Goal: Task Accomplishment & Management: Manage account settings

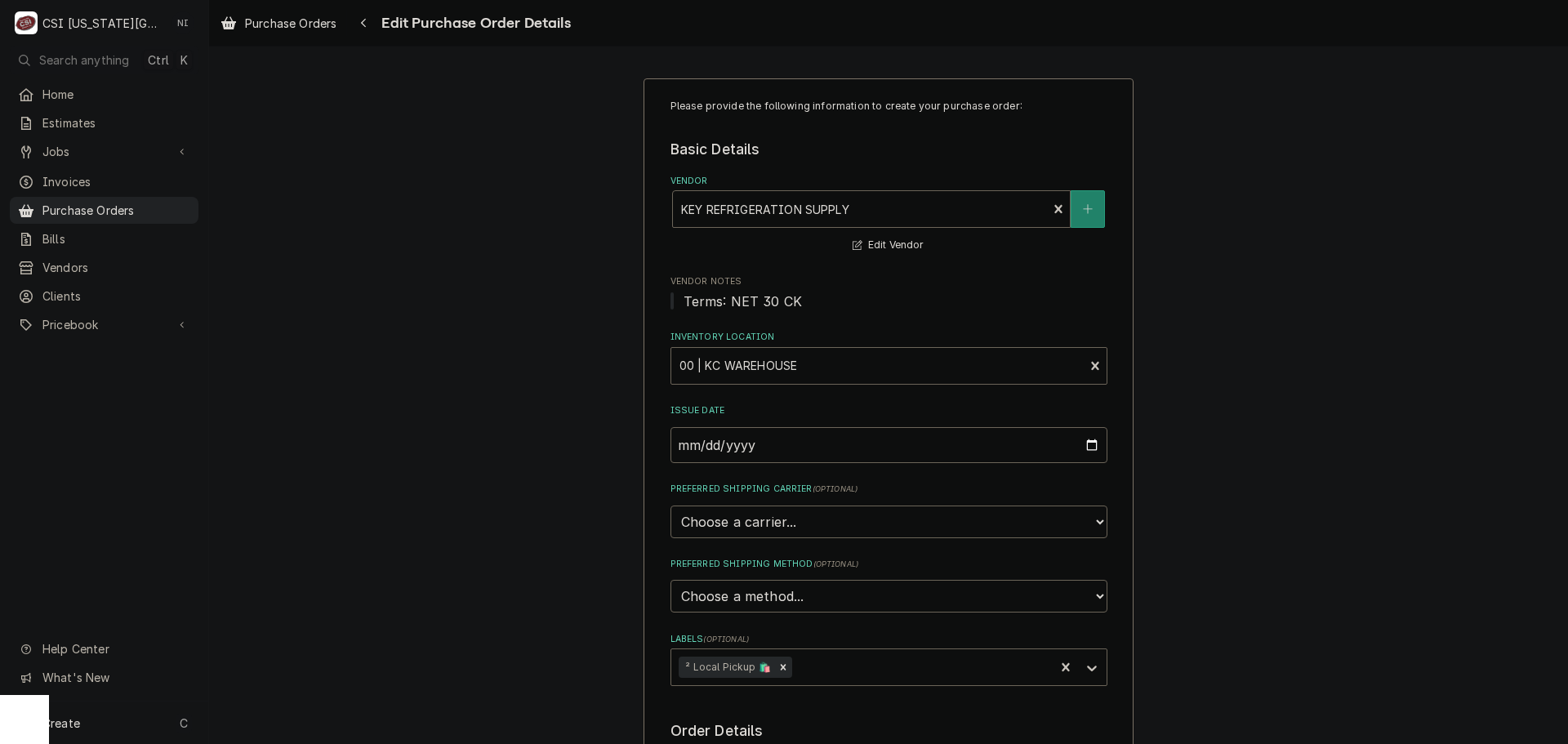
scroll to position [715, 0]
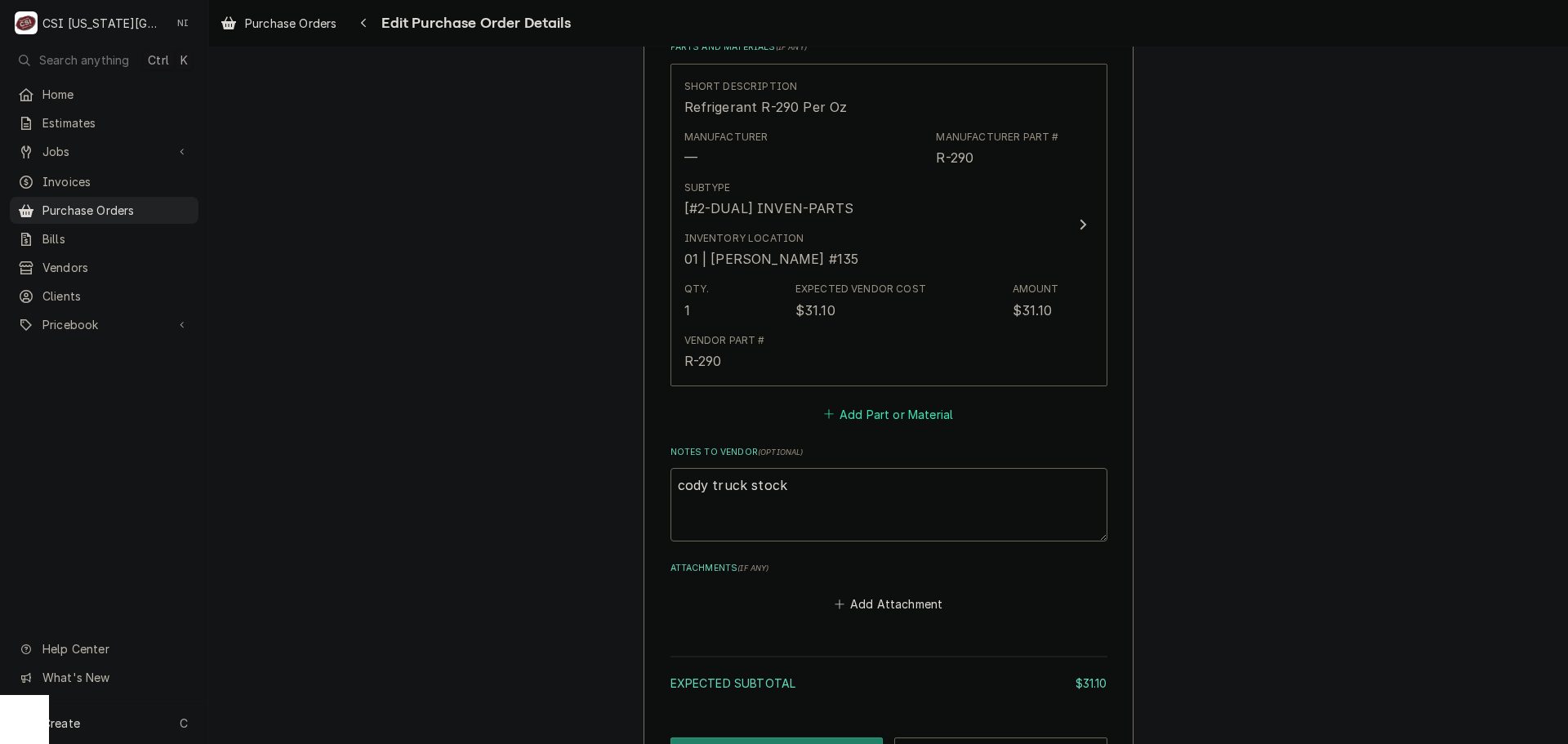
click at [923, 414] on button "Add Part or Material" at bounding box center [888, 414] width 134 height 23
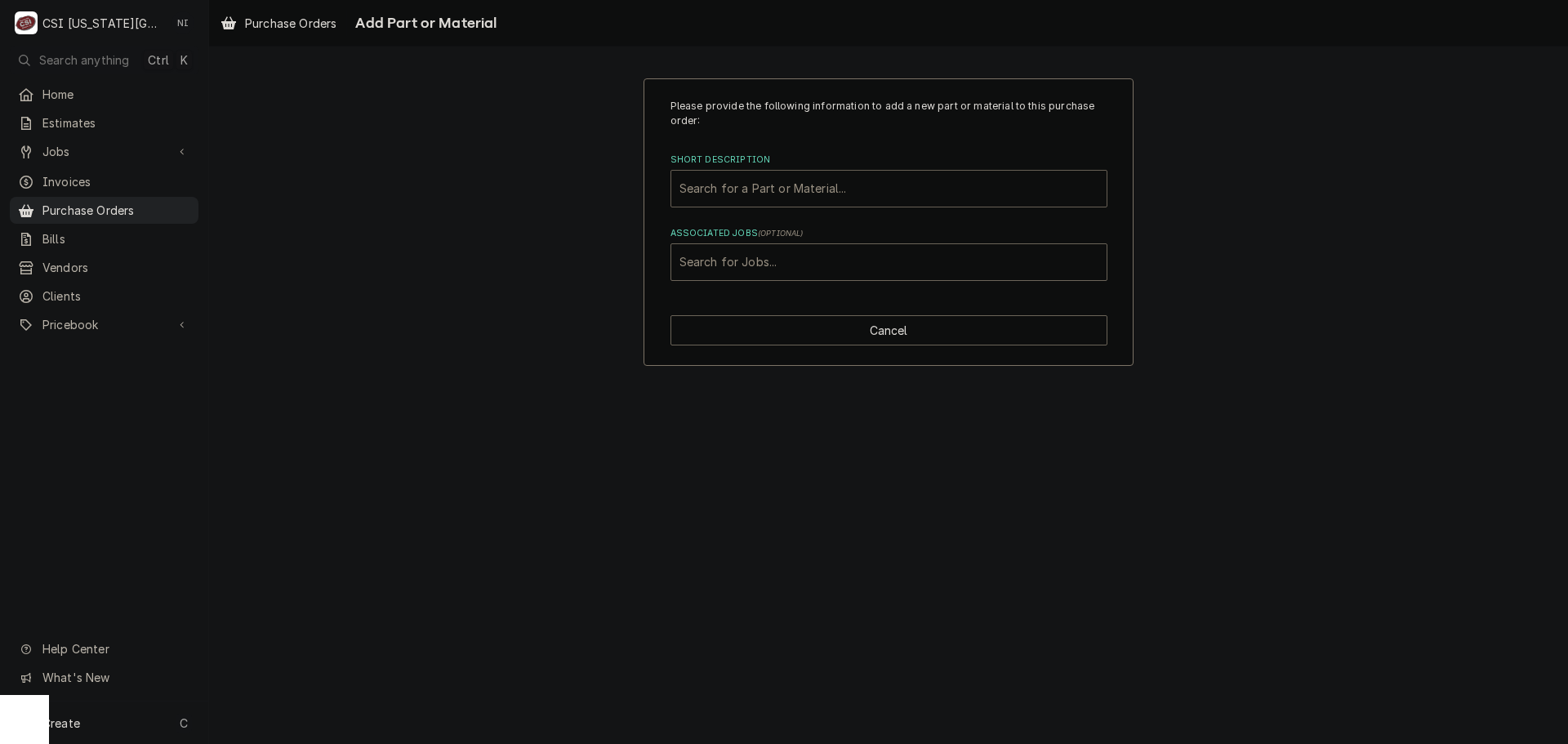
click at [823, 193] on div "Short Description" at bounding box center [889, 188] width 419 height 29
type input "coil cleaner"
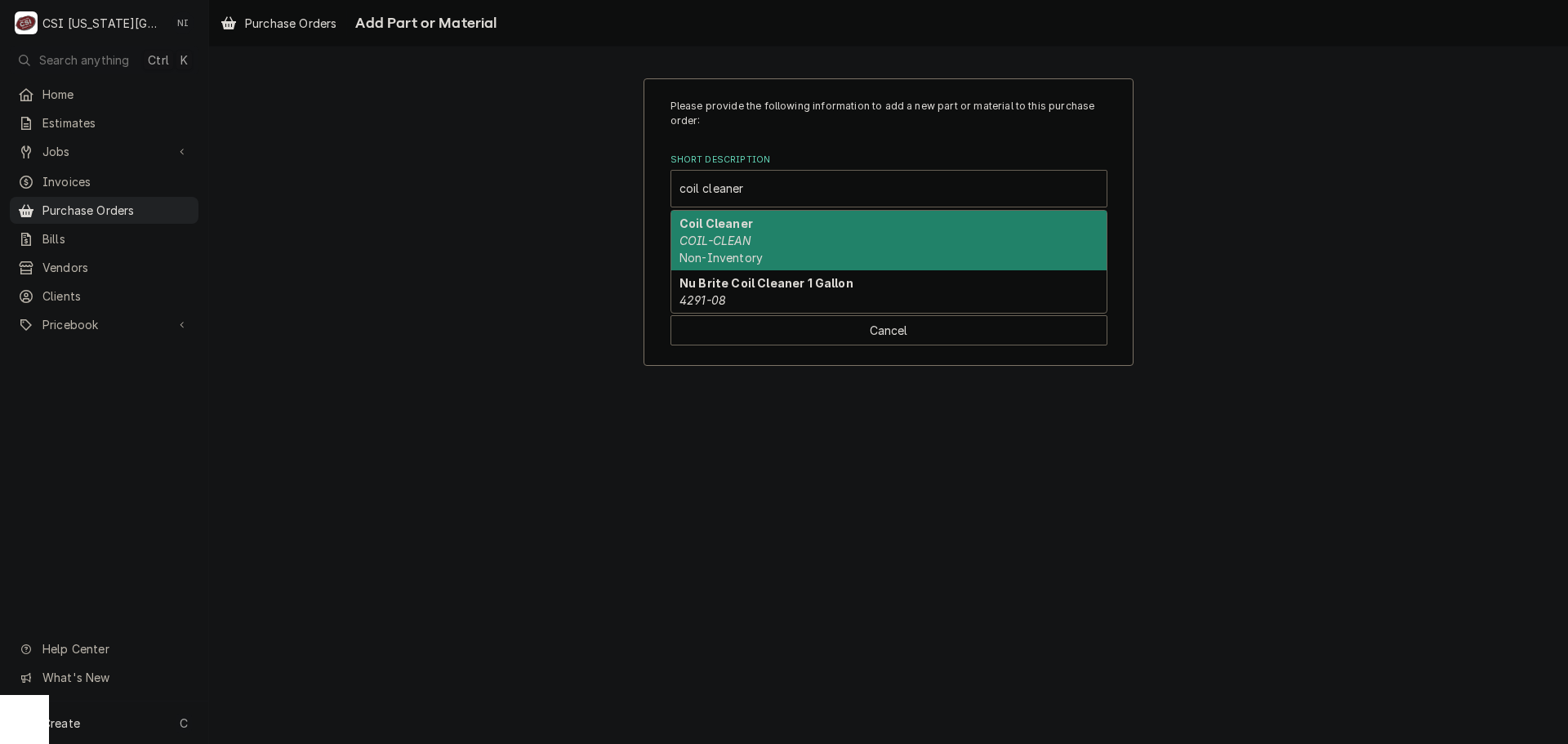
click at [758, 241] on div "Coil Cleaner COIL-CLEAN Non-Inventory" at bounding box center [889, 239] width 435 height 59
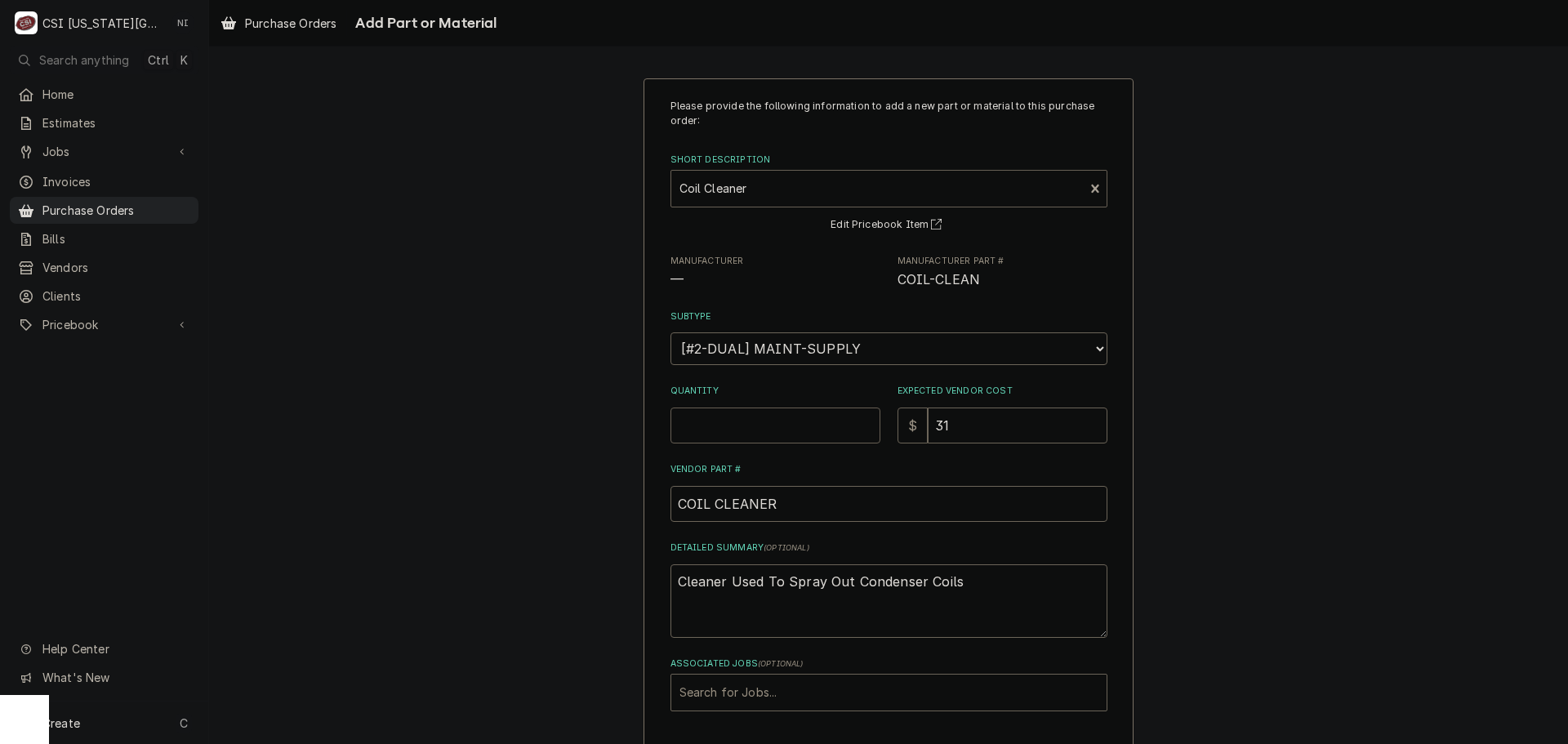
click at [764, 420] on input "Quantity" at bounding box center [775, 425] width 209 height 36
type textarea "x"
type input "2"
type textarea "x"
type input "1"
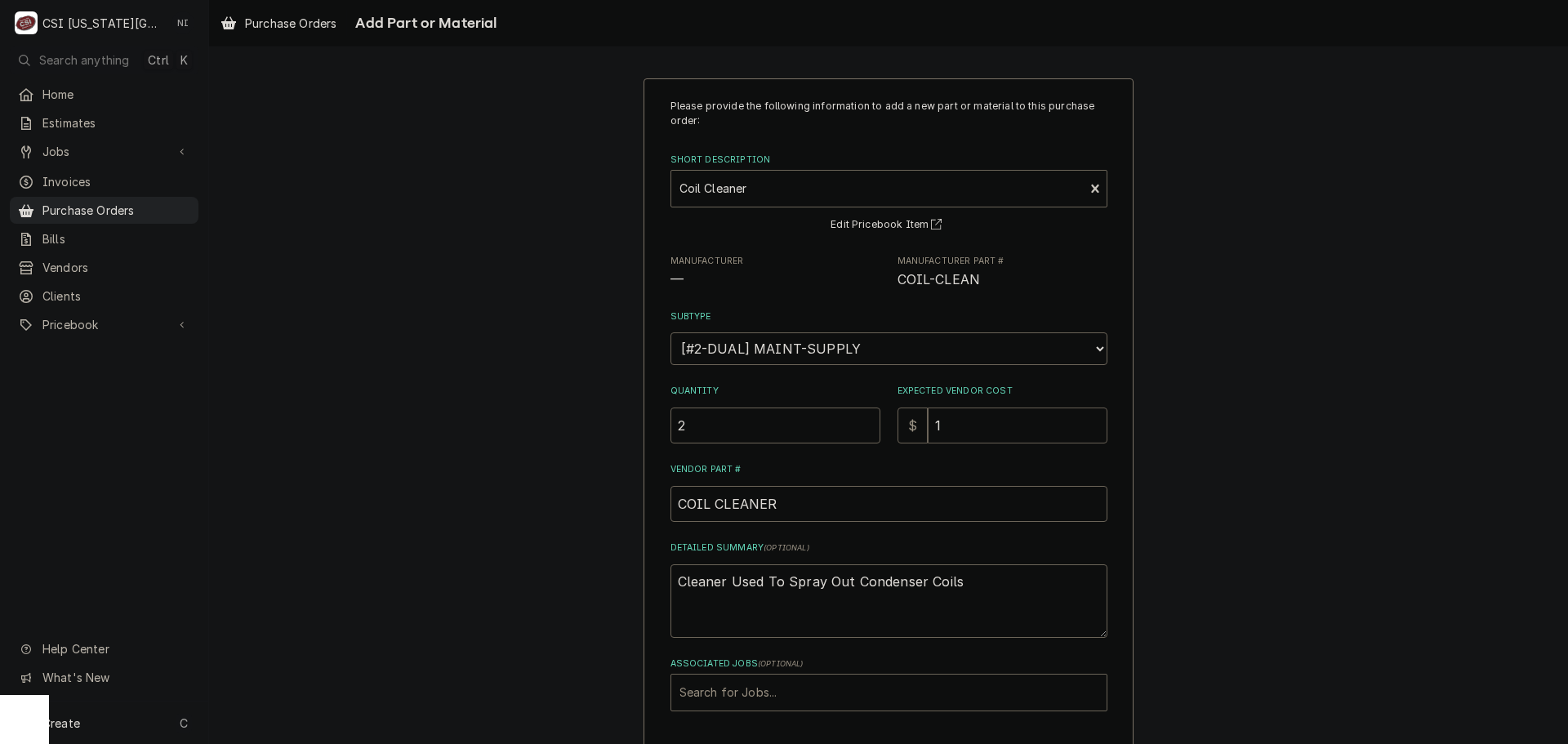
type textarea "x"
type input "10.4"
type textarea "x"
type input "10.41"
type textarea "x"
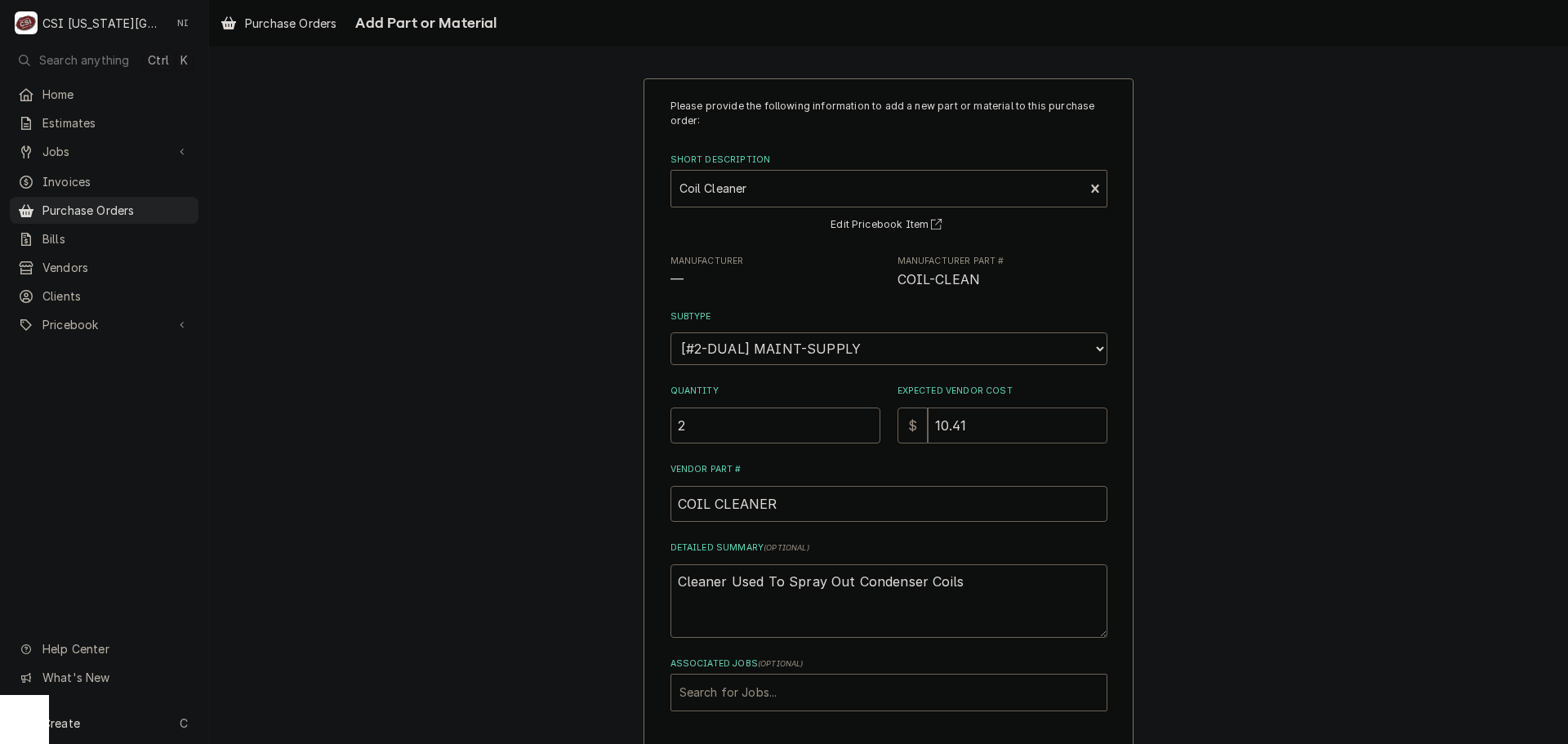
type input "10.410"
type textarea "x"
type input "10.41"
type textarea "x"
type input "10.4"
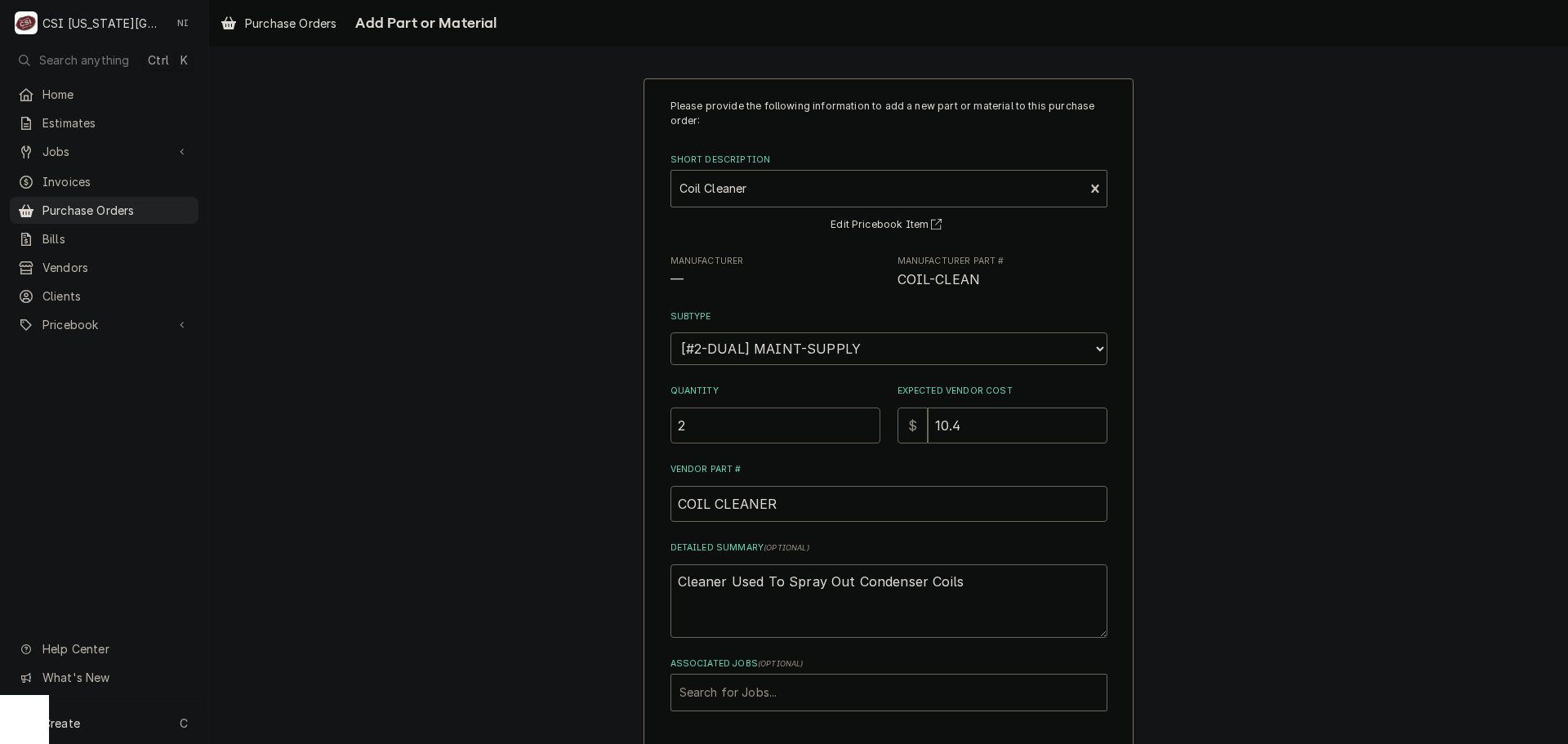
drag, startPoint x: 694, startPoint y: 427, endPoint x: 392, endPoint y: 378, distance: 305.9
click at [396, 381] on div "Please provide the following information to add a new part or material to this …" at bounding box center [888, 437] width 1359 height 747
type textarea "x"
type input "1"
type textarea "x"
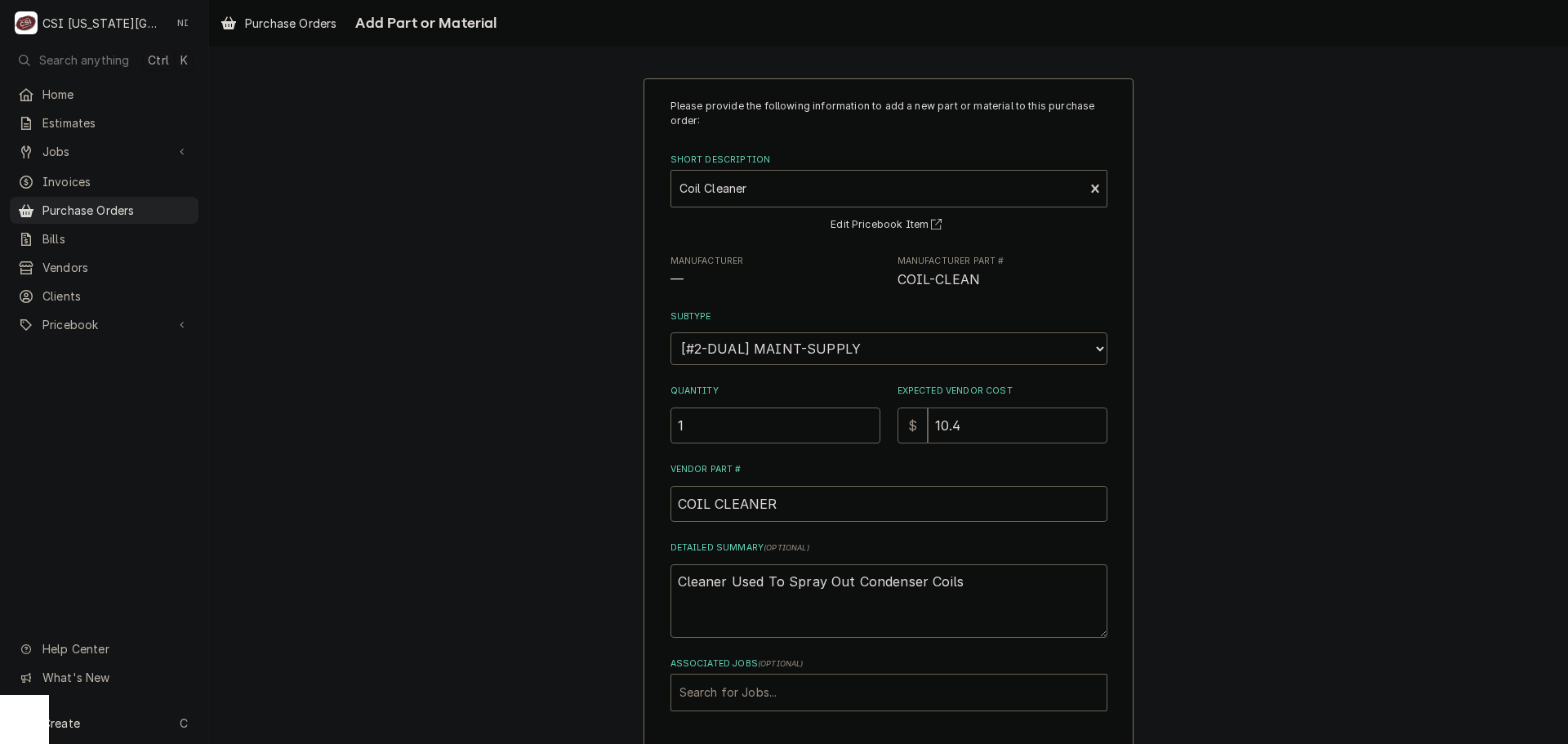
type input "2"
type textarea "x"
type input "20"
type textarea "x"
type input "20.8"
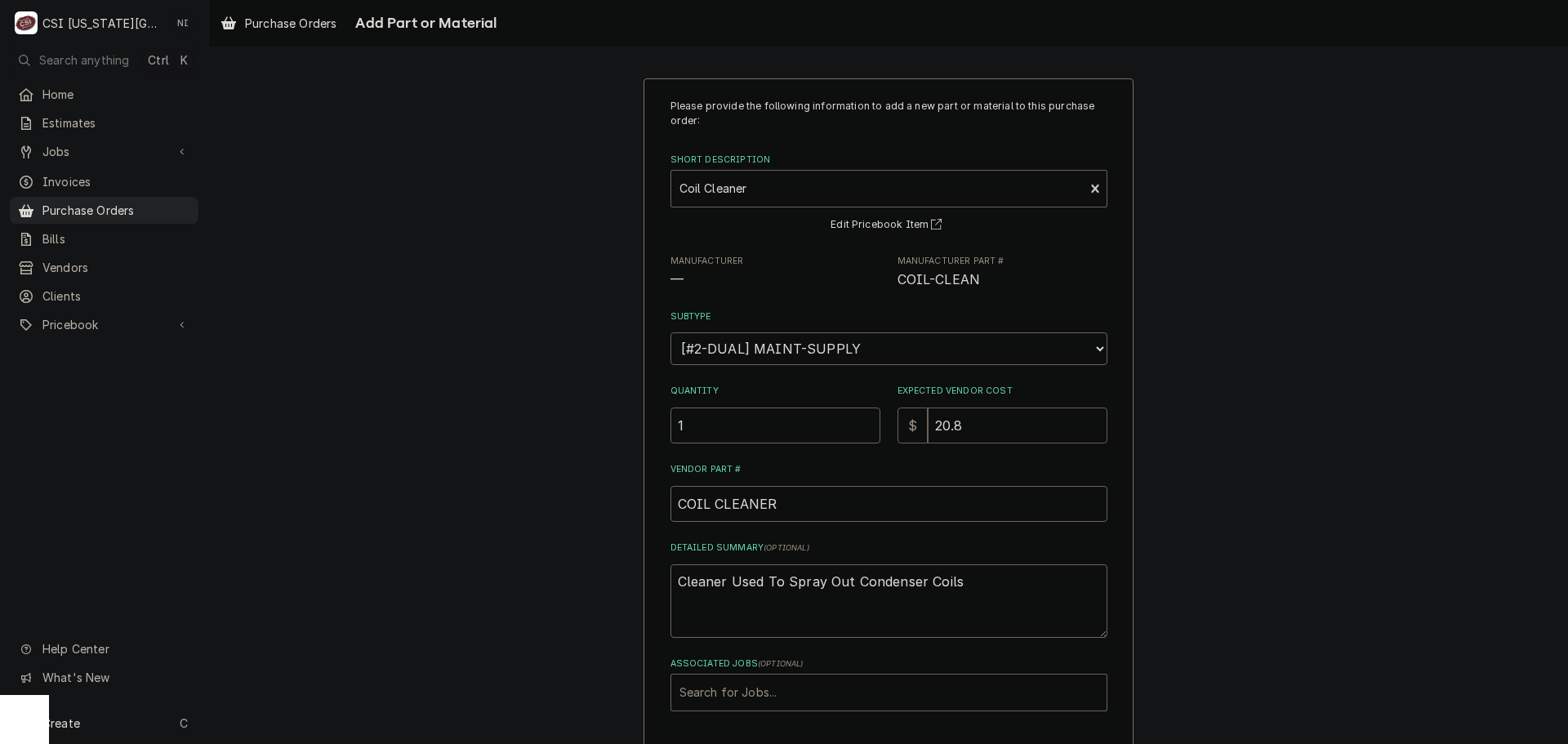
type textarea "x"
type input "20.80"
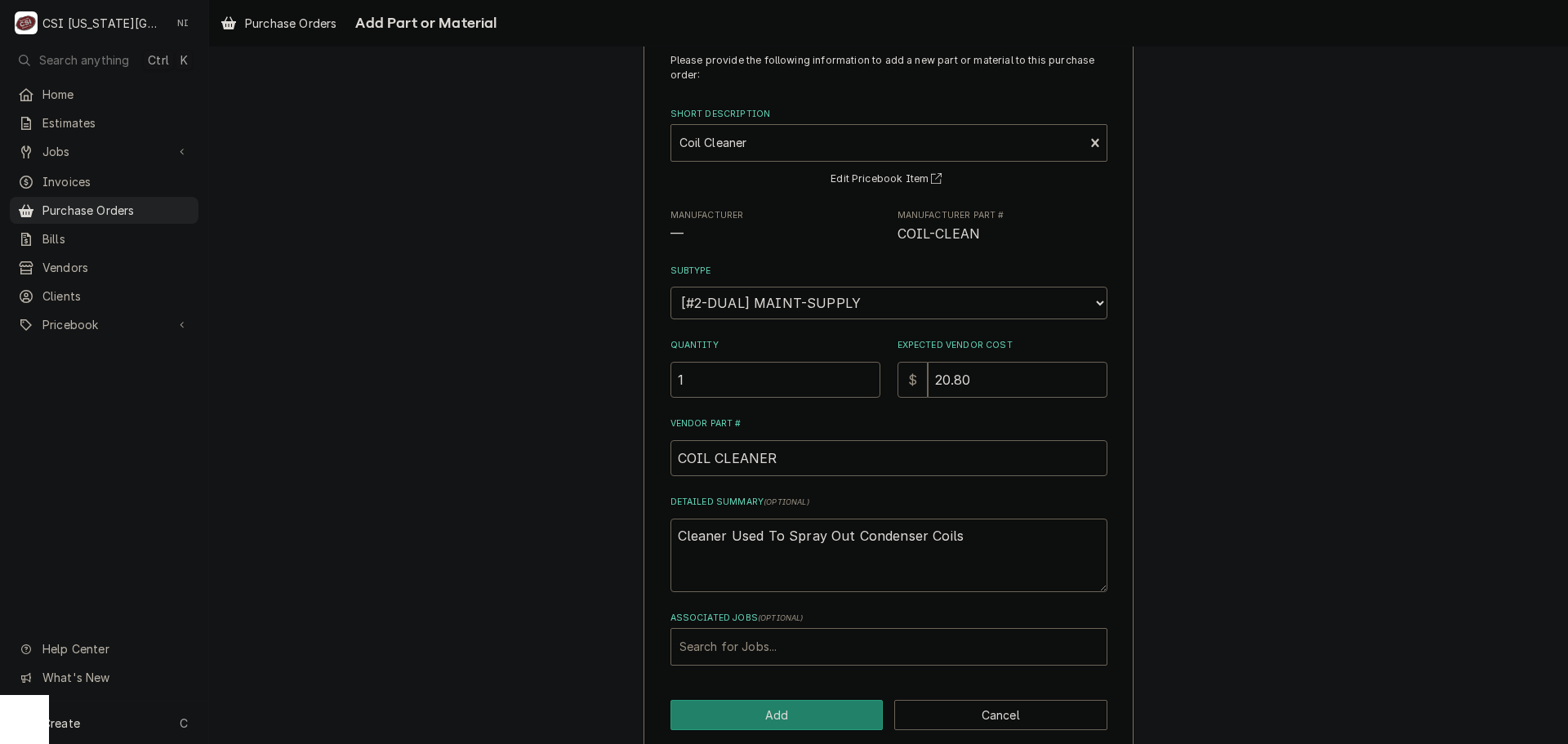
scroll to position [67, 0]
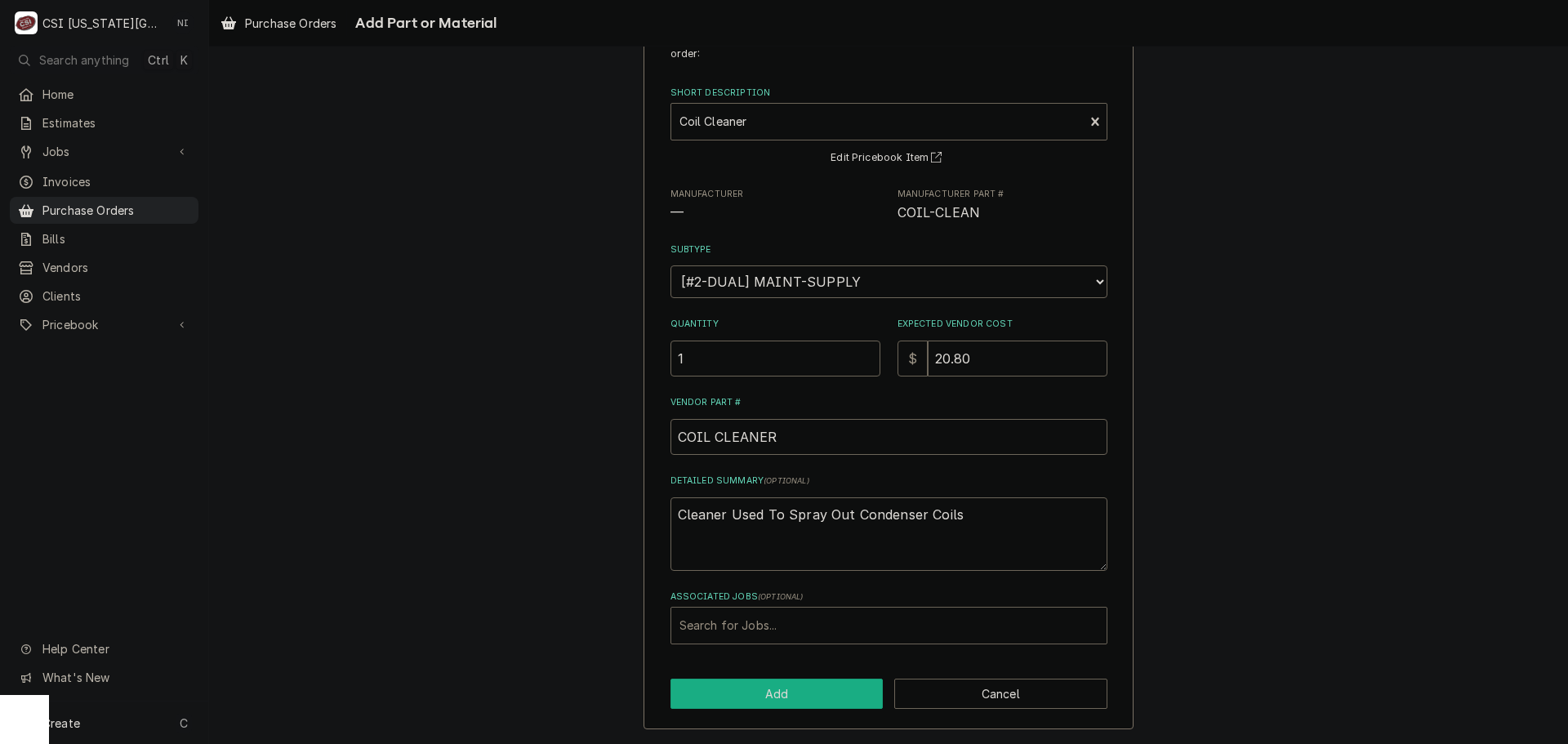
click at [753, 687] on button "Add" at bounding box center [777, 694] width 213 height 30
type textarea "x"
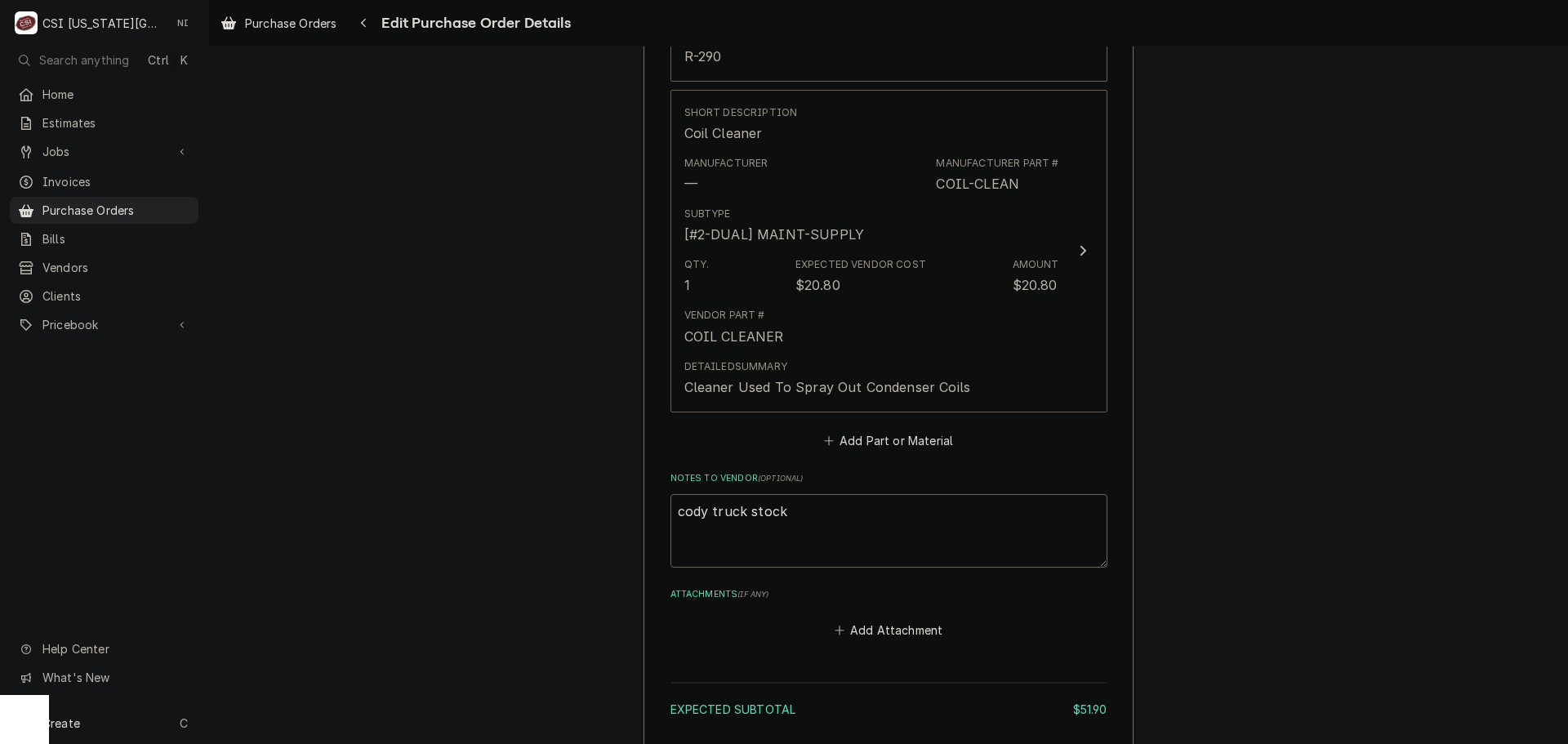
scroll to position [1104, 0]
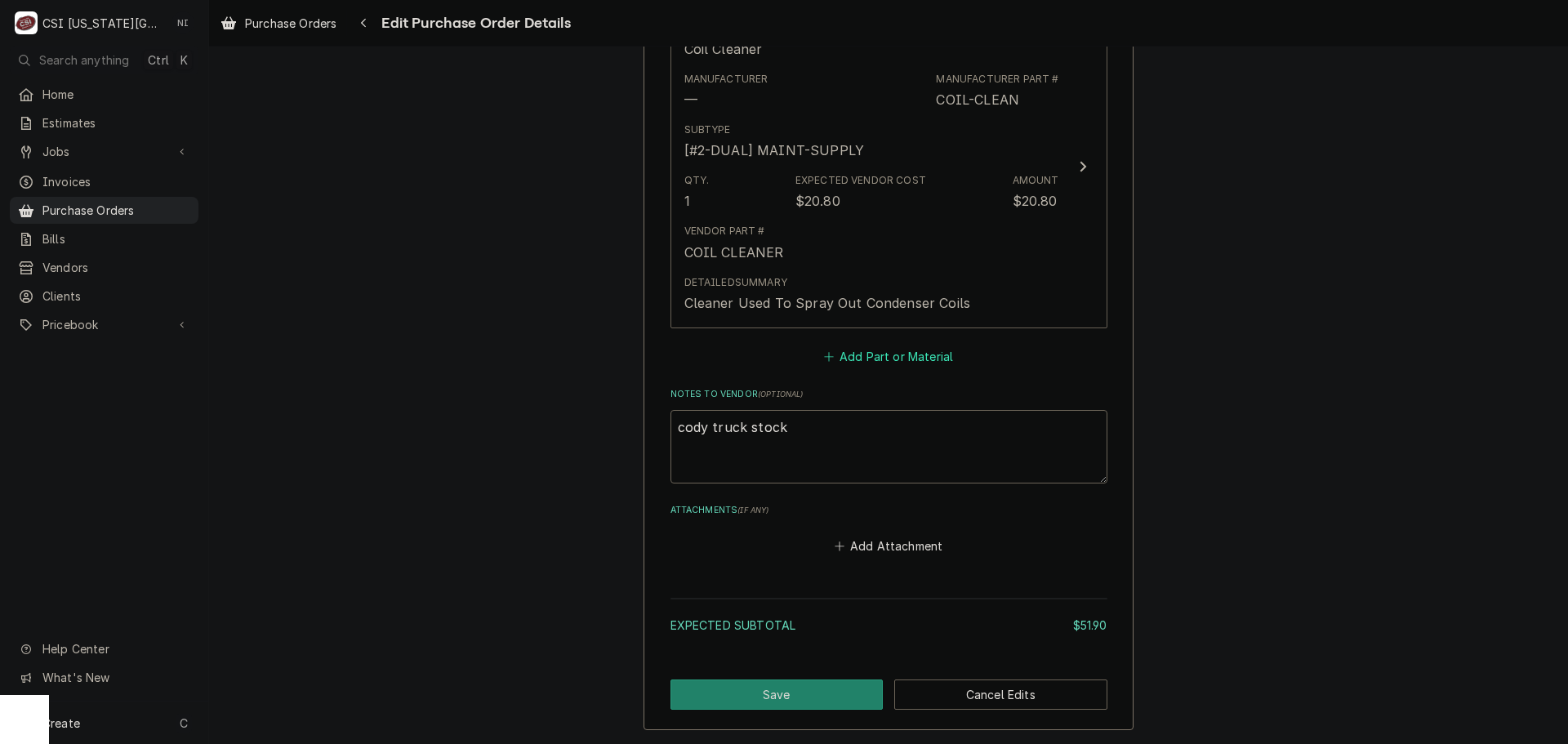
click at [873, 359] on button "Add Part or Material" at bounding box center [888, 356] width 134 height 23
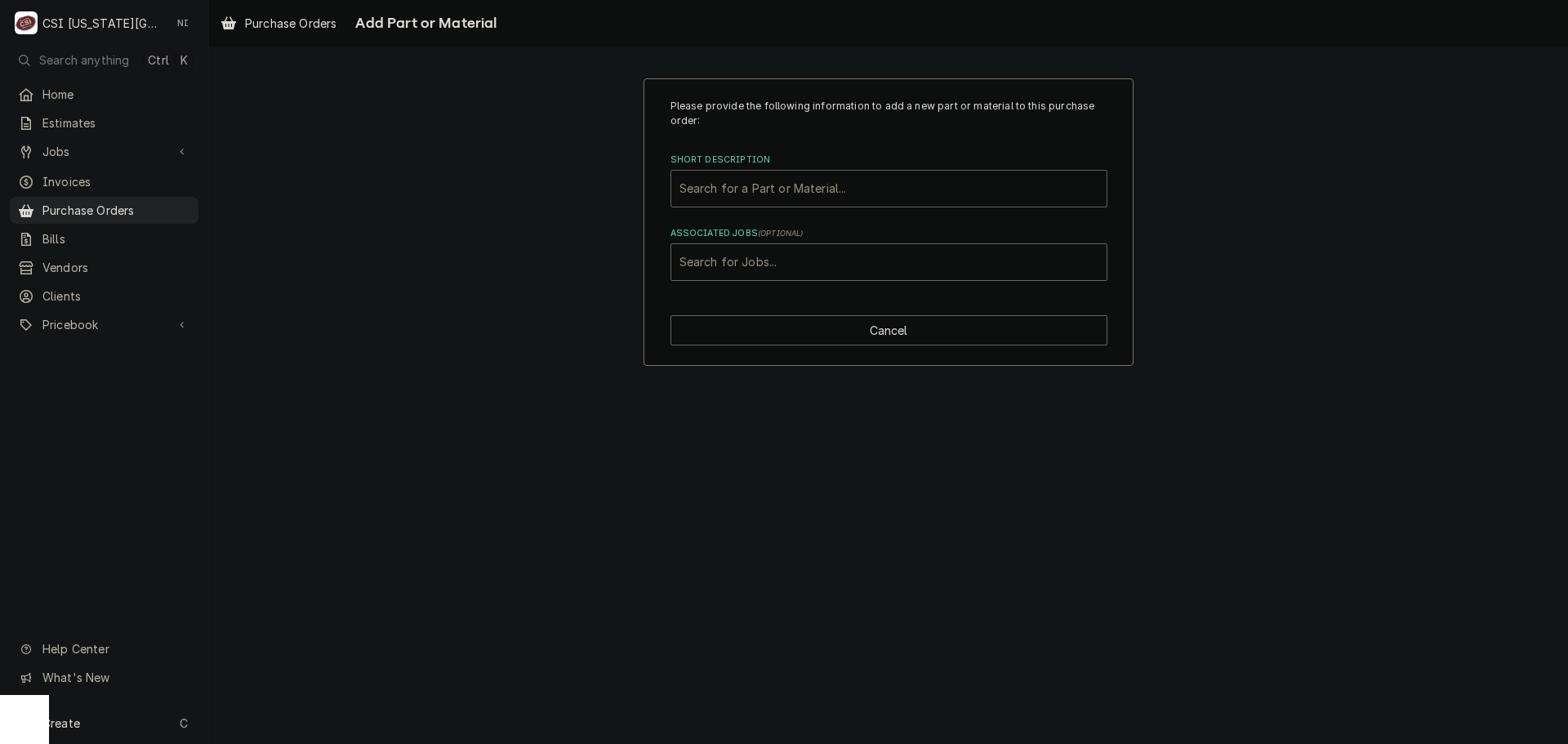
click at [826, 194] on div "Short Description" at bounding box center [889, 188] width 419 height 29
type input "m"
type input "misc serv"
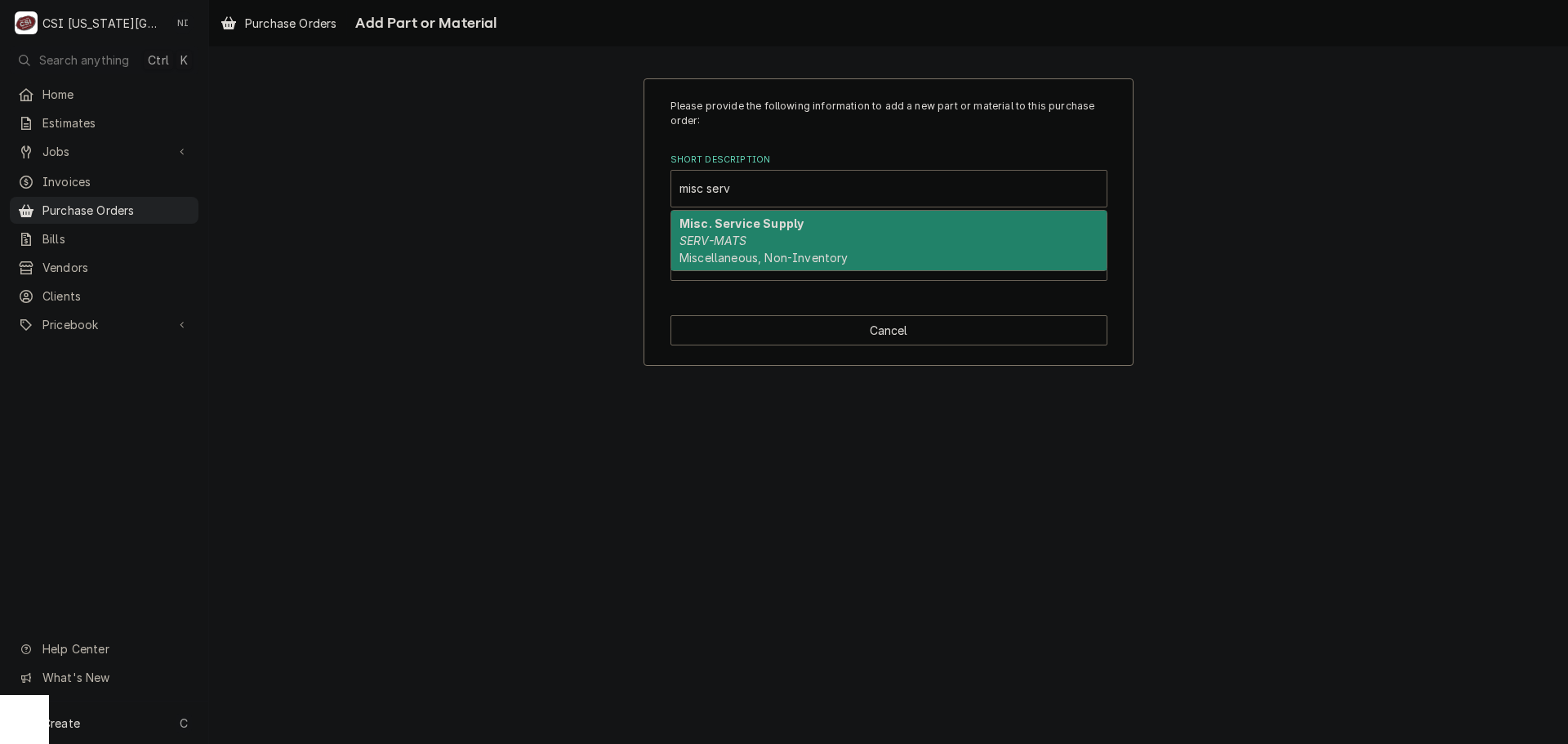
click at [781, 255] on span "Miscellaneous, Non-Inventory" at bounding box center [764, 258] width 168 height 14
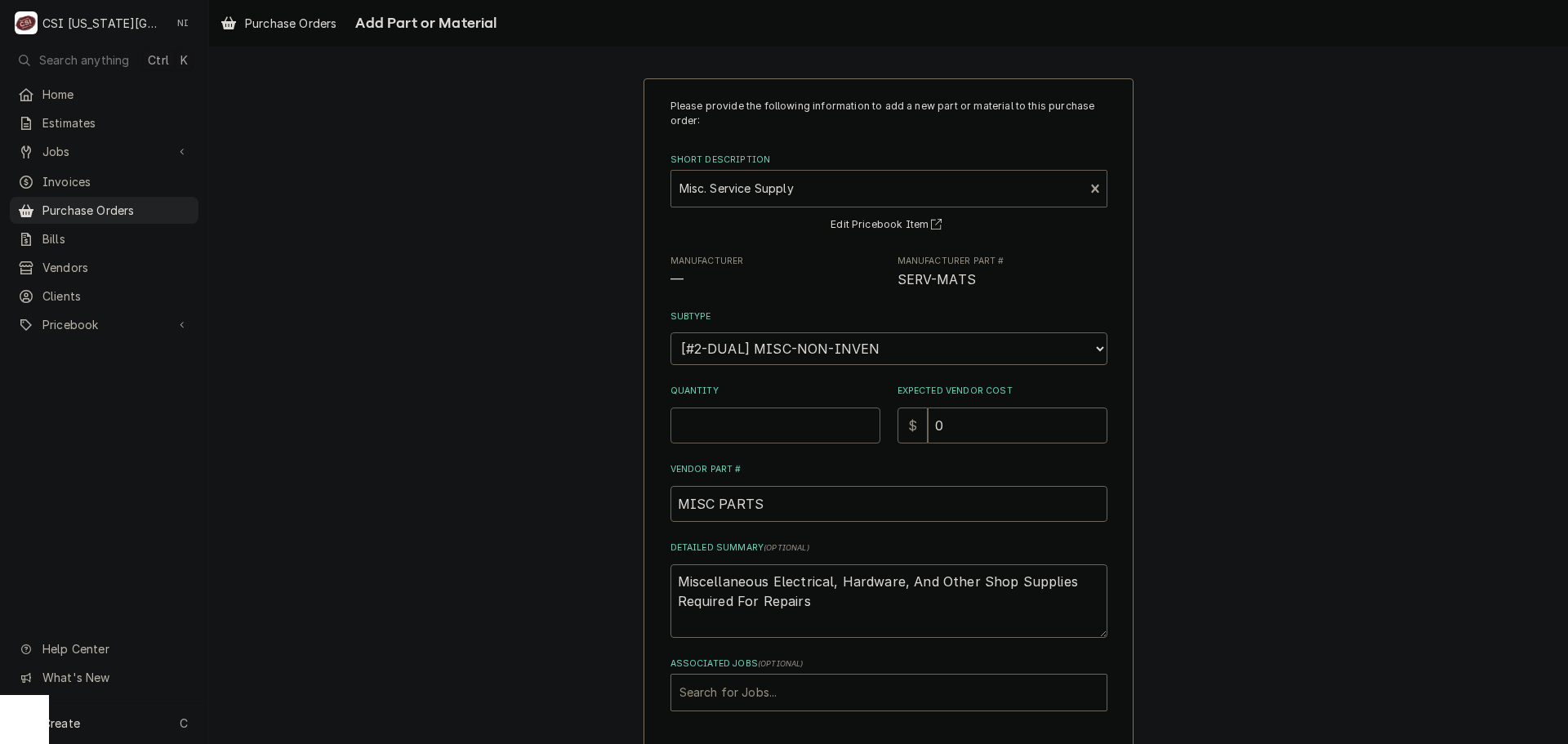
click at [789, 424] on input "Quantity" at bounding box center [775, 425] width 209 height 36
type textarea "x"
type input "1"
type textarea "x"
type input "2"
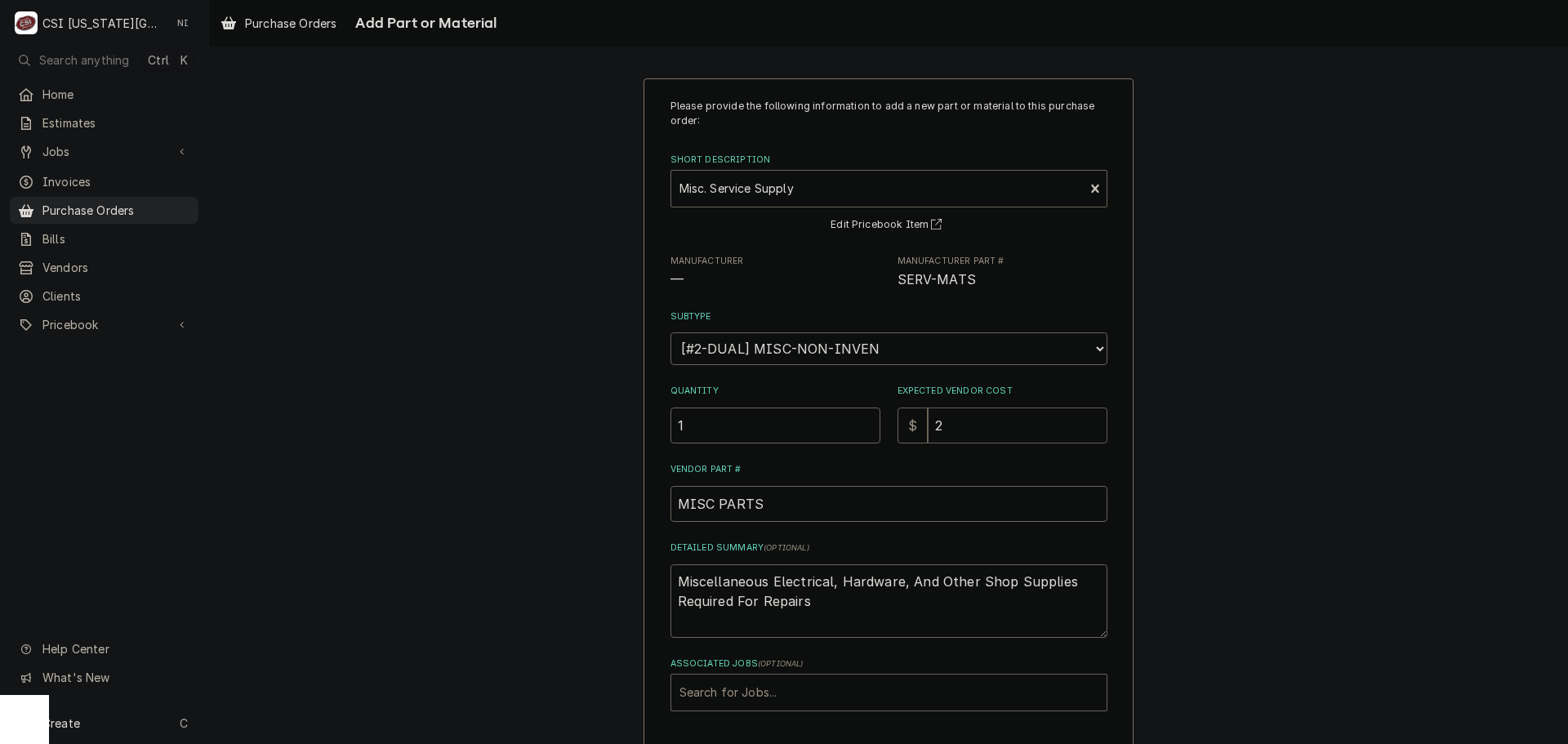
type textarea "x"
type input "29"
type textarea "x"
type input "29.4"
type textarea "x"
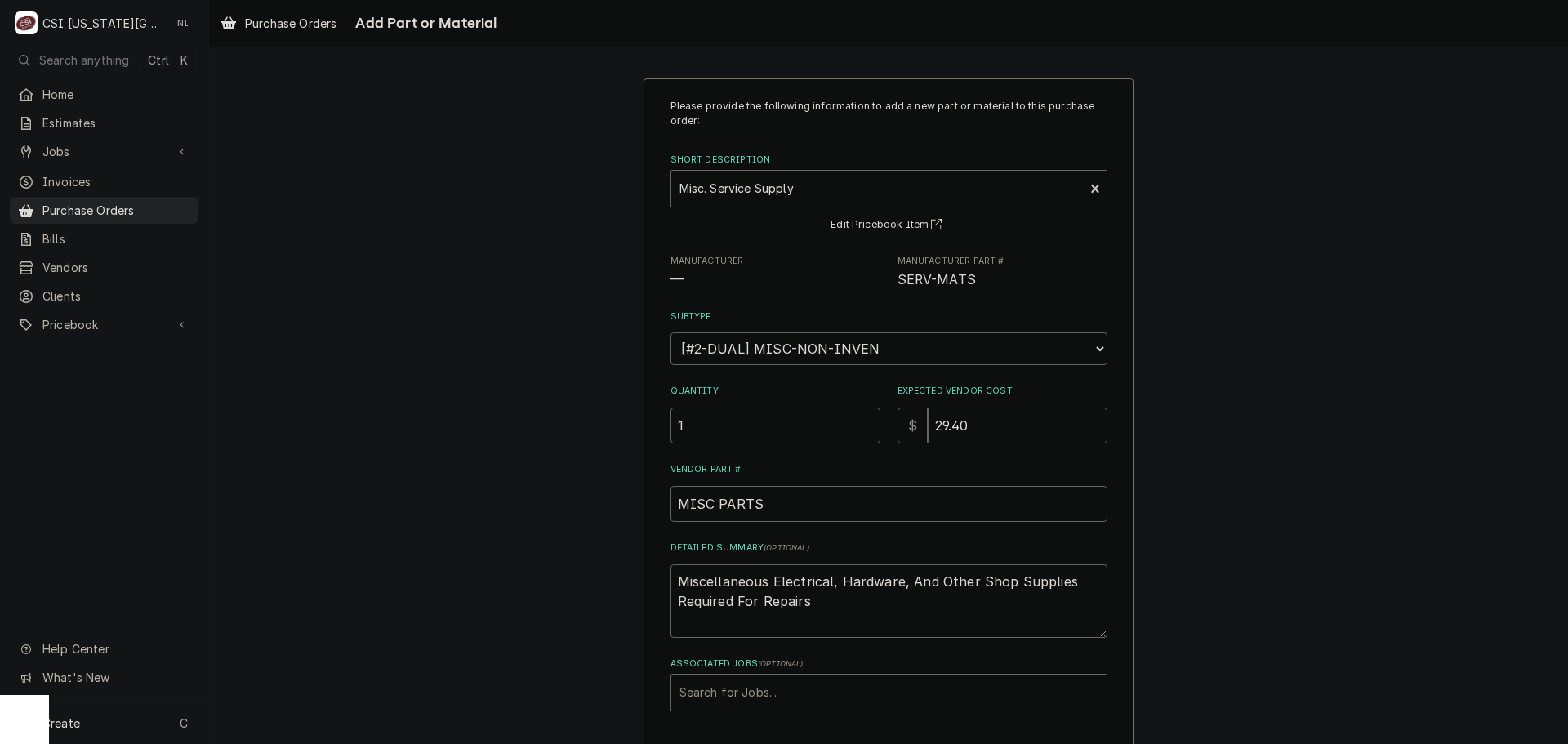
type input "29.40"
drag, startPoint x: 788, startPoint y: 610, endPoint x: 508, endPoint y: 521, distance: 293.8
click at [509, 522] on div "Please provide the following information to add a new part or material to this …" at bounding box center [888, 437] width 1359 height 747
type textarea "x"
type textarea "map"
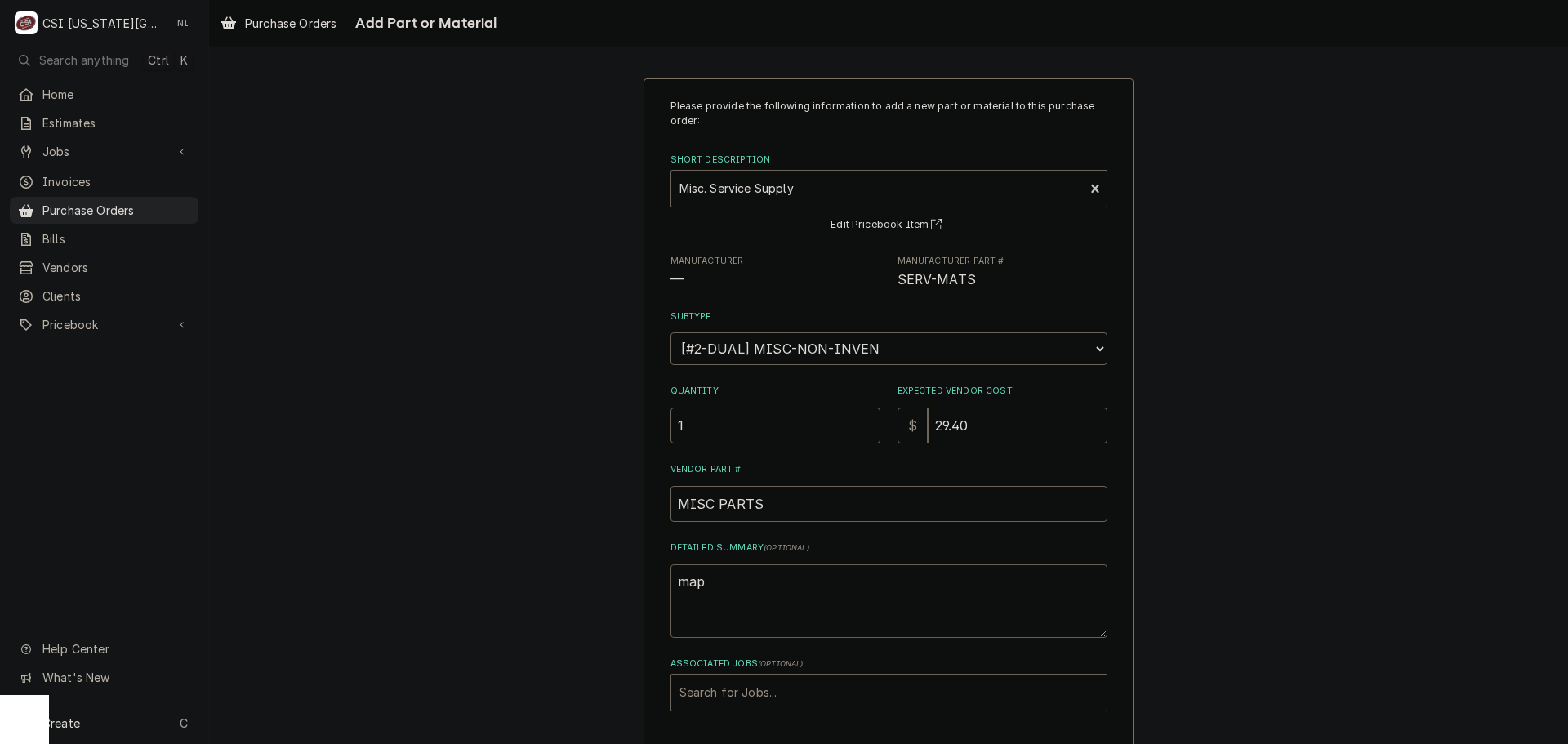
type textarea "x"
type textarea "mapp"
type textarea "x"
type textarea "mapp"
type textarea "x"
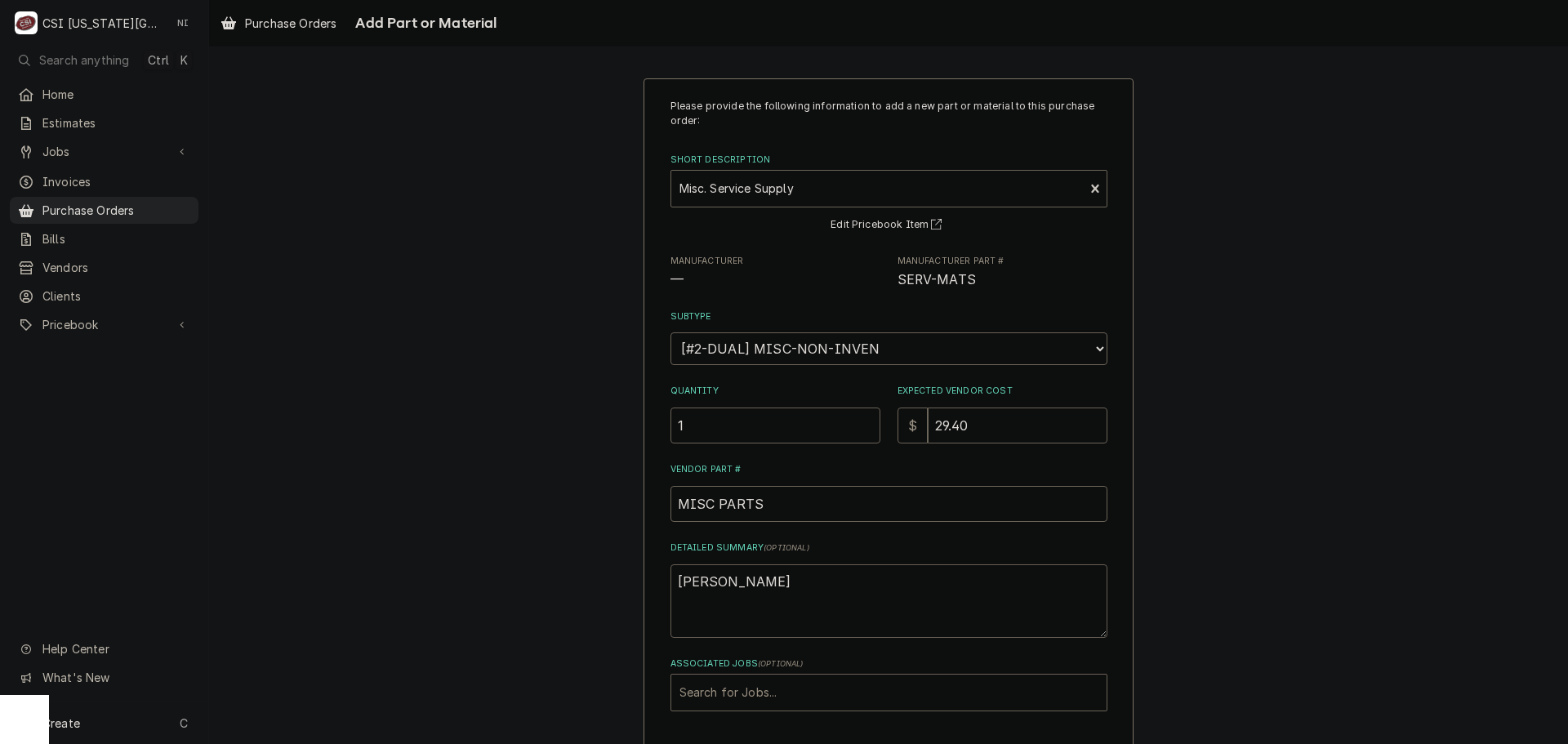
type textarea "mapp g"
type textarea "x"
type textarea "mapp ga"
type textarea "x"
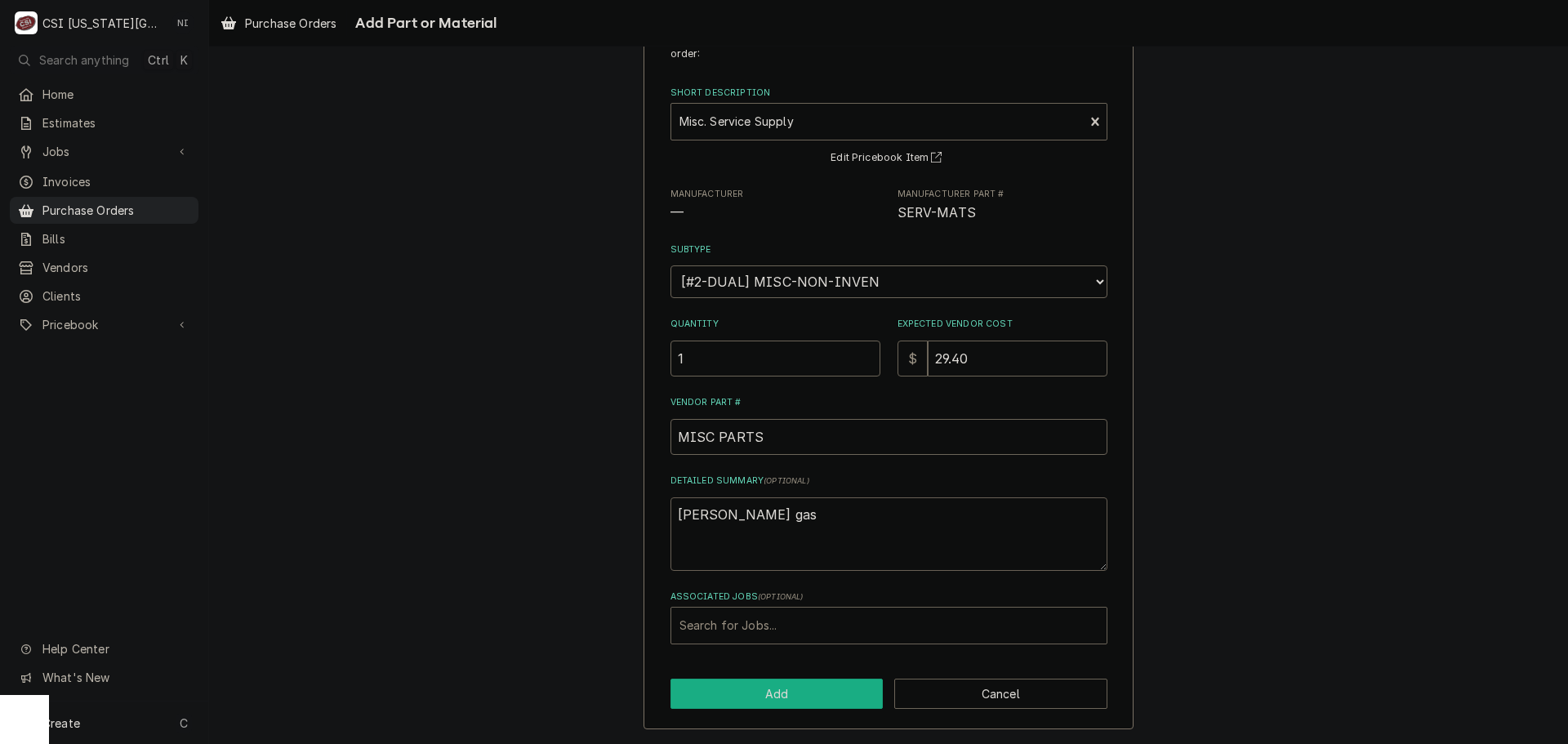
type textarea "mapp gas"
click at [810, 687] on button "Add" at bounding box center [777, 694] width 213 height 30
type textarea "x"
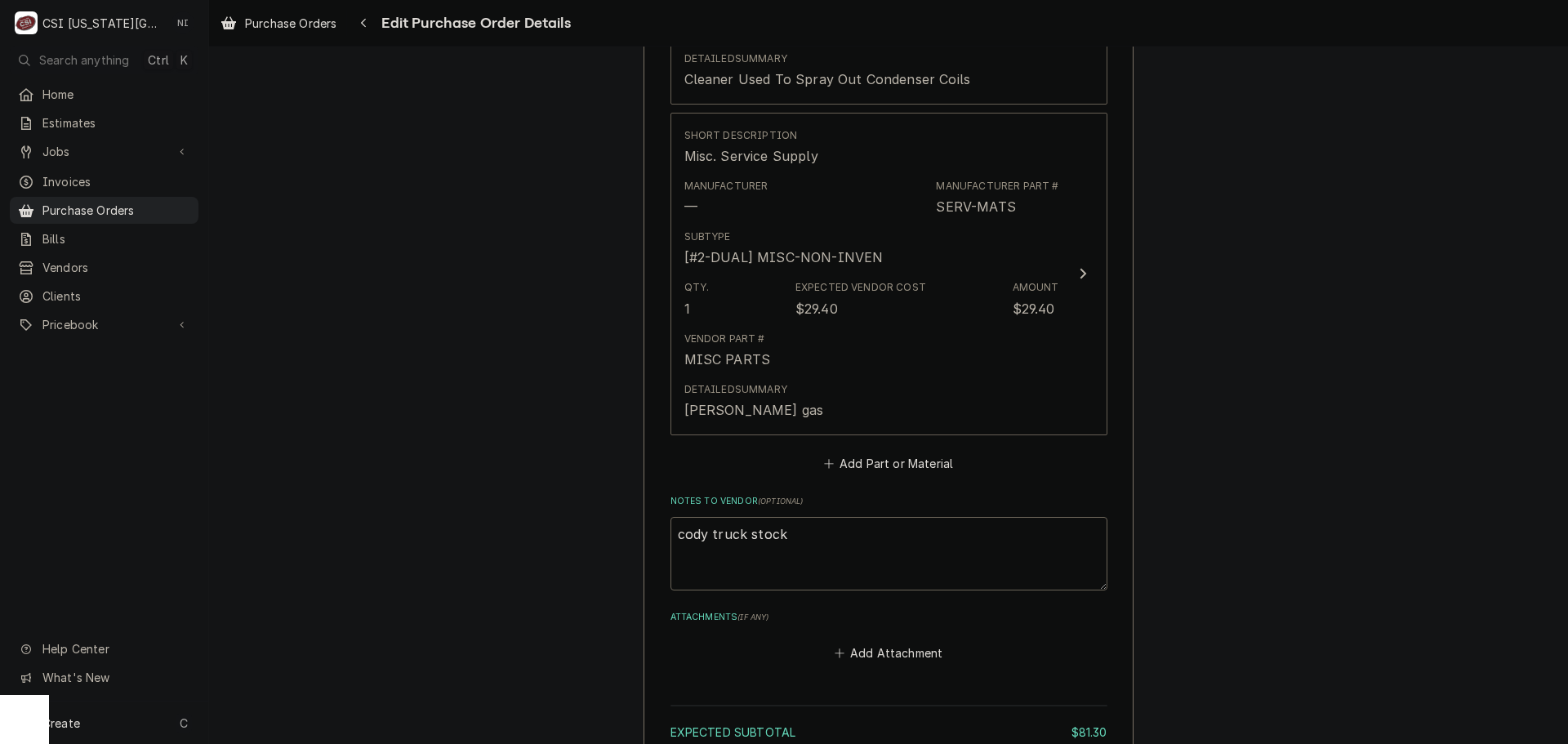
scroll to position [1512, 0]
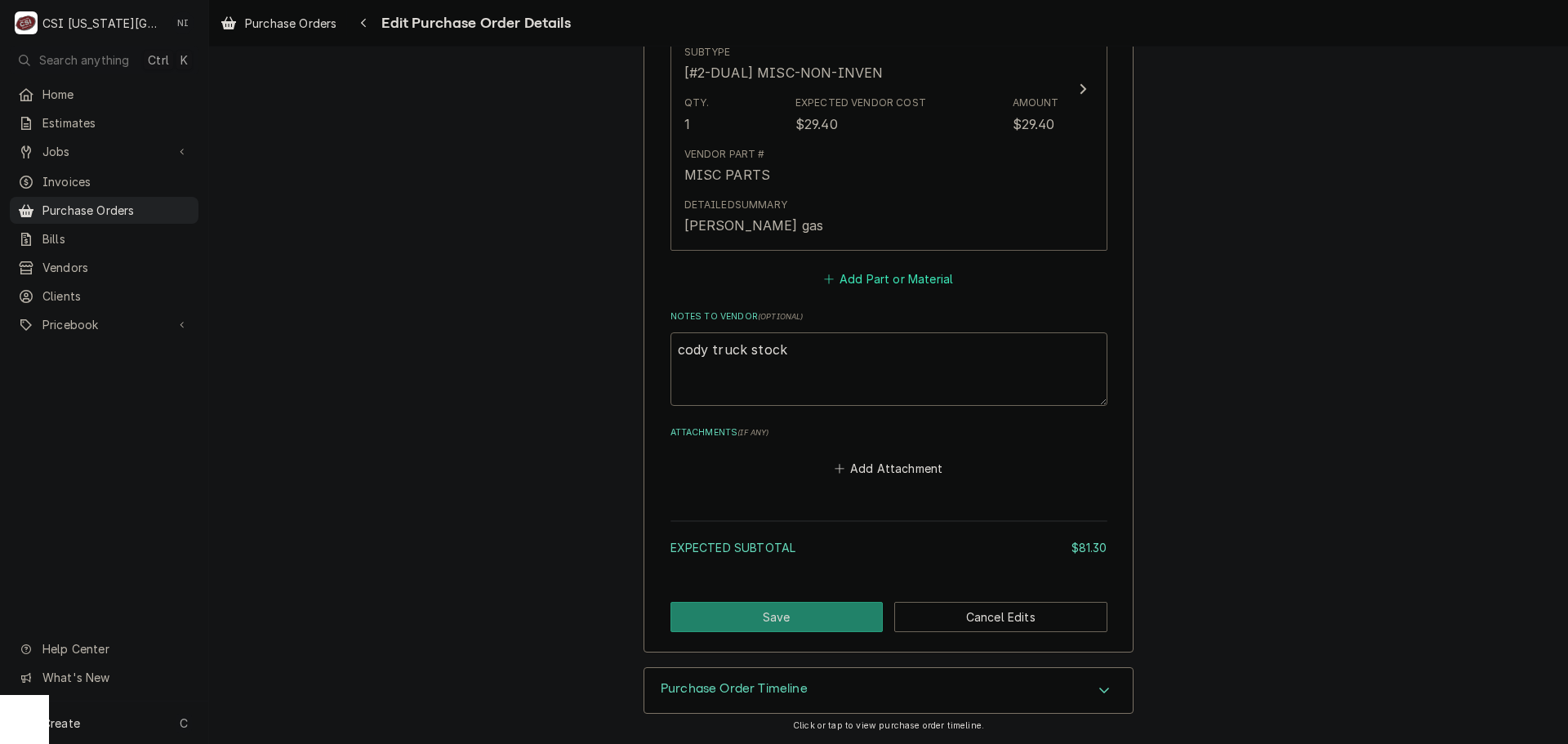
click at [859, 280] on button "Add Part or Material" at bounding box center [888, 278] width 134 height 23
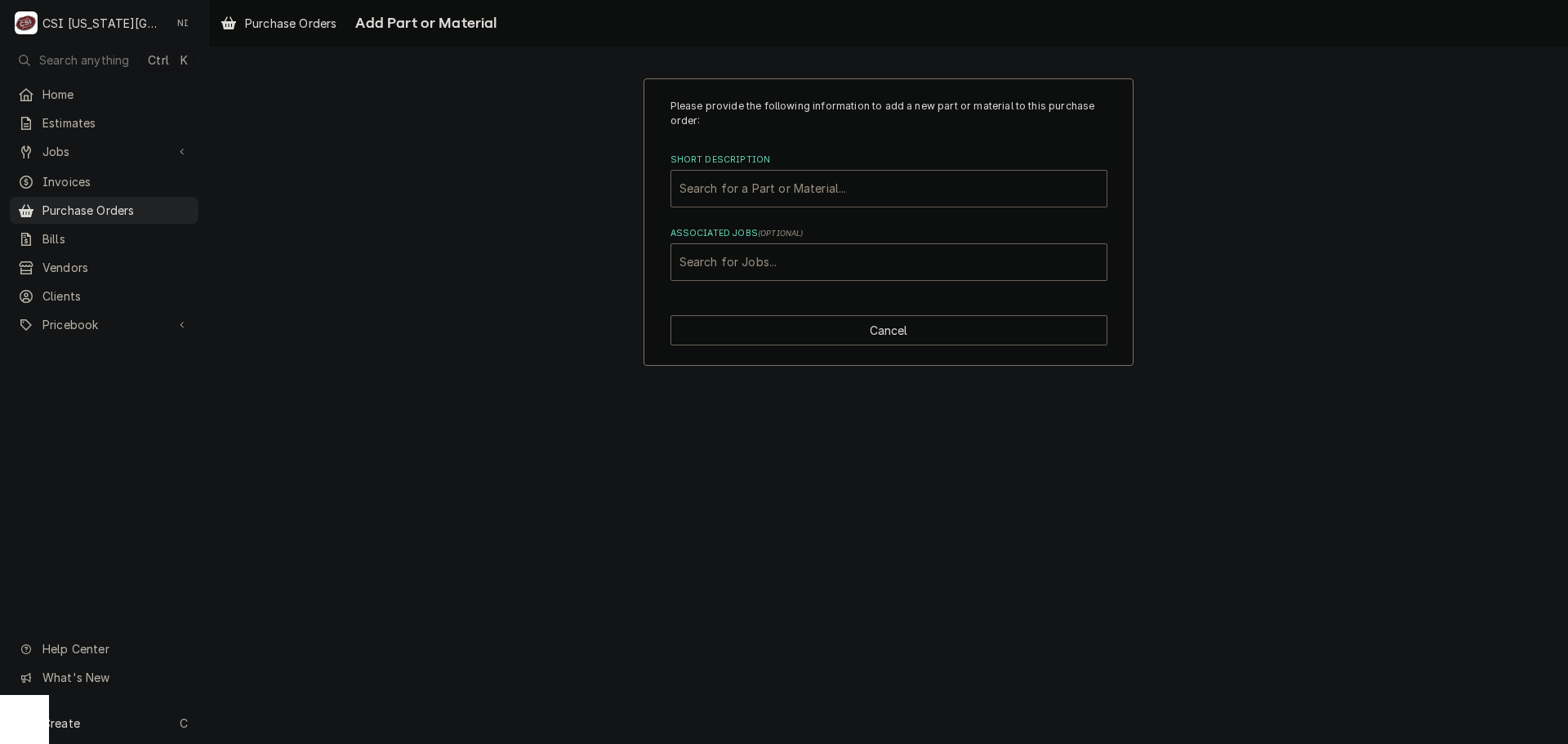
click at [842, 188] on div "Short Description" at bounding box center [889, 188] width 419 height 29
type input "32741"
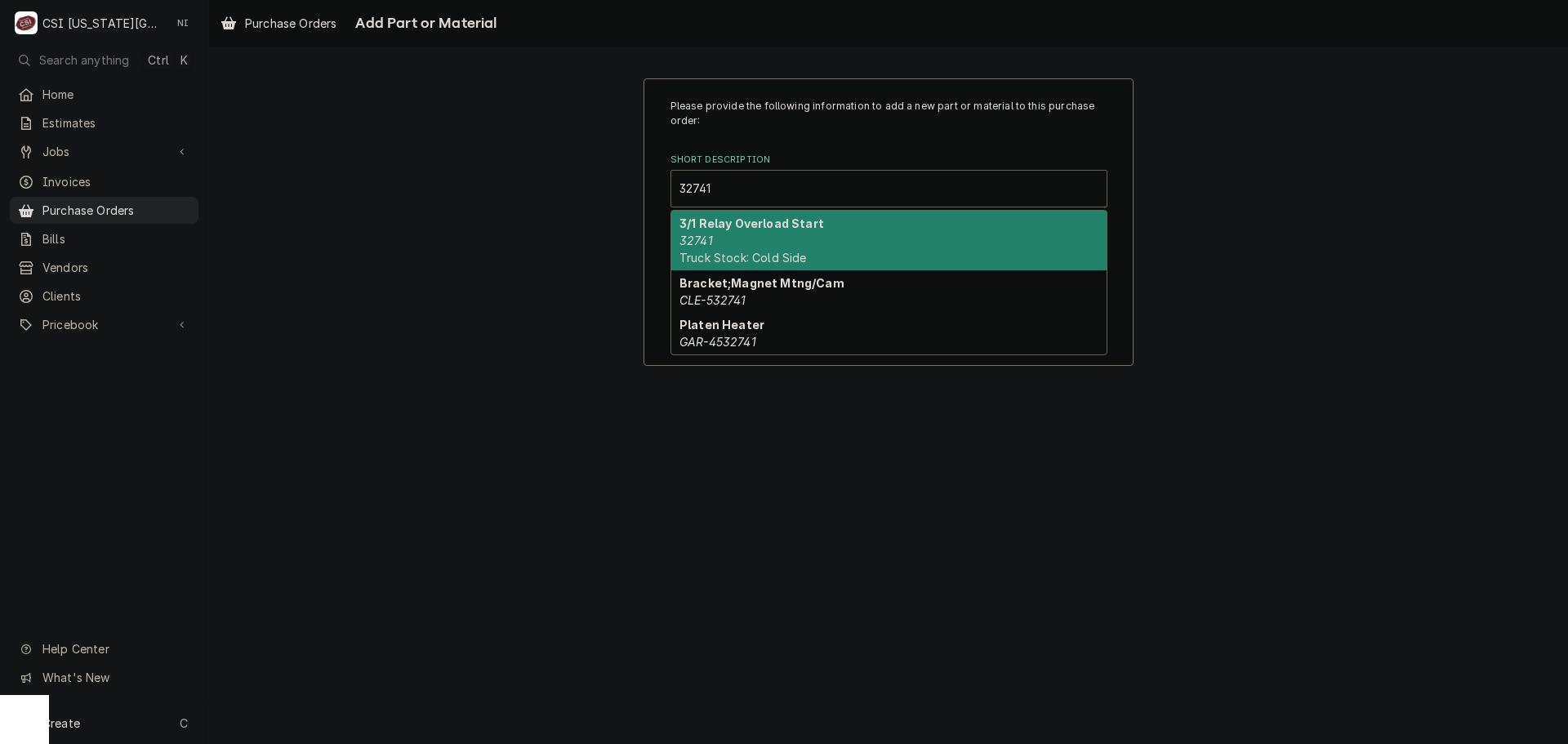
click at [907, 249] on div "3/1 Relay Overload Start 32741 Truck Stock: Cold Side" at bounding box center [889, 239] width 435 height 59
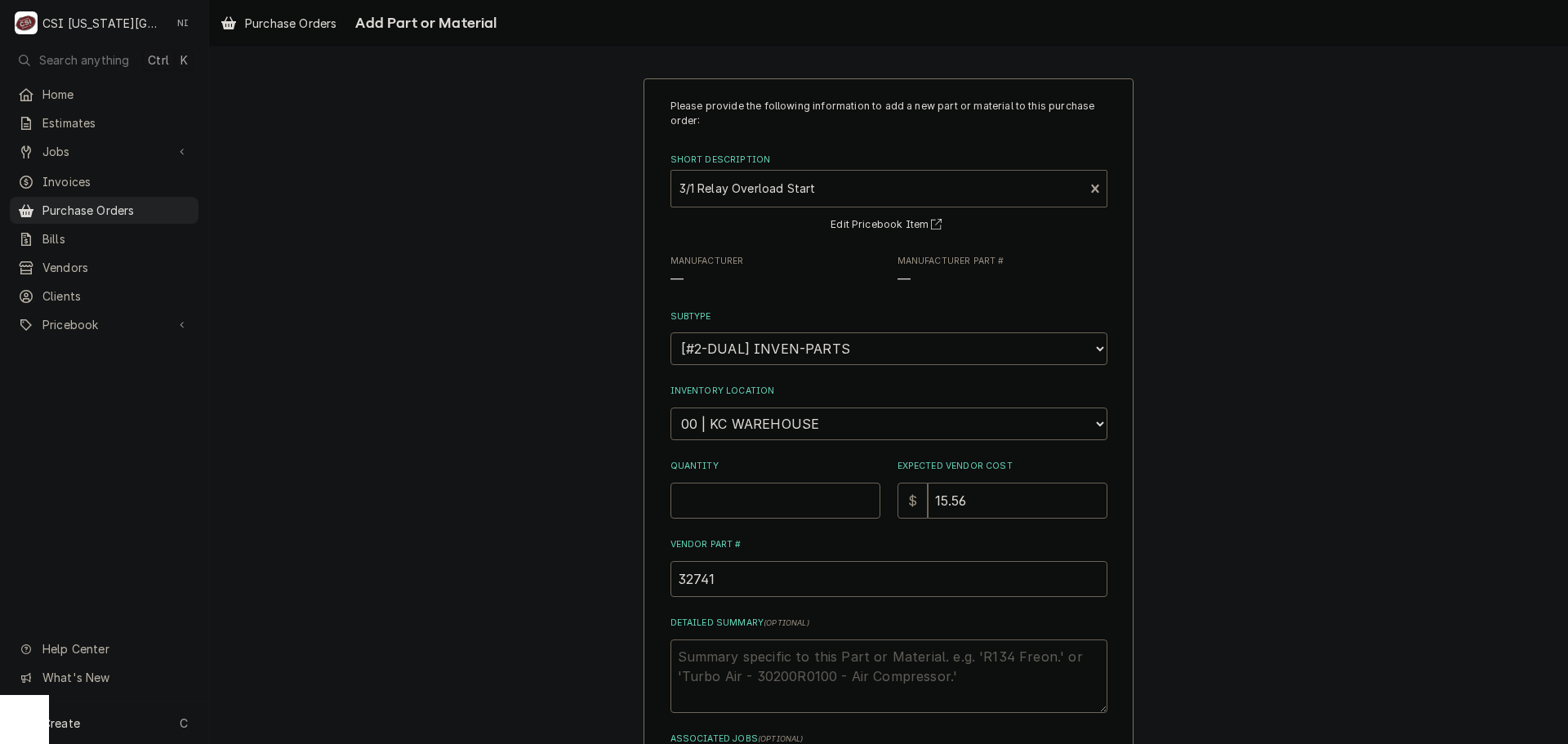
type textarea "x"
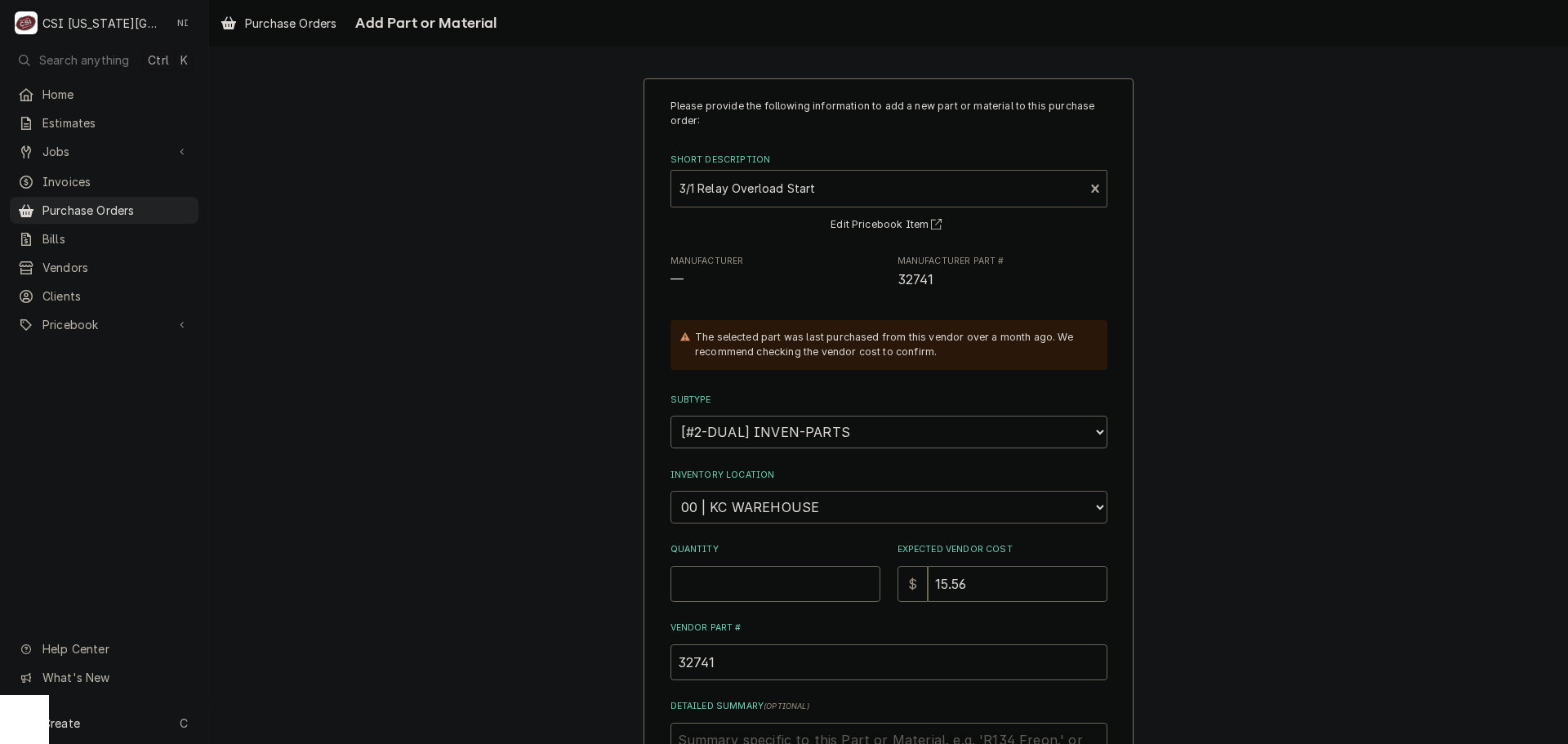
click at [853, 510] on select "Choose a location... 00 | KC WAREHOUSE 00 | MAIN WAREHOUSE 01 | BRIAN BREAZIER …" at bounding box center [889, 506] width 437 height 33
select select "2818"
click at [671, 490] on select "Choose a location... 00 | KC WAREHOUSE 00 | MAIN WAREHOUSE 01 | BRIAN BREAZIER …" at bounding box center [889, 506] width 437 height 33
click at [757, 590] on input "Quantity" at bounding box center [775, 583] width 209 height 36
type textarea "x"
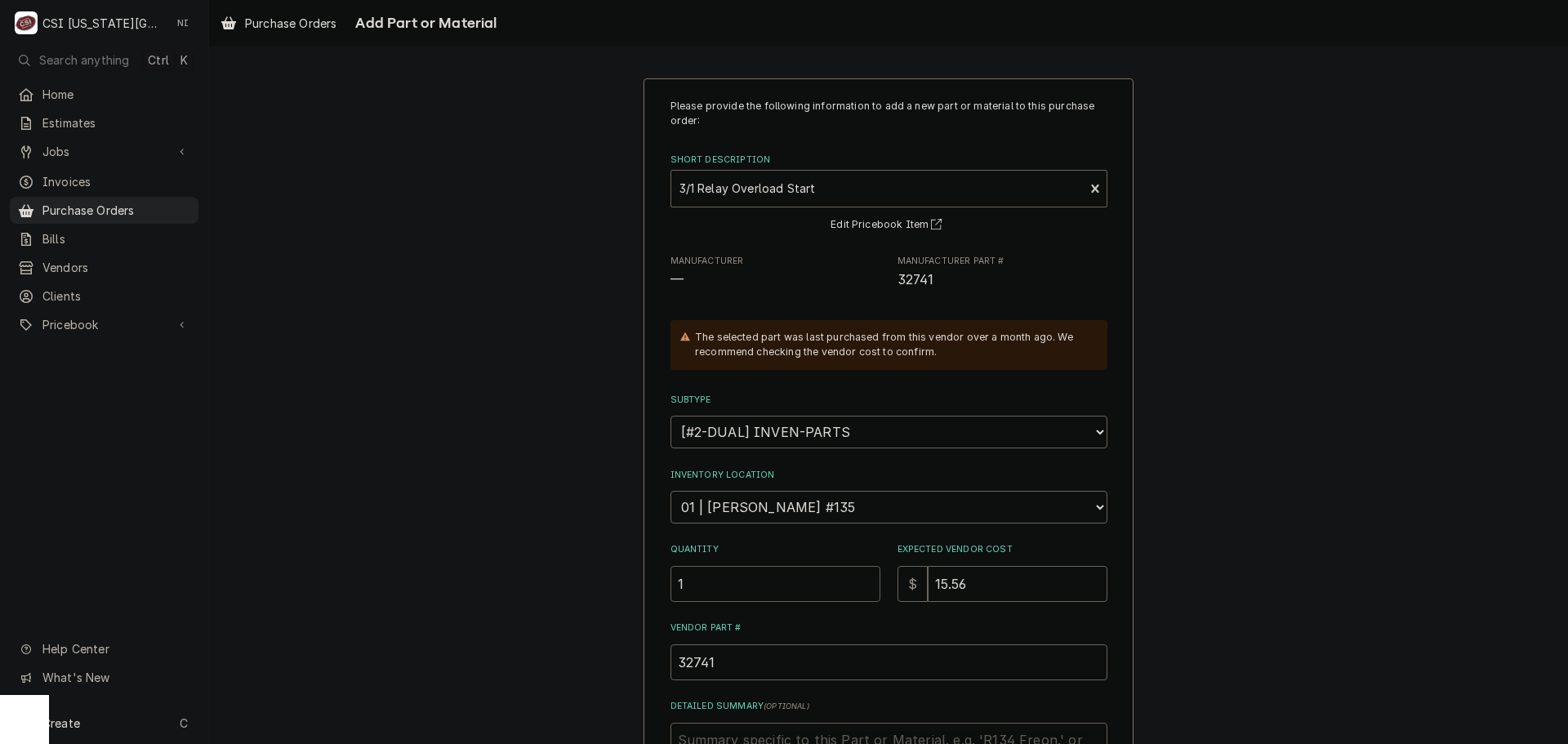
type input "1"
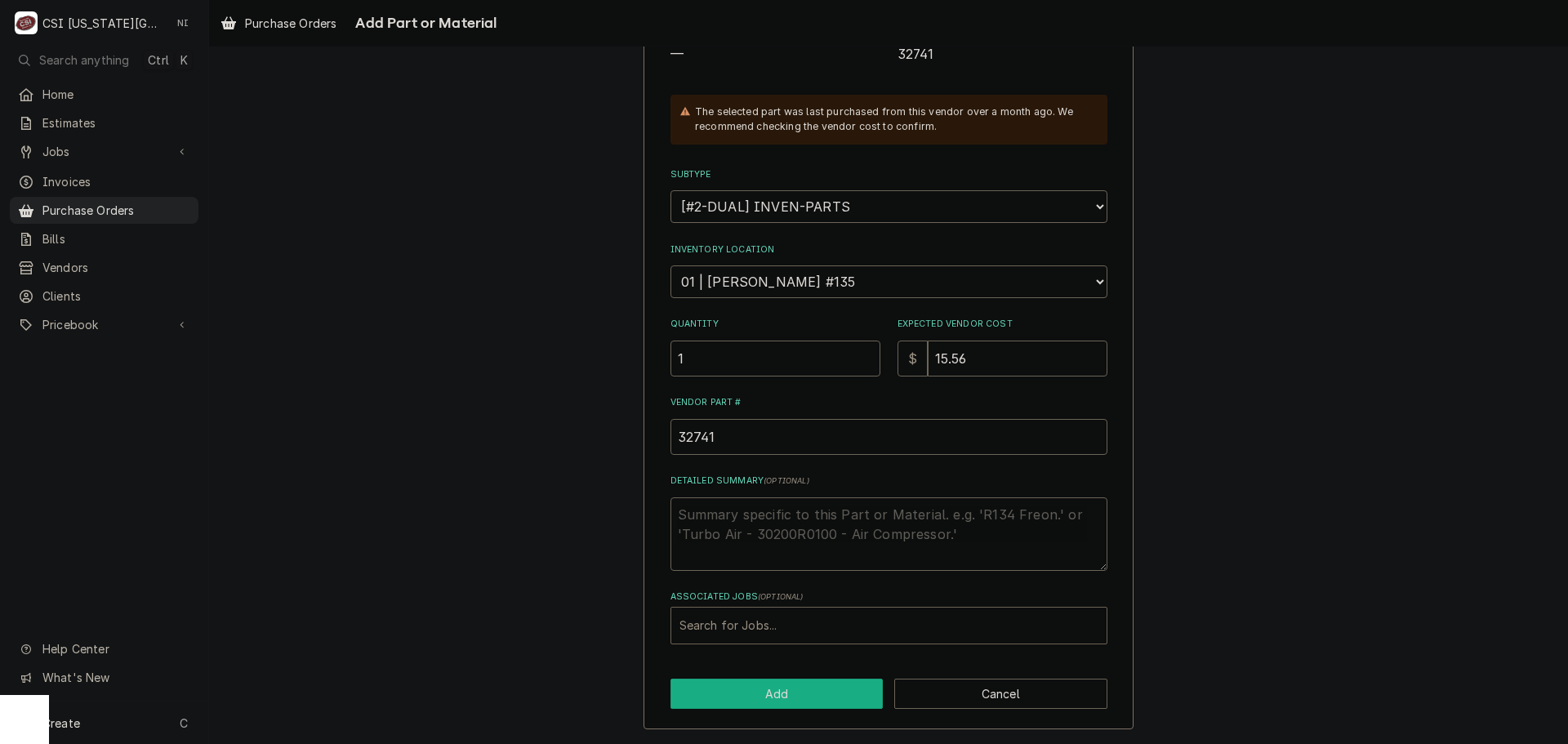
click at [729, 690] on button "Add" at bounding box center [777, 694] width 213 height 30
type textarea "x"
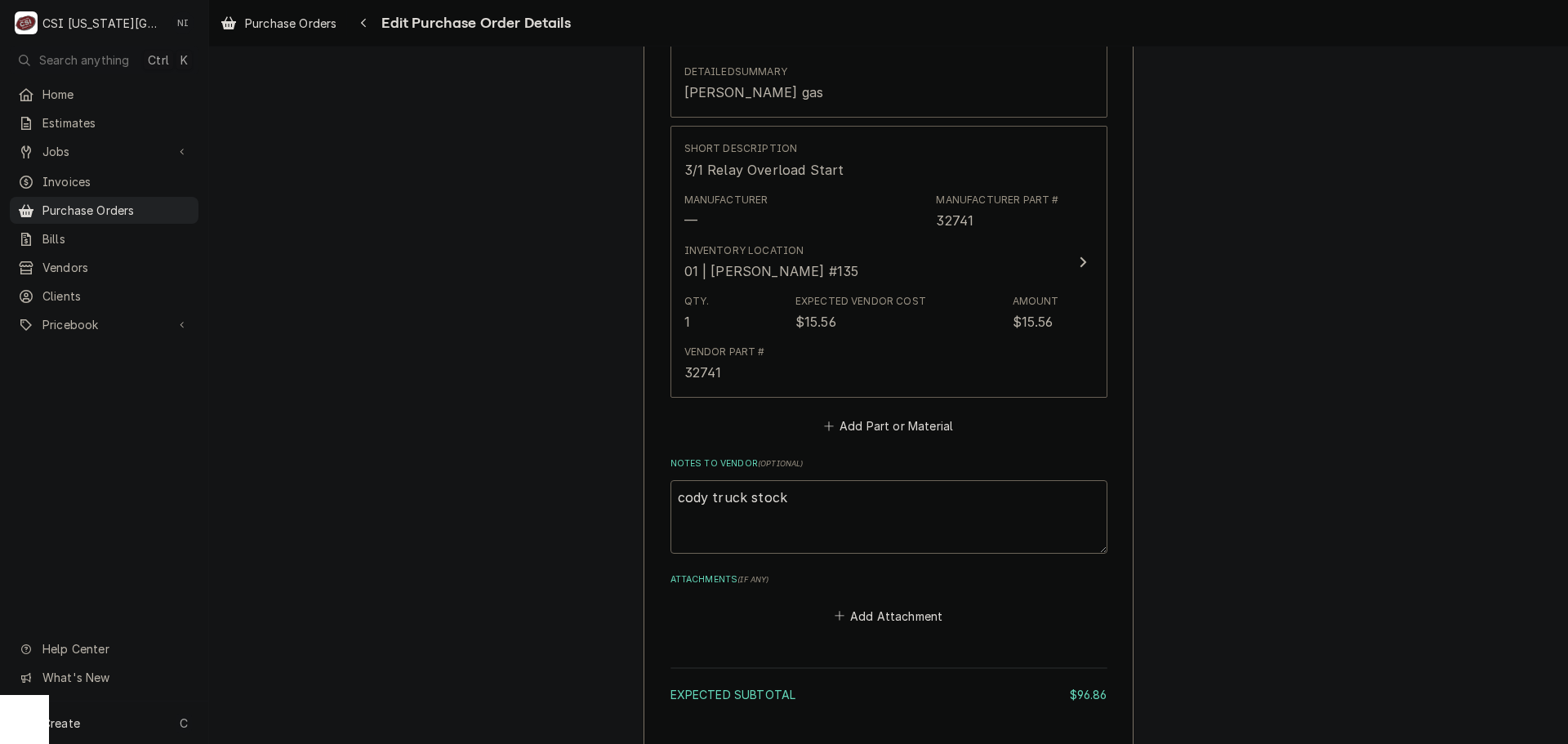
scroll to position [1645, 0]
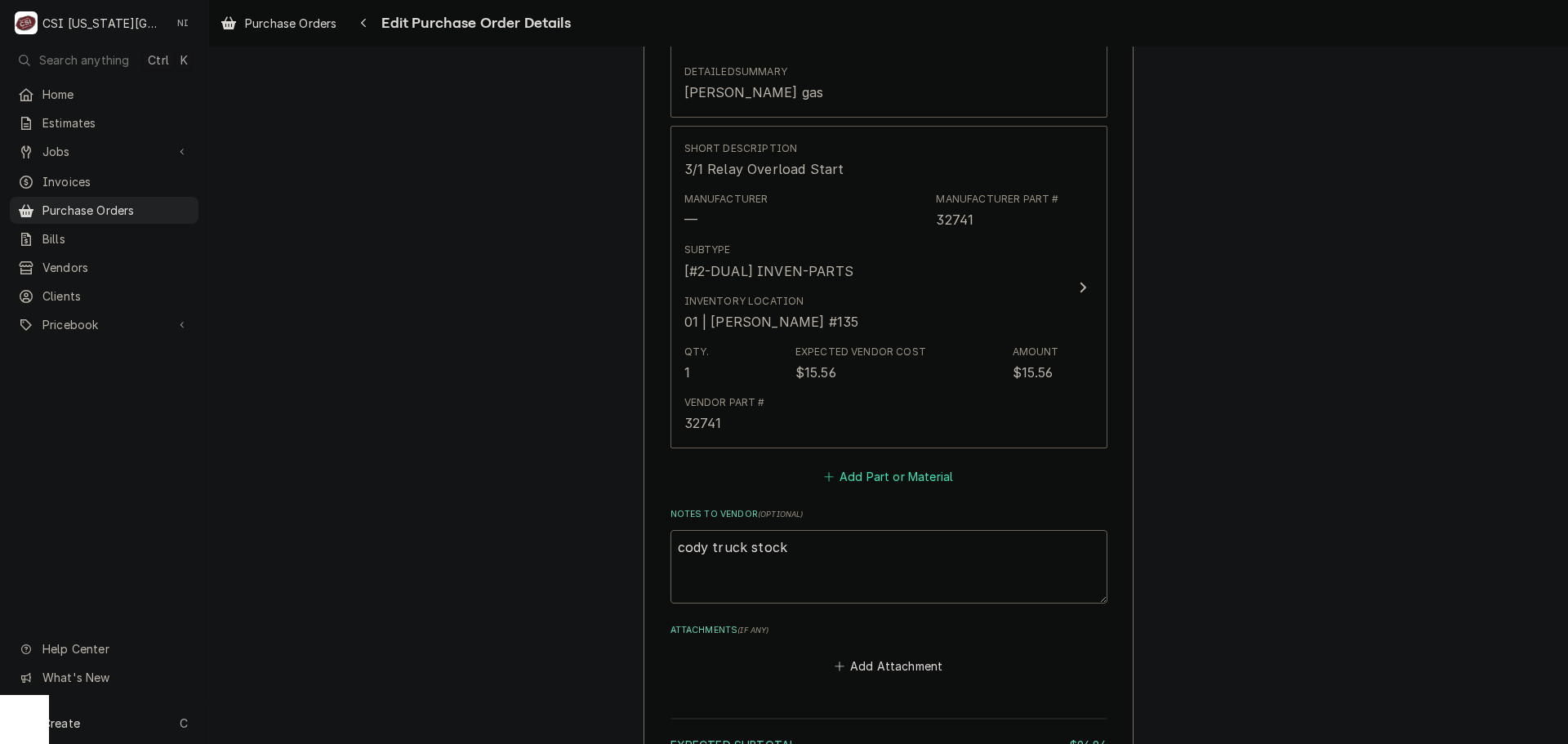
click at [895, 483] on button "Add Part or Material" at bounding box center [888, 477] width 134 height 23
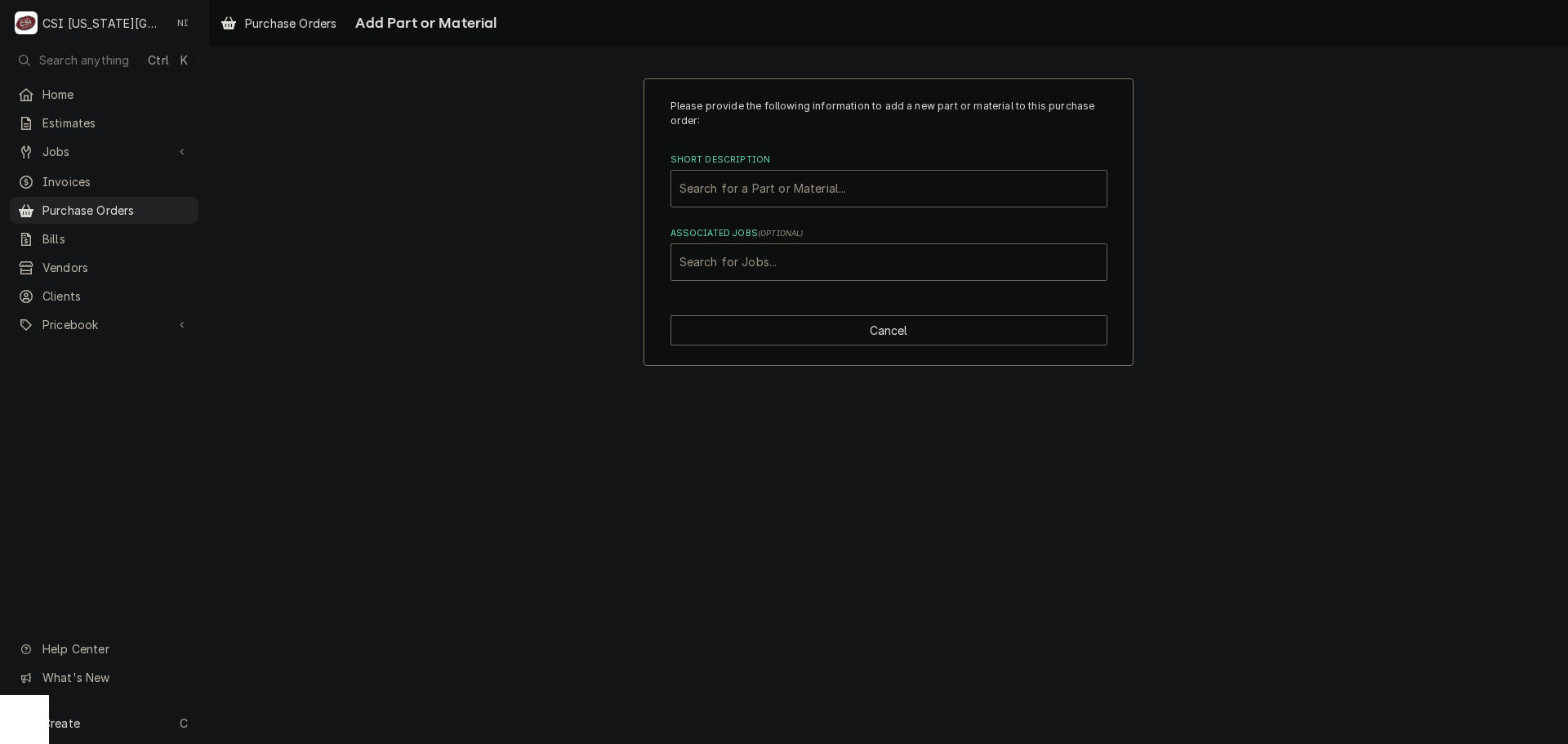
click at [771, 186] on div "Short Description" at bounding box center [889, 188] width 419 height 29
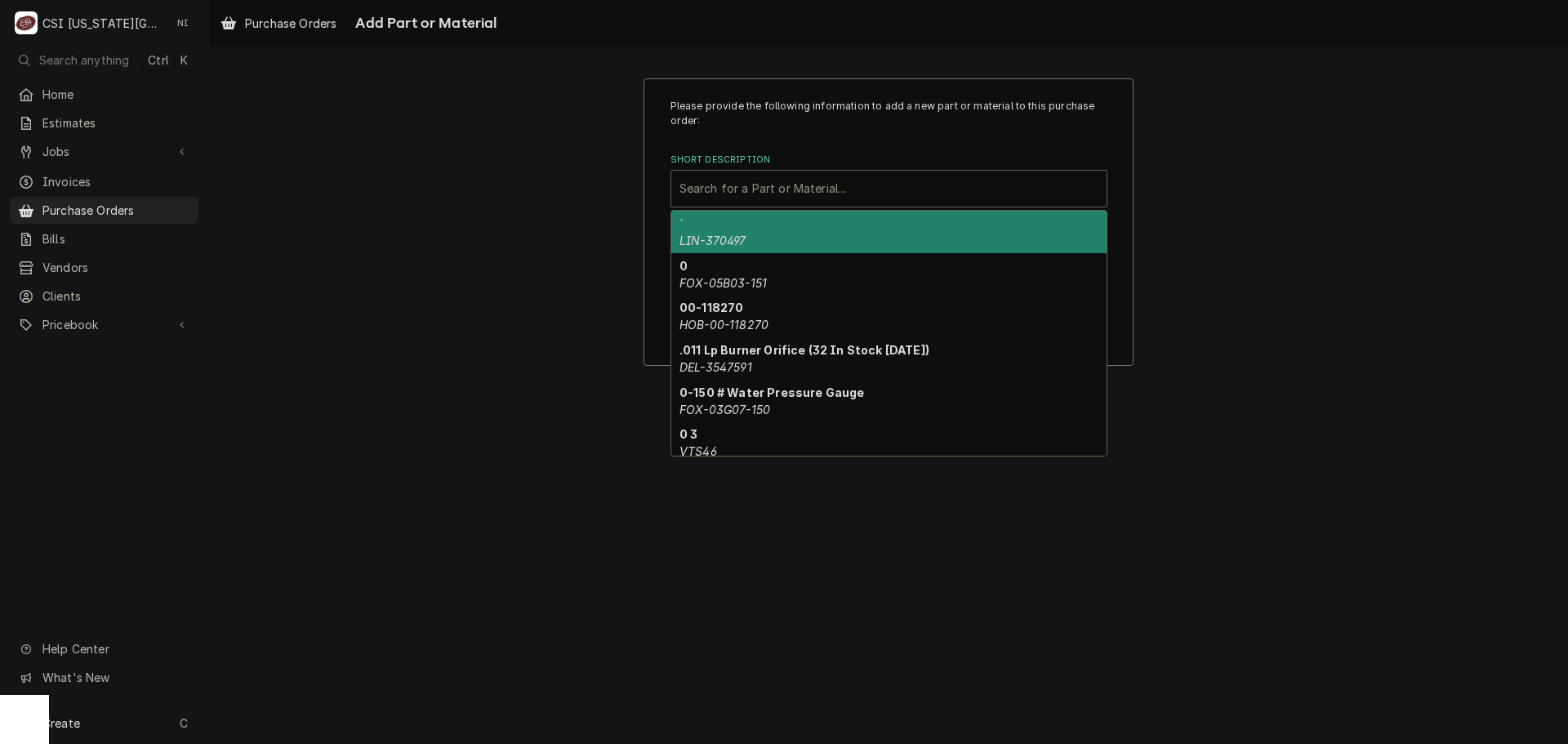
type input "o"
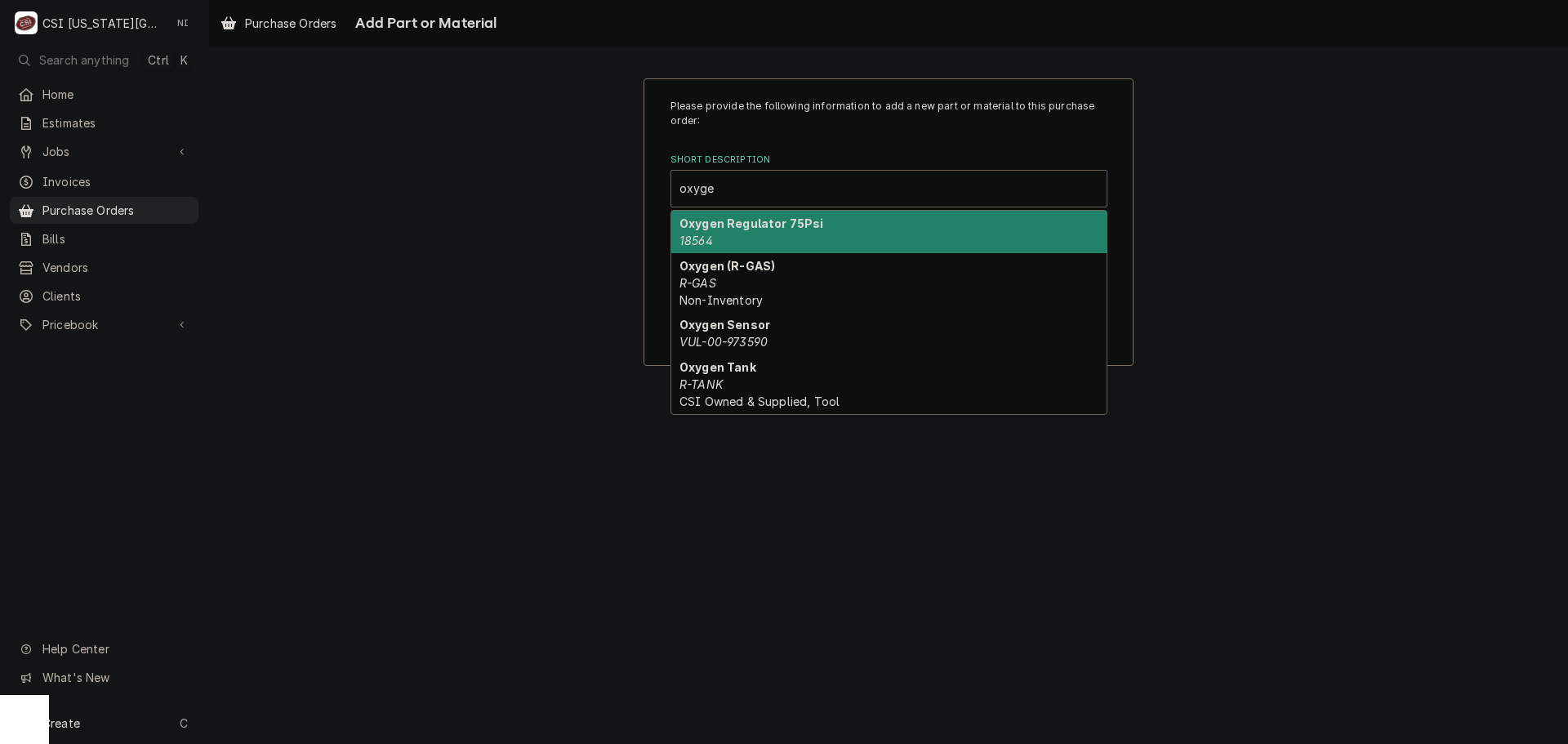
type input "oxygen"
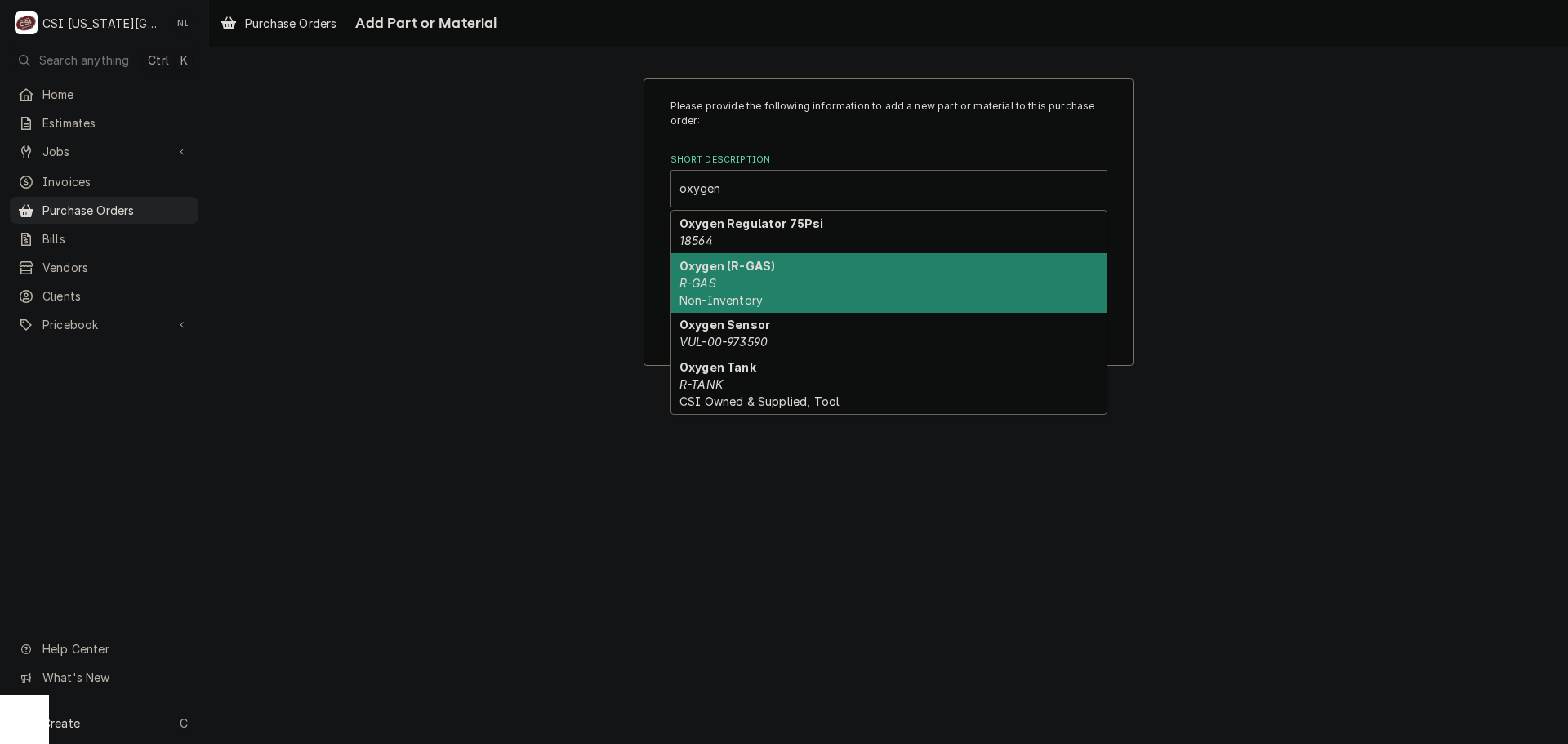
click at [775, 285] on div "Oxygen (R-GAS) R-GAS Non-Inventory" at bounding box center [889, 282] width 435 height 59
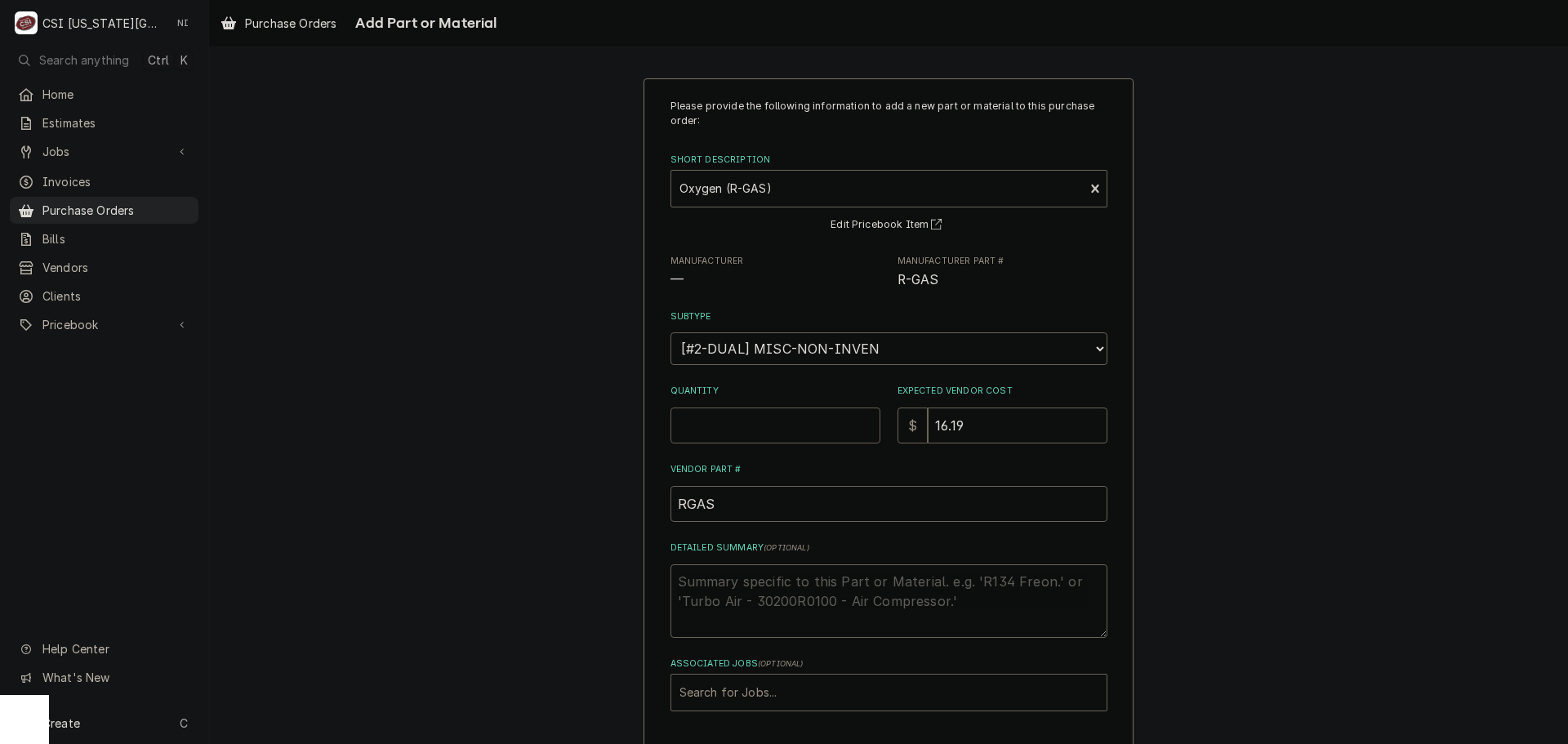
click at [765, 426] on input "Quantity" at bounding box center [775, 425] width 209 height 36
type textarea "x"
type input "1"
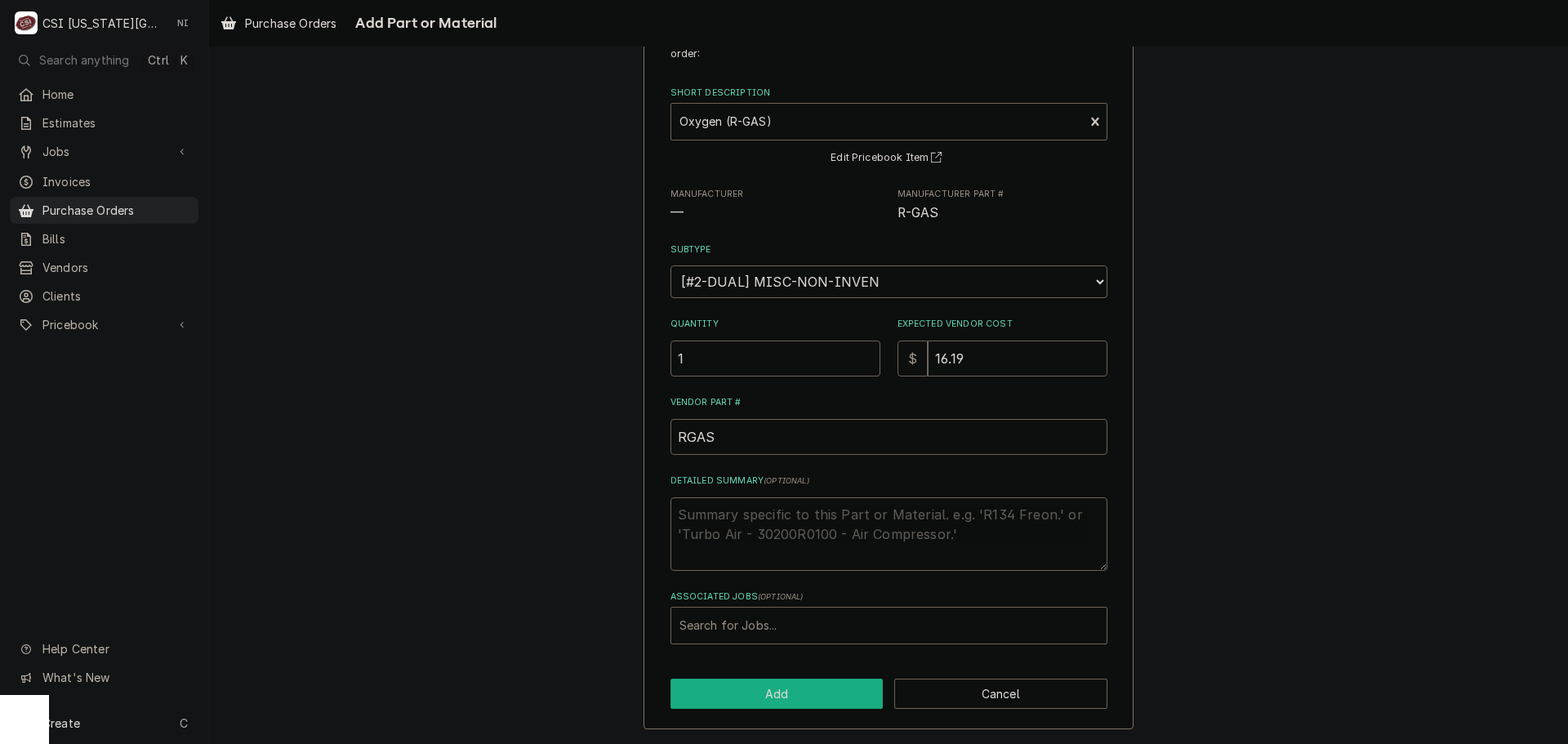
click at [777, 690] on button "Add" at bounding box center [777, 694] width 213 height 30
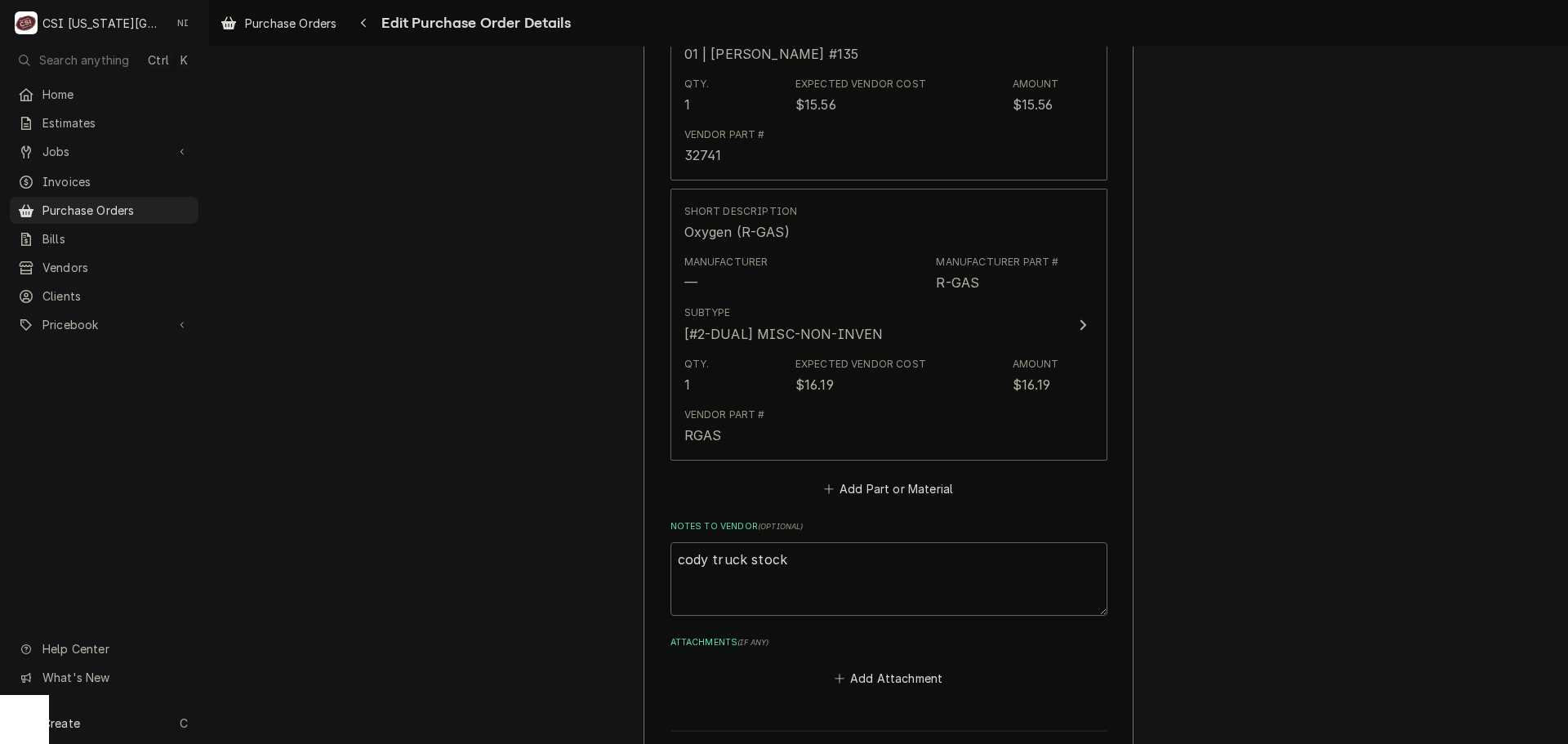
scroll to position [2122, 0]
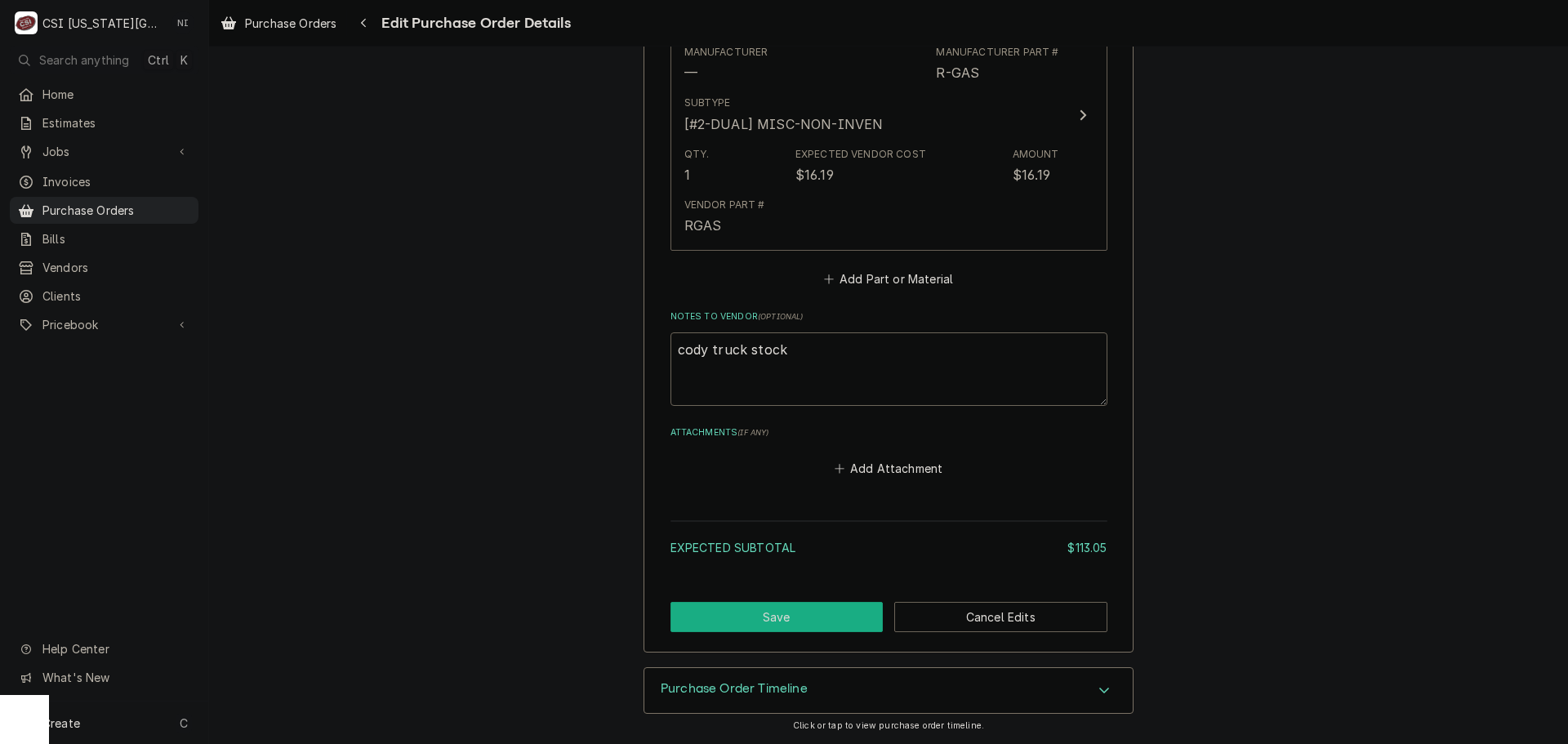
drag, startPoint x: 723, startPoint y: 600, endPoint x: 733, endPoint y: 604, distance: 10.8
click at [791, 611] on button "Save" at bounding box center [777, 617] width 213 height 30
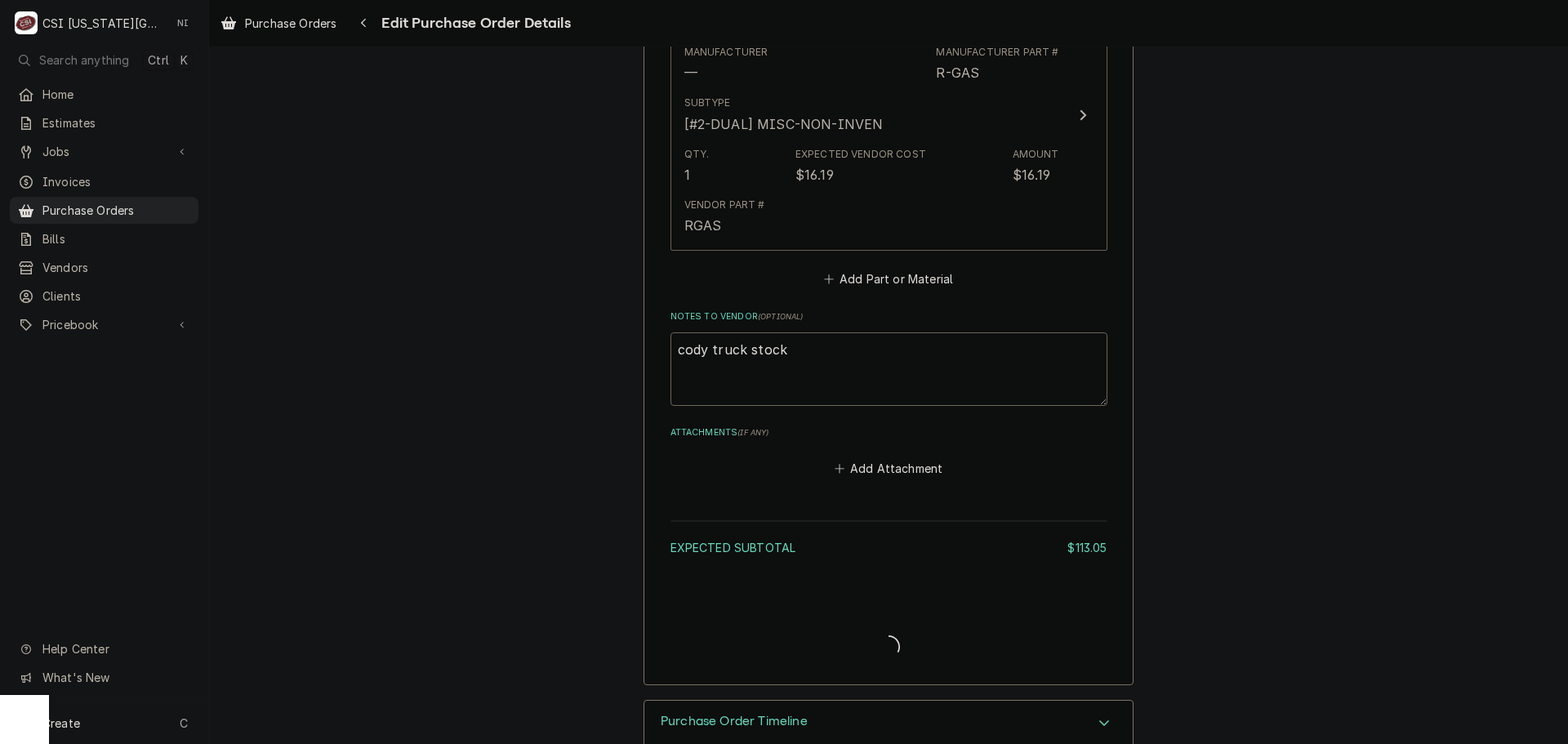
type textarea "x"
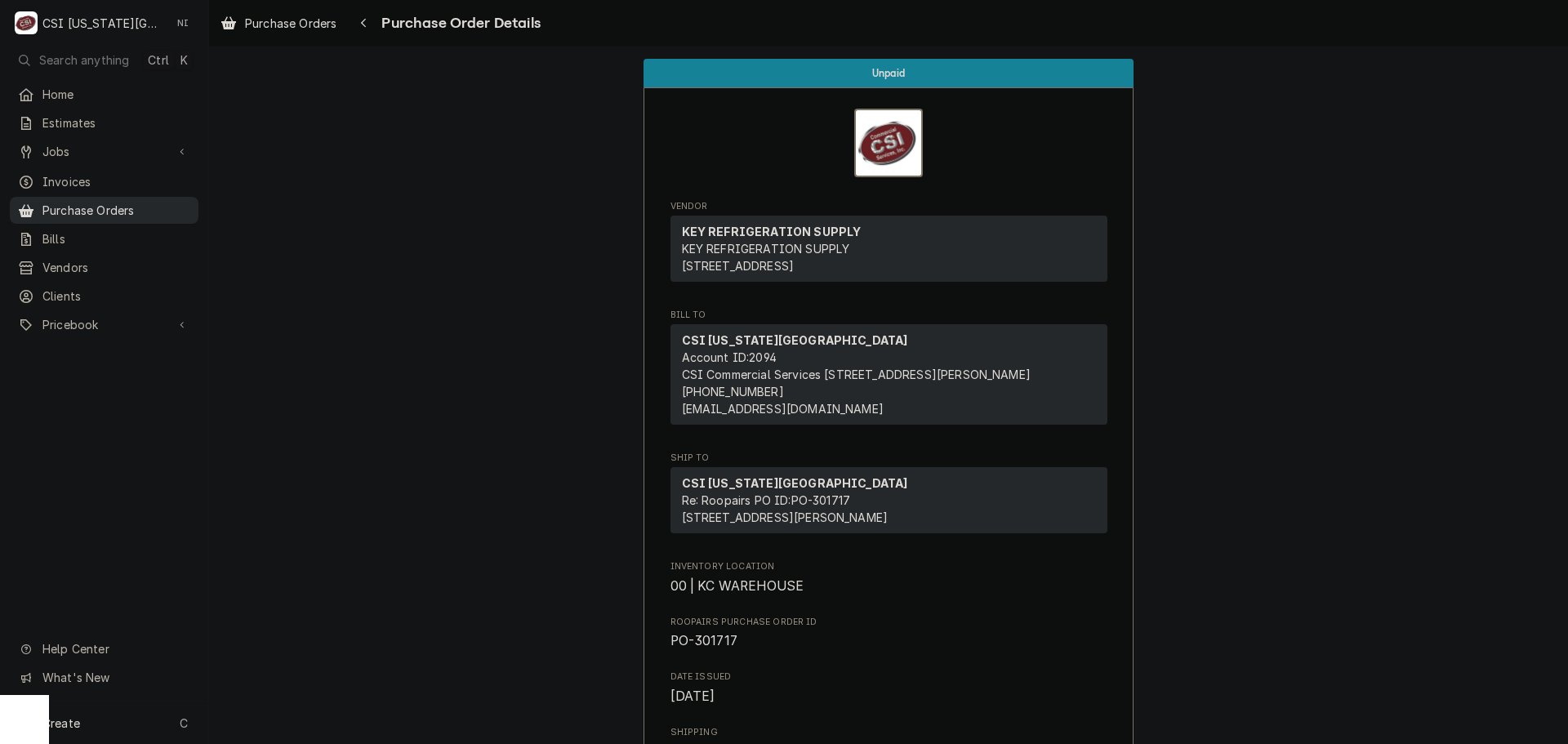
drag, startPoint x: 113, startPoint y: 208, endPoint x: 127, endPoint y: 209, distance: 14.0
click at [114, 208] on span "Purchase Orders" at bounding box center [116, 209] width 148 height 17
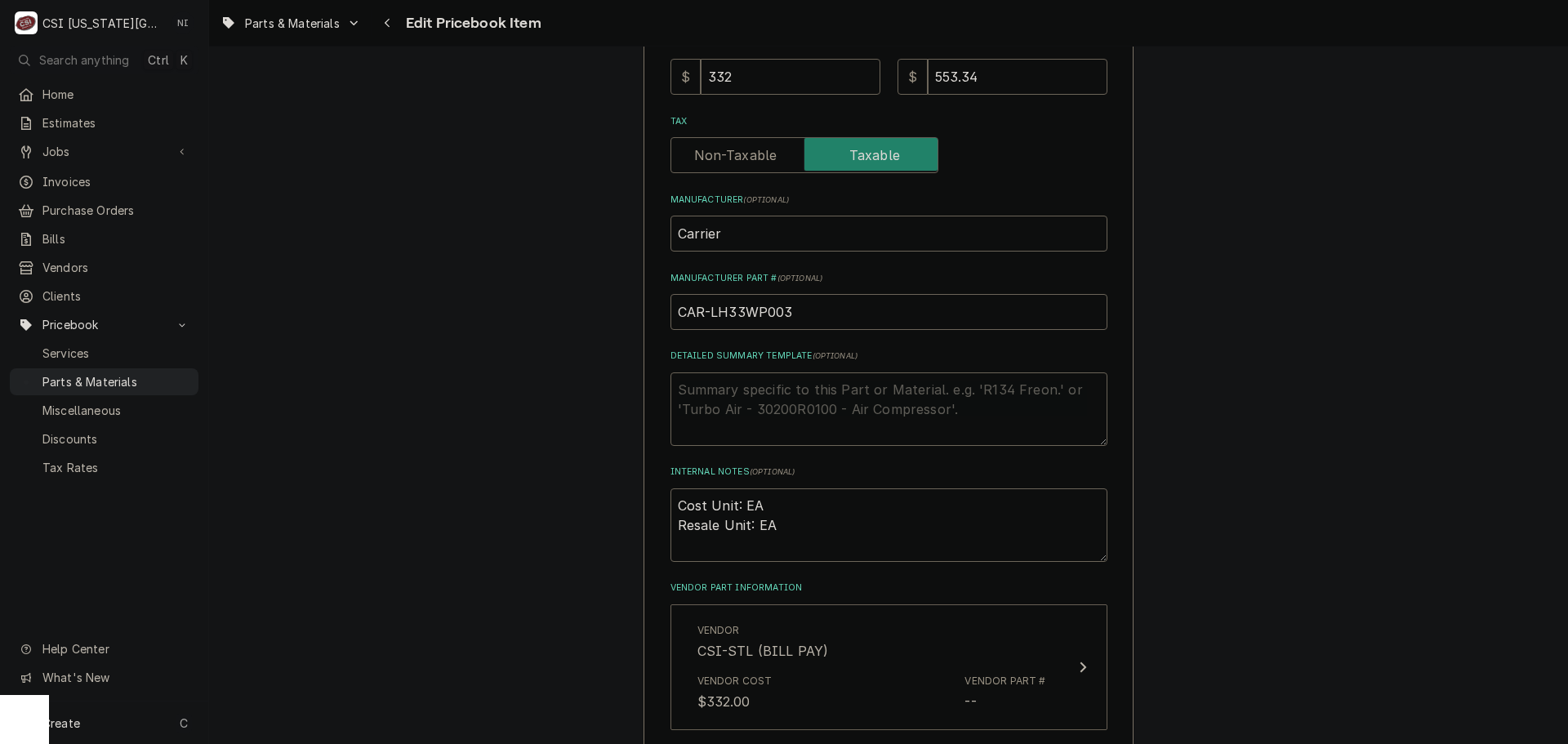
scroll to position [572, 0]
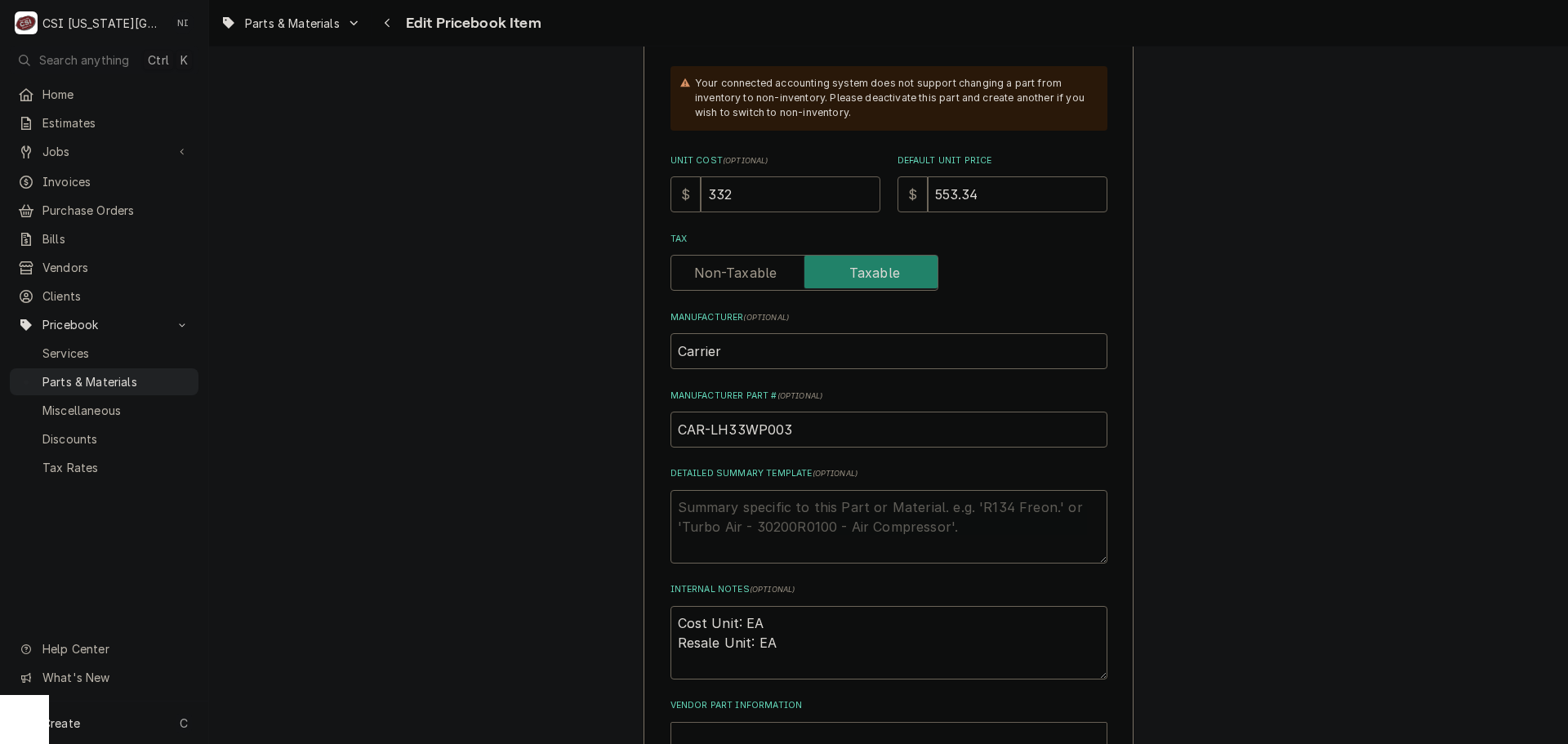
drag, startPoint x: 730, startPoint y: 200, endPoint x: 614, endPoint y: 200, distance: 116.0
type textarea "x"
type input "4"
type textarea "x"
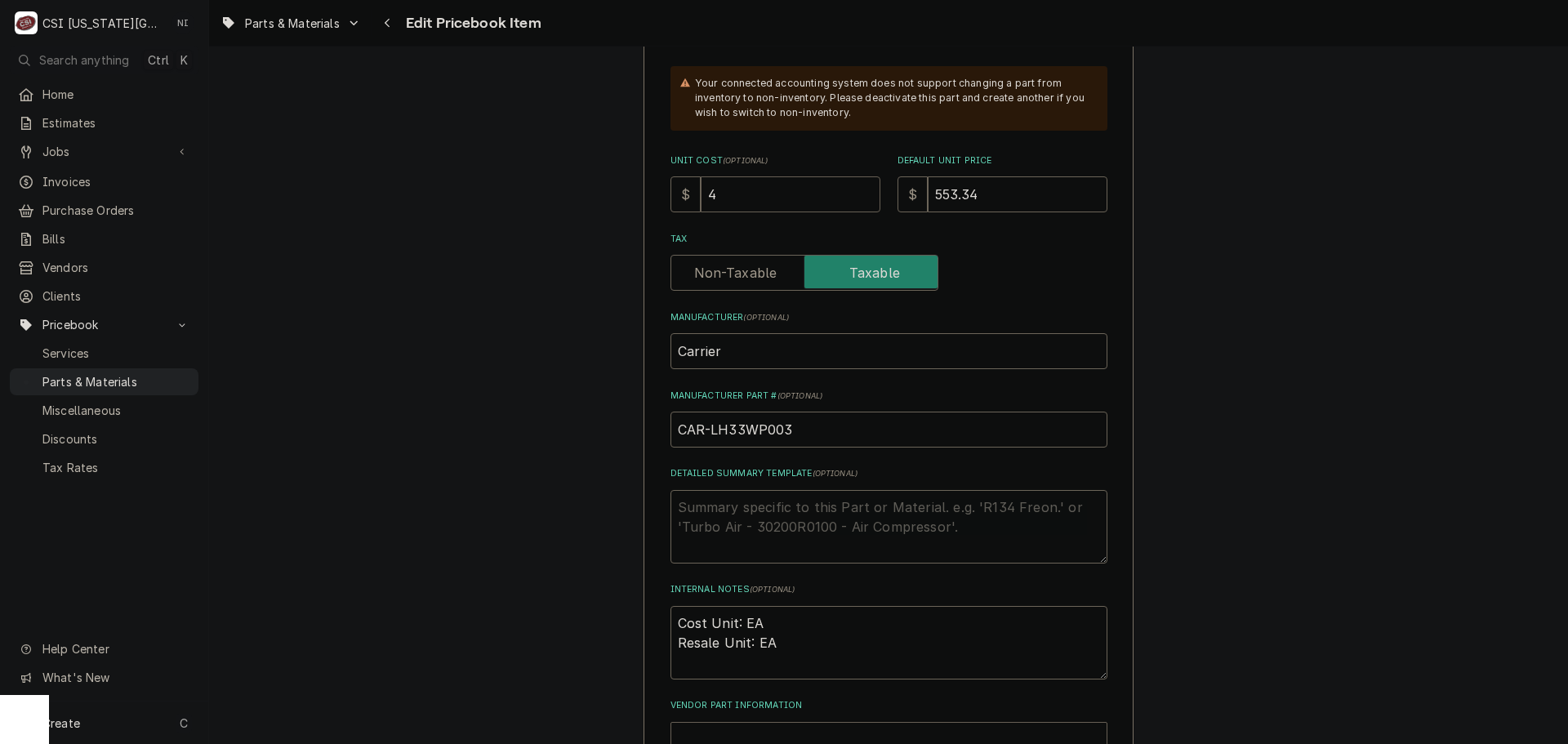
type input "45"
type textarea "x"
type input "459"
type textarea "x"
type input "459.3"
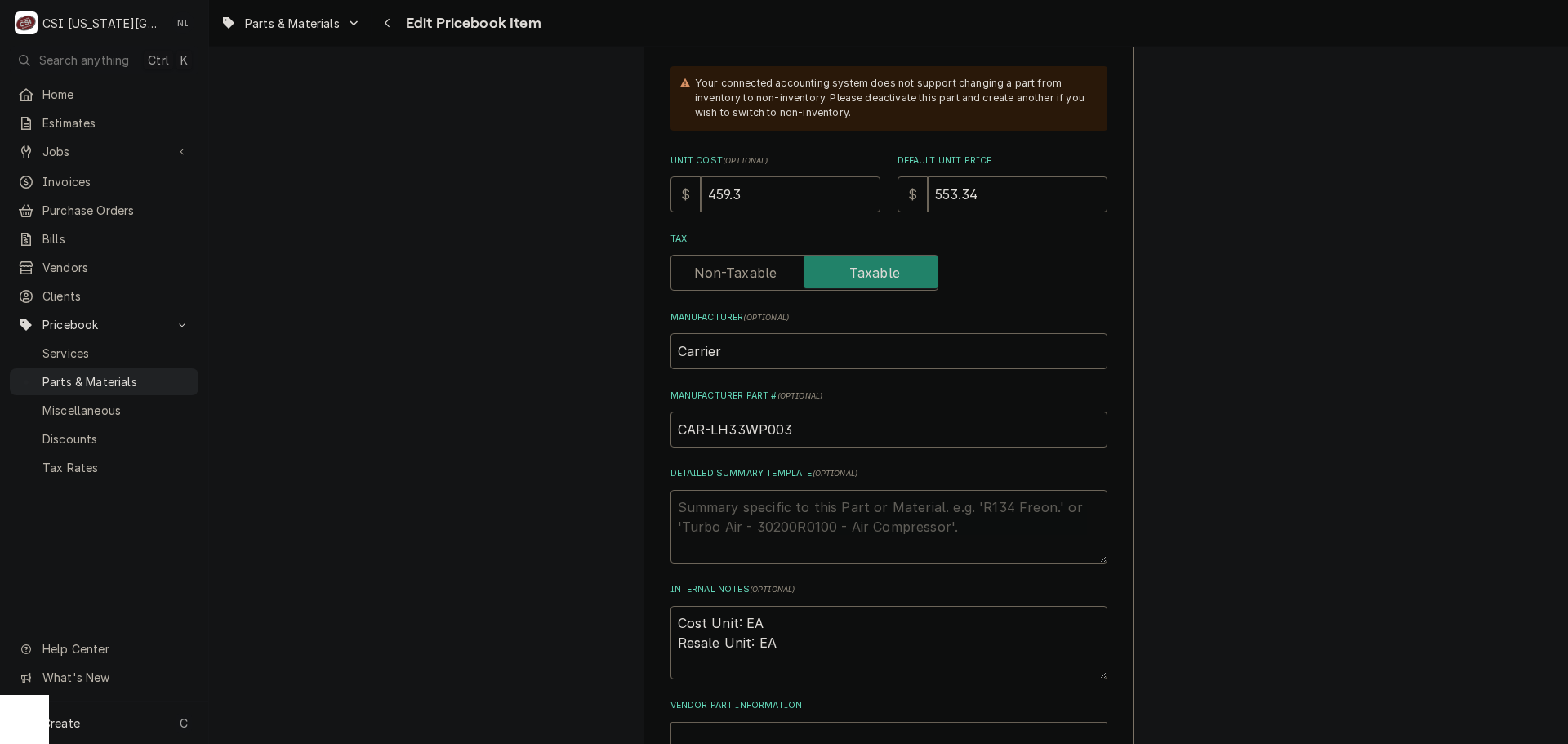
type textarea "x"
type input "459.30"
click at [1001, 196] on input "553.34" at bounding box center [1017, 194] width 179 height 36
drag, startPoint x: 865, startPoint y: 195, endPoint x: 823, endPoint y: 192, distance: 42.1
click at [823, 192] on div "Unit Cost ( optional ) $ 459.30 Default Unit Price $ 553.34" at bounding box center [889, 184] width 437 height 58
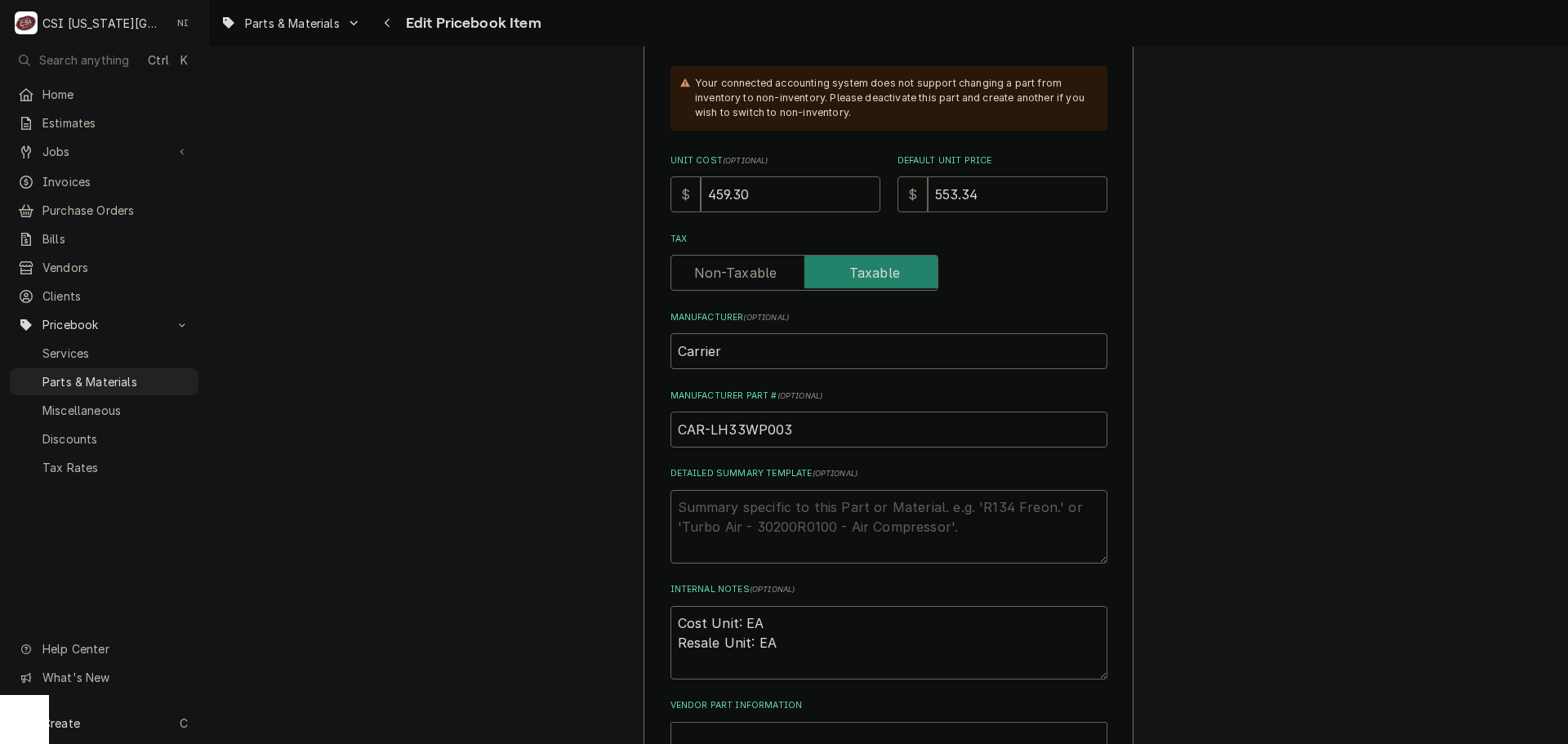
type textarea "x"
type input "61"
type textarea "x"
type input "612"
type textarea "x"
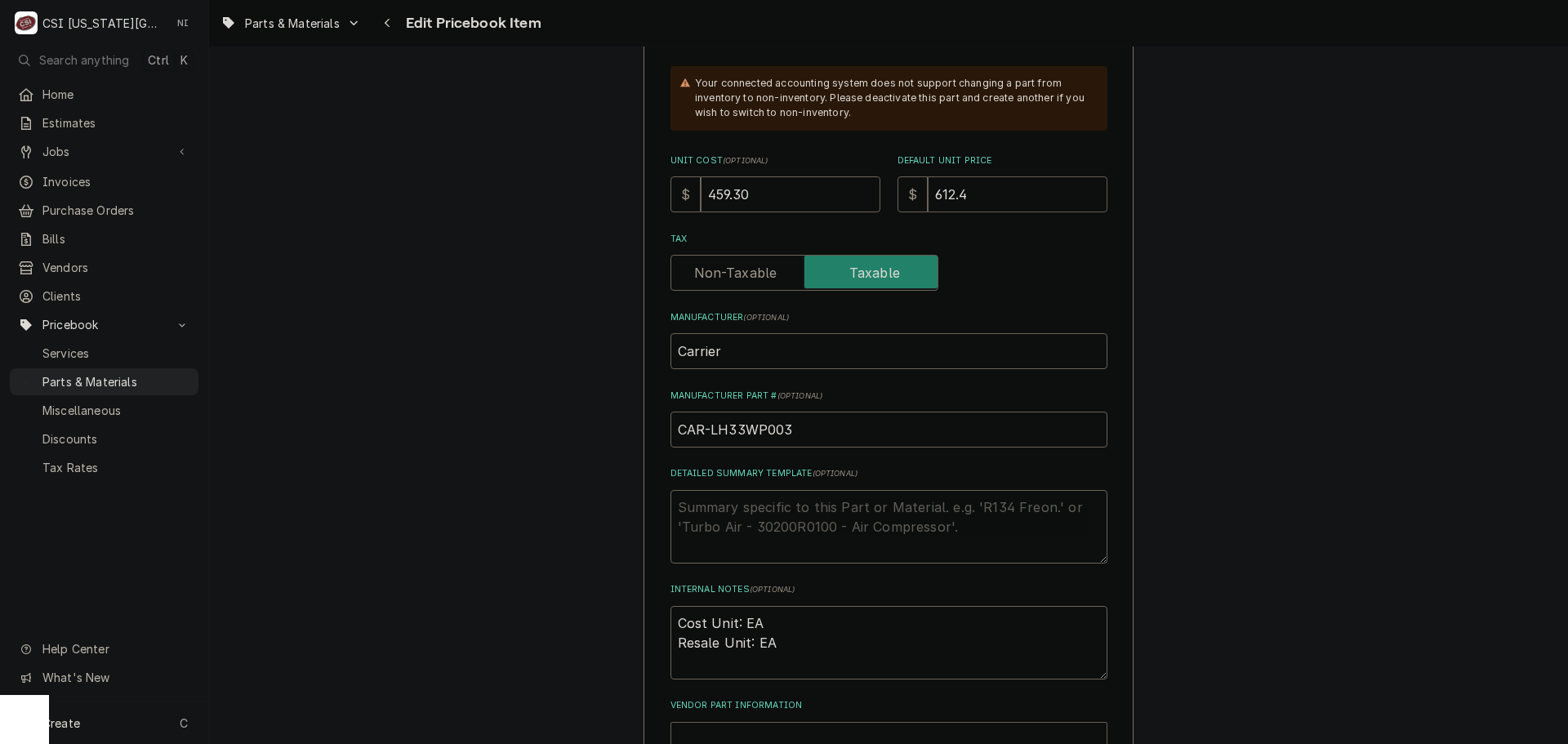
type input "612.40"
type textarea "x"
type input "612.40"
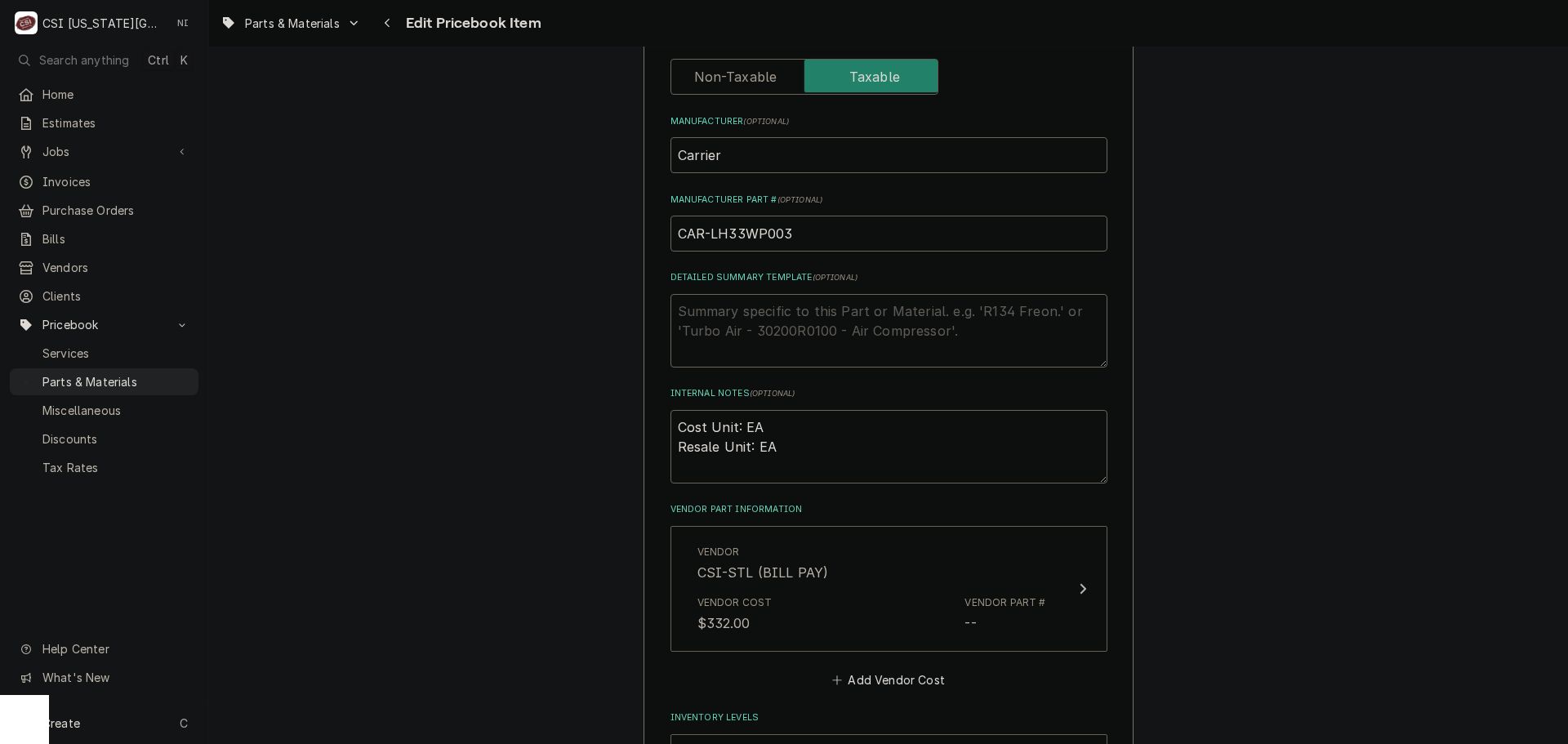
scroll to position [1061, 0]
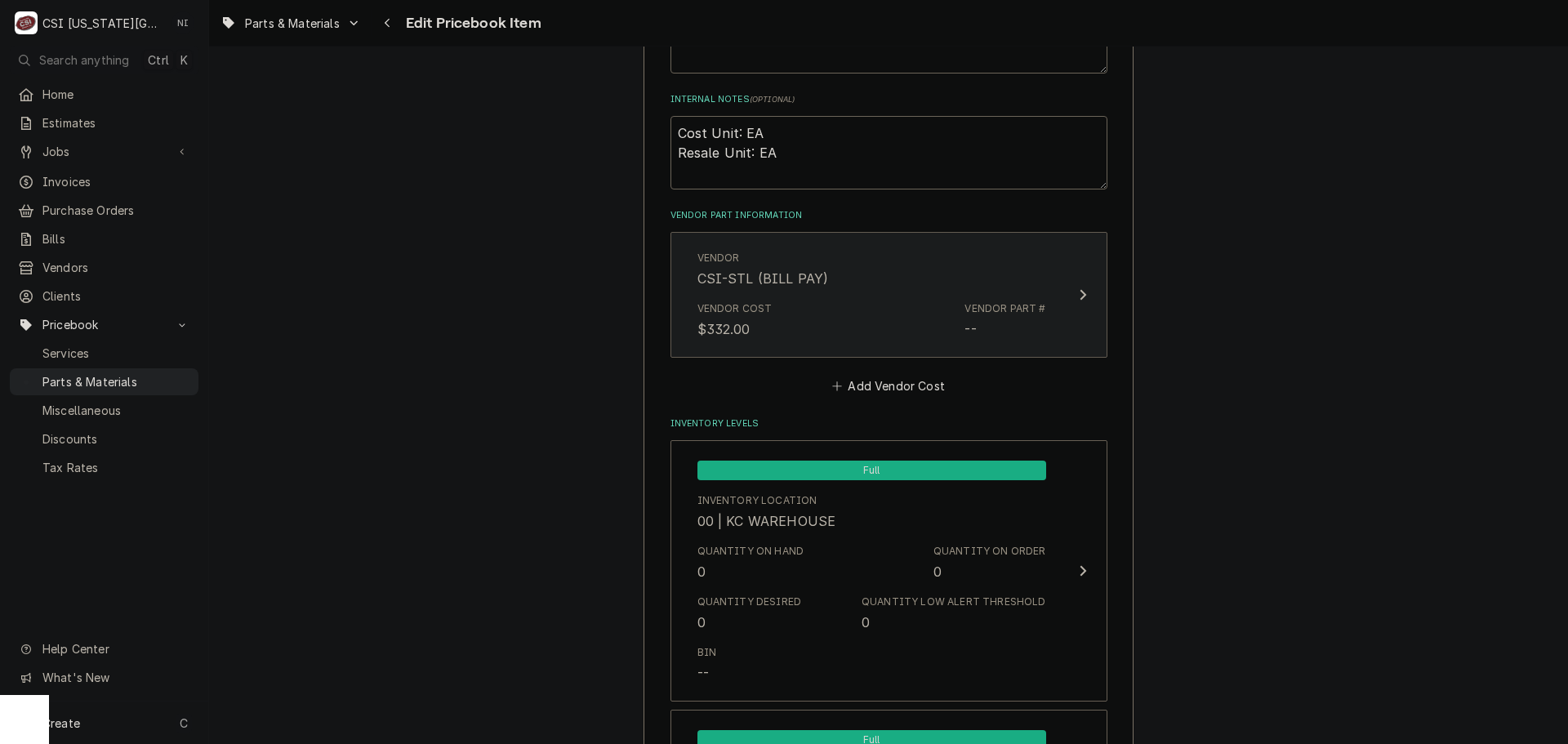
click at [871, 323] on div "Vendor Cost $332.00 Vendor Part # --" at bounding box center [872, 320] width 349 height 50
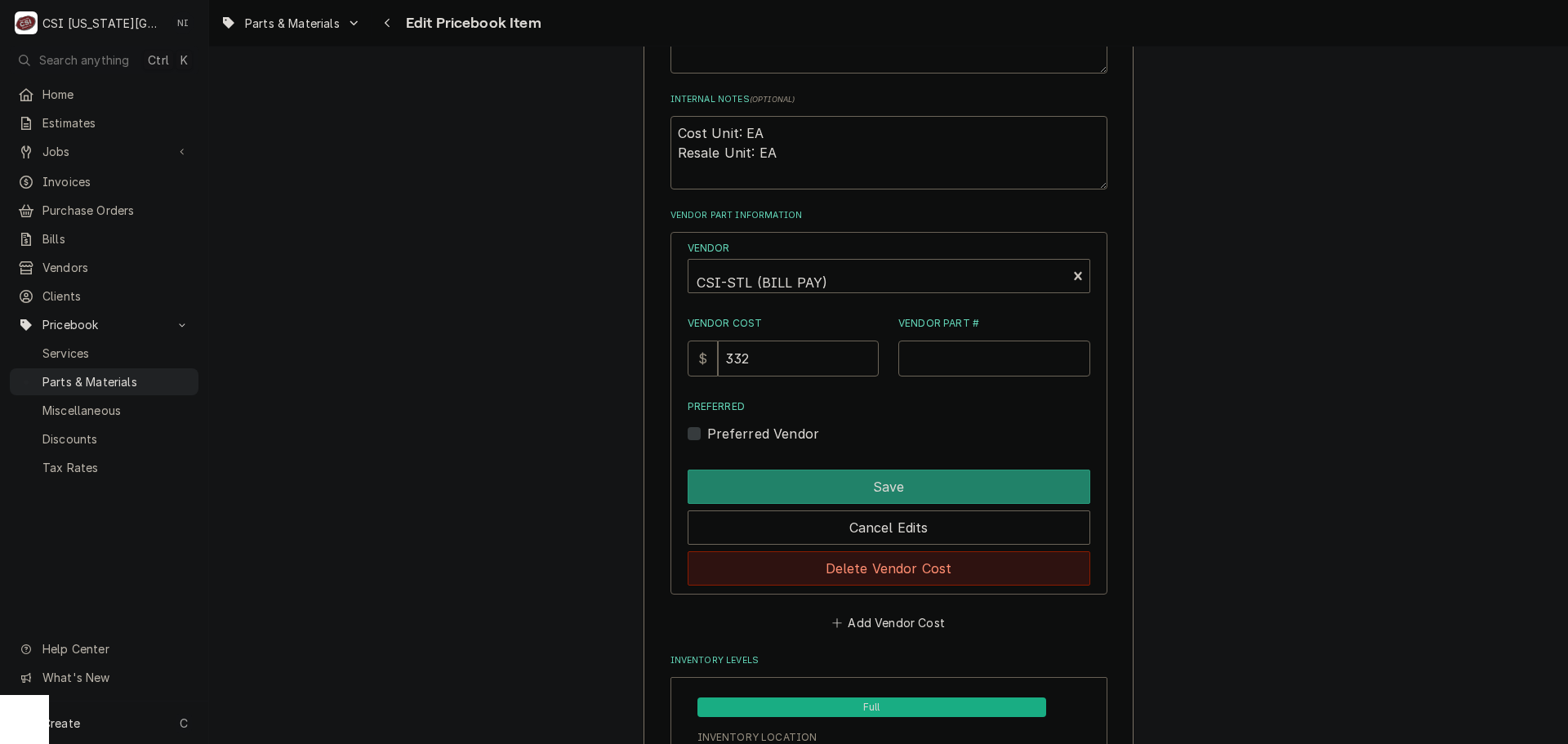
click at [888, 553] on button "Delete Vendor Cost" at bounding box center [889, 568] width 403 height 34
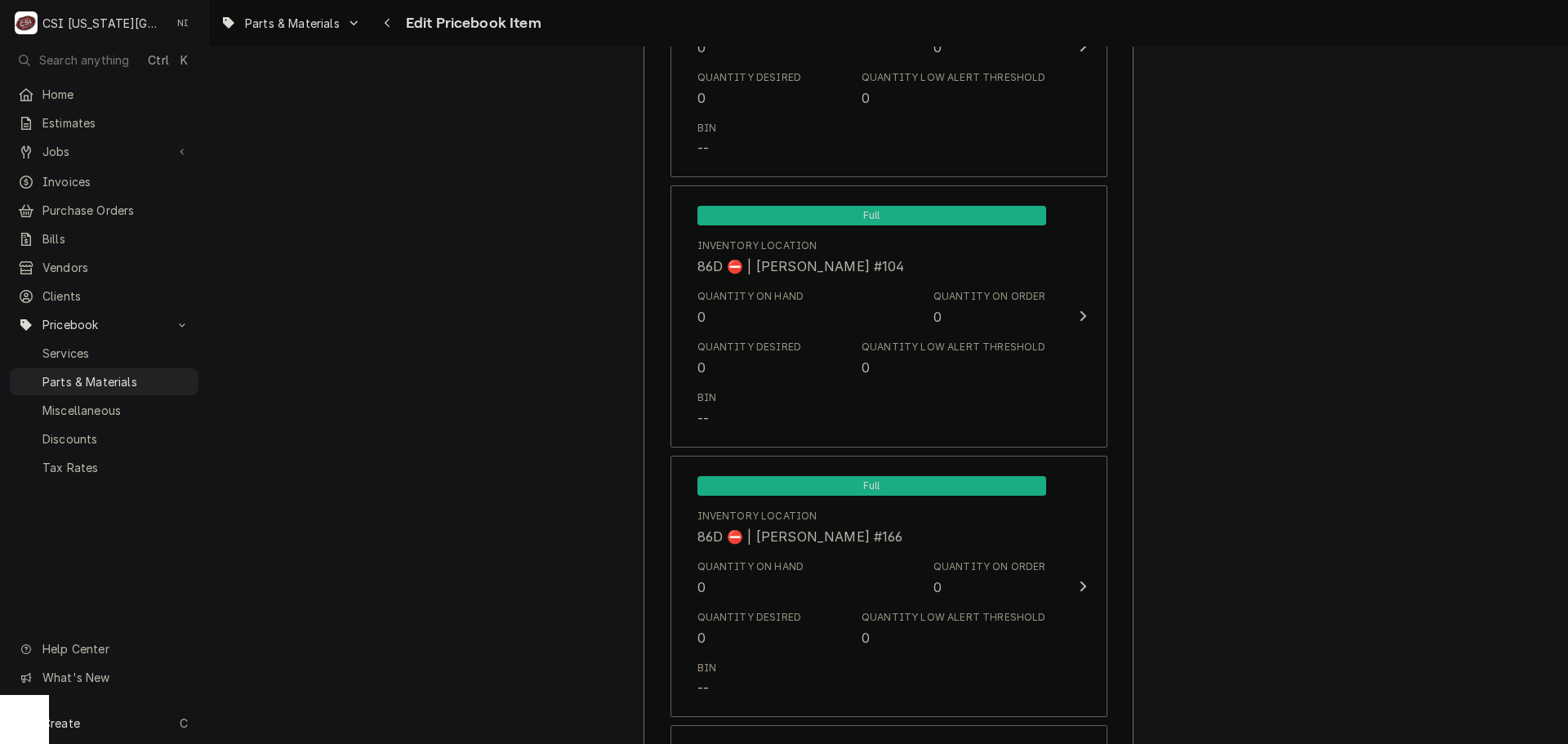
scroll to position [16095, 0]
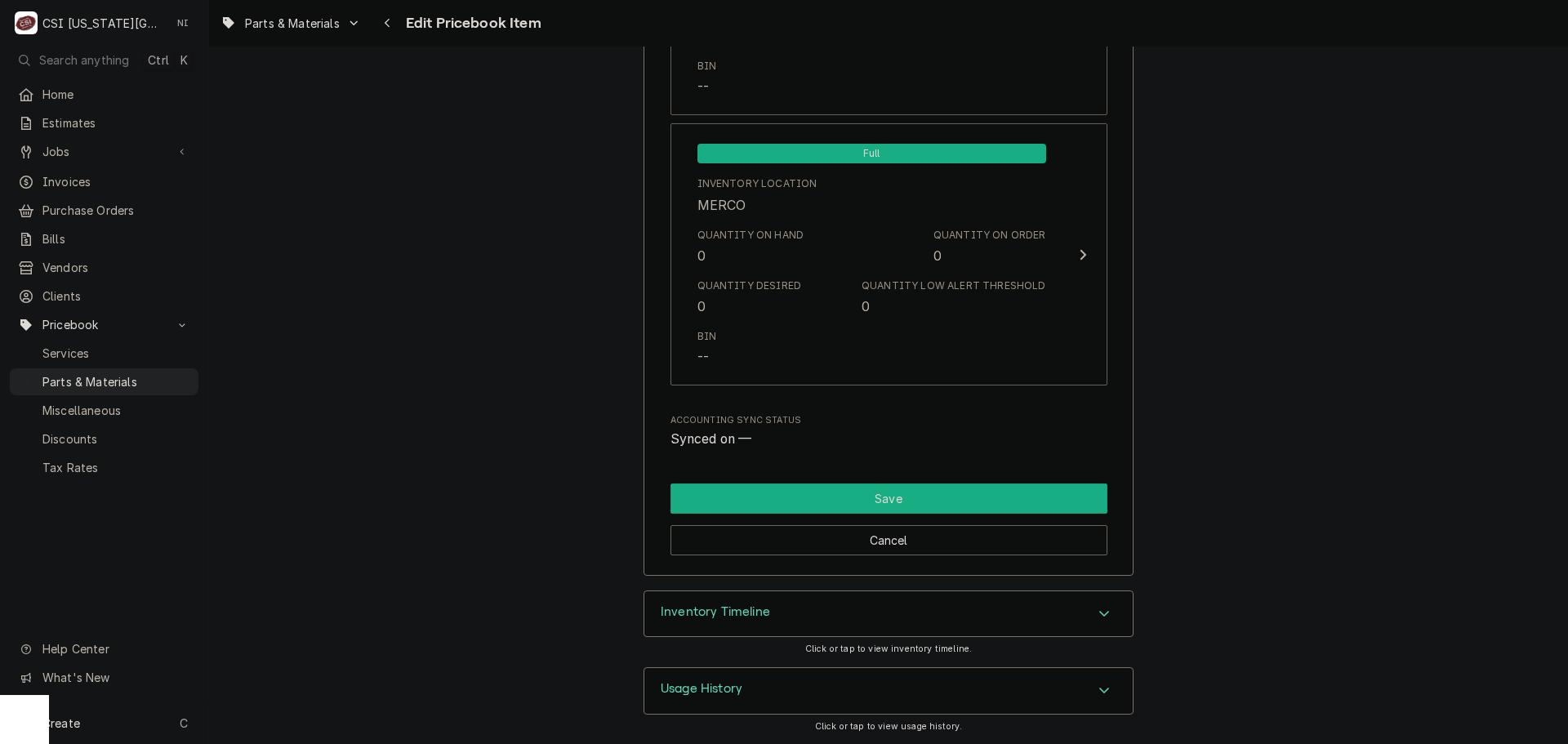
click at [962, 498] on button "Save" at bounding box center [889, 498] width 437 height 30
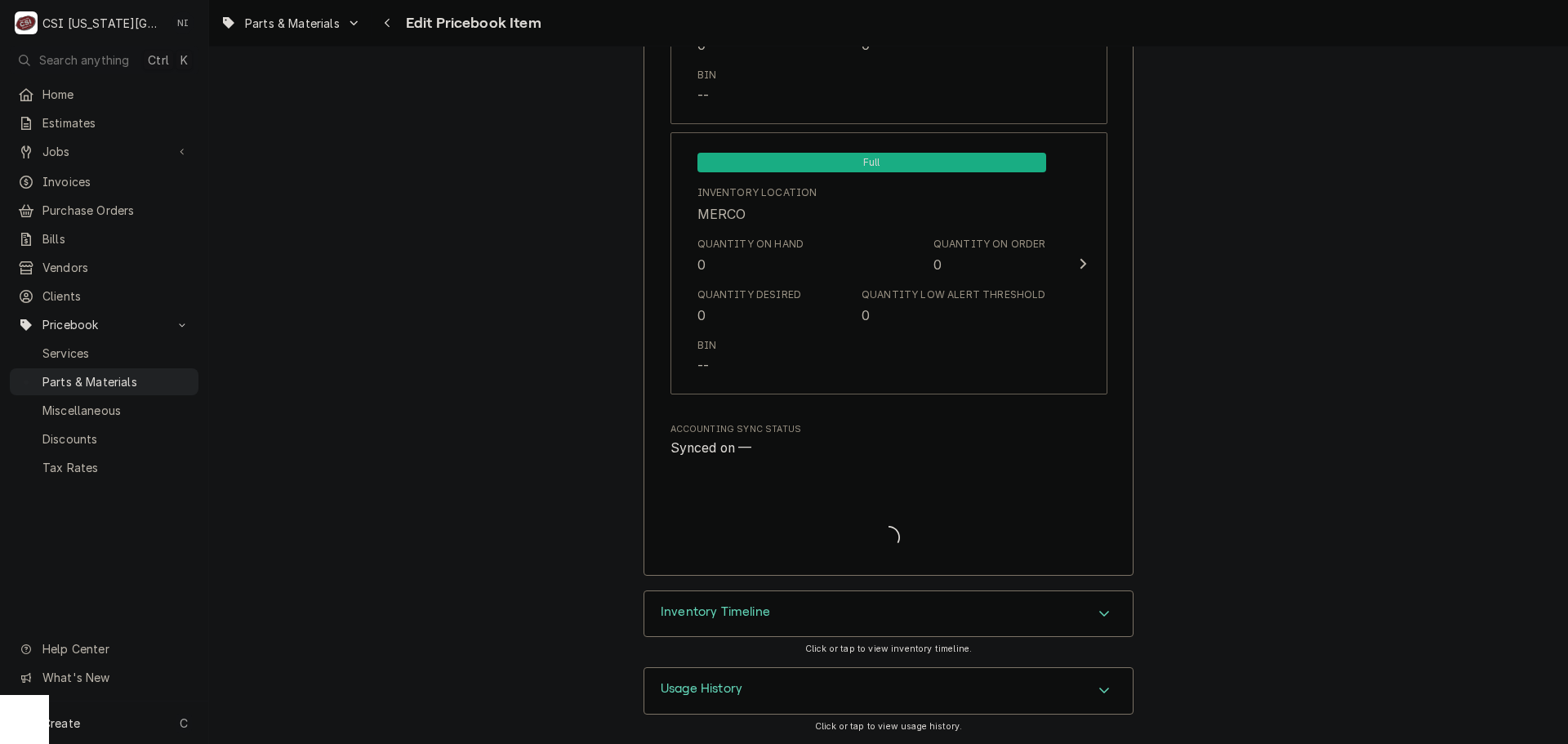
scroll to position [16086, 0]
type textarea "x"
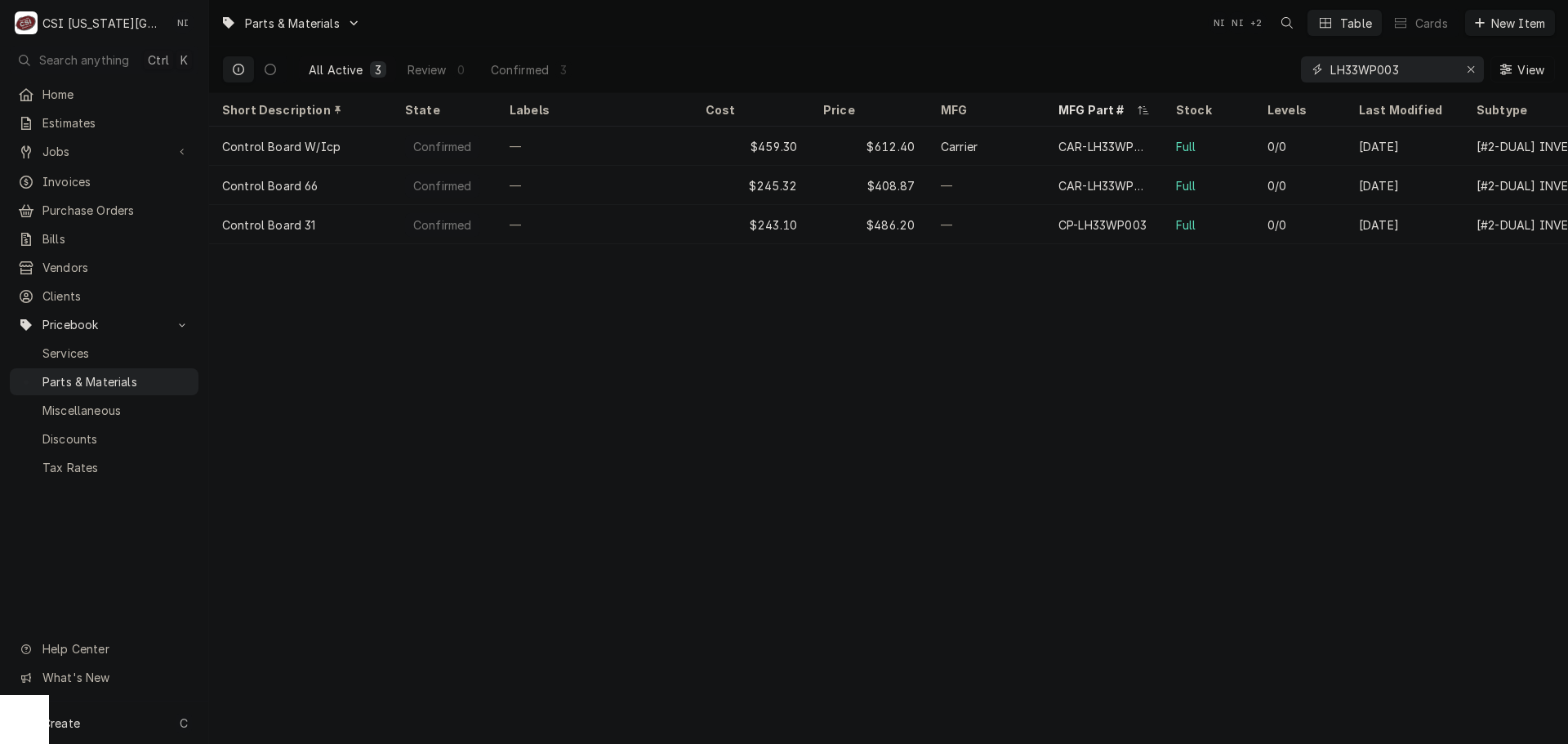
click at [1469, 66] on icon "Erase input" at bounding box center [1471, 69] width 9 height 11
paste input "HK50AA051"
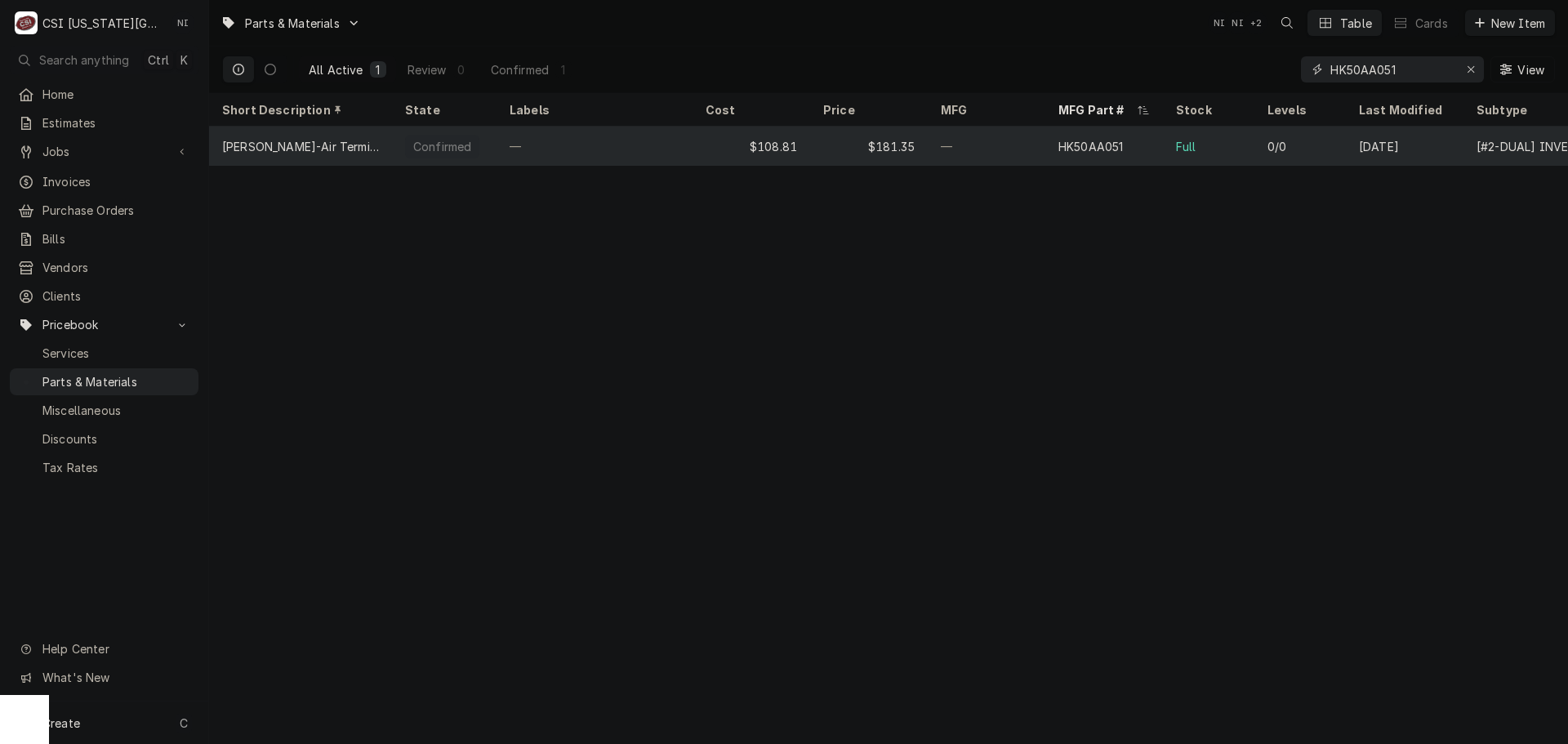
type input "HK50AA051"
click at [983, 154] on div "—" at bounding box center [986, 146] width 118 height 39
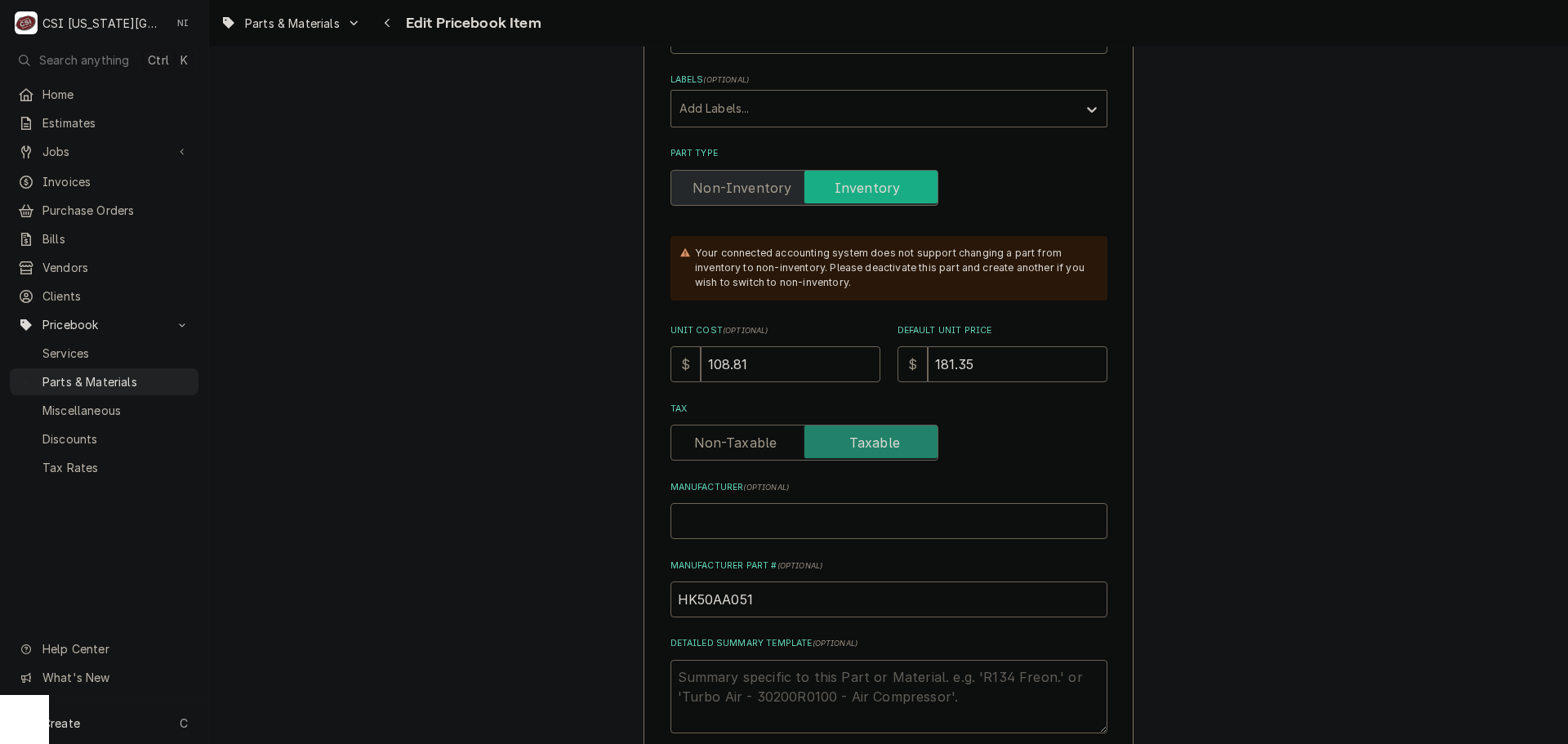
scroll to position [490, 0]
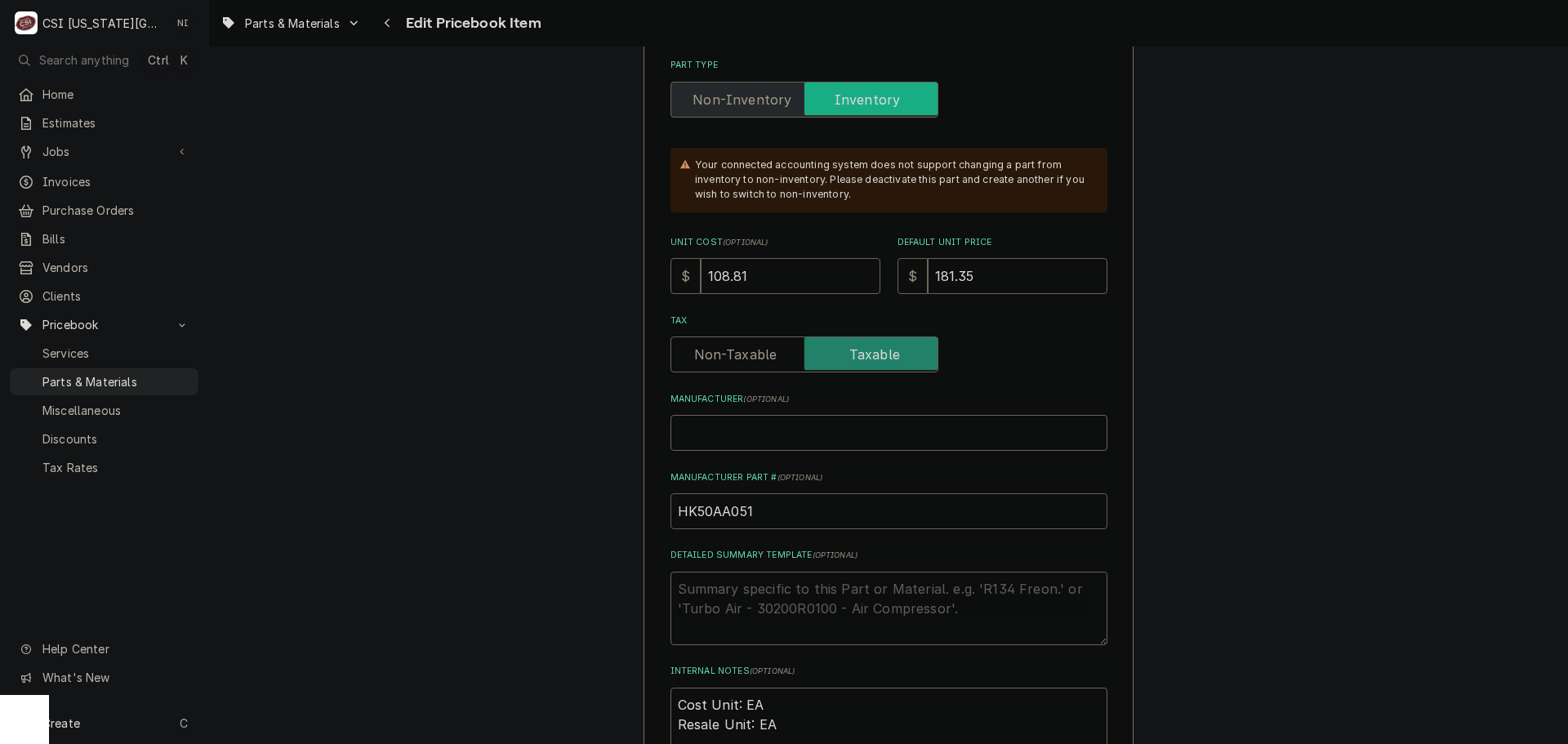
click at [675, 513] on input "HK50AA051" at bounding box center [889, 511] width 437 height 36
type textarea "x"
type input "CHK50AA051"
type textarea "x"
type input "CARHK50AA051"
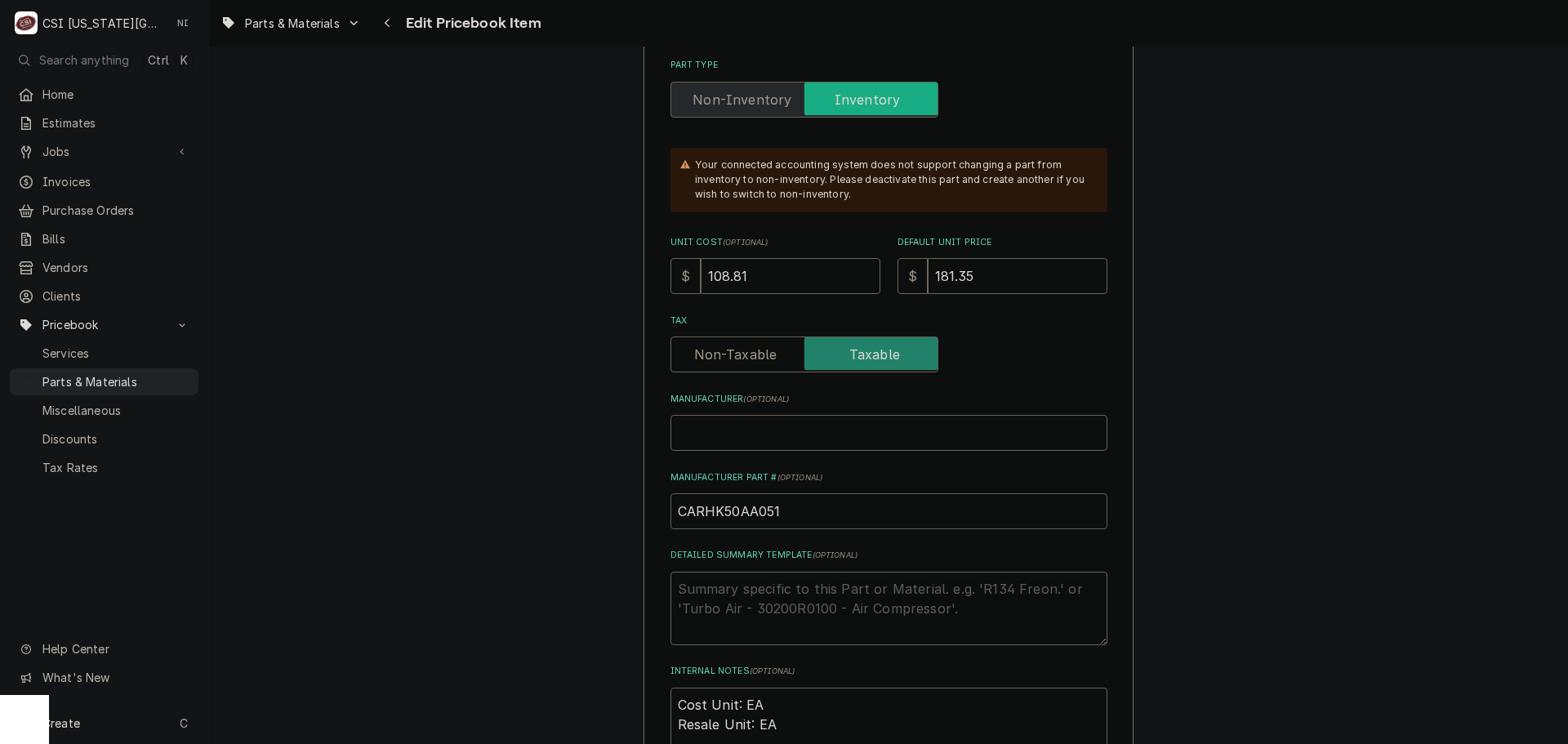
type textarea "x"
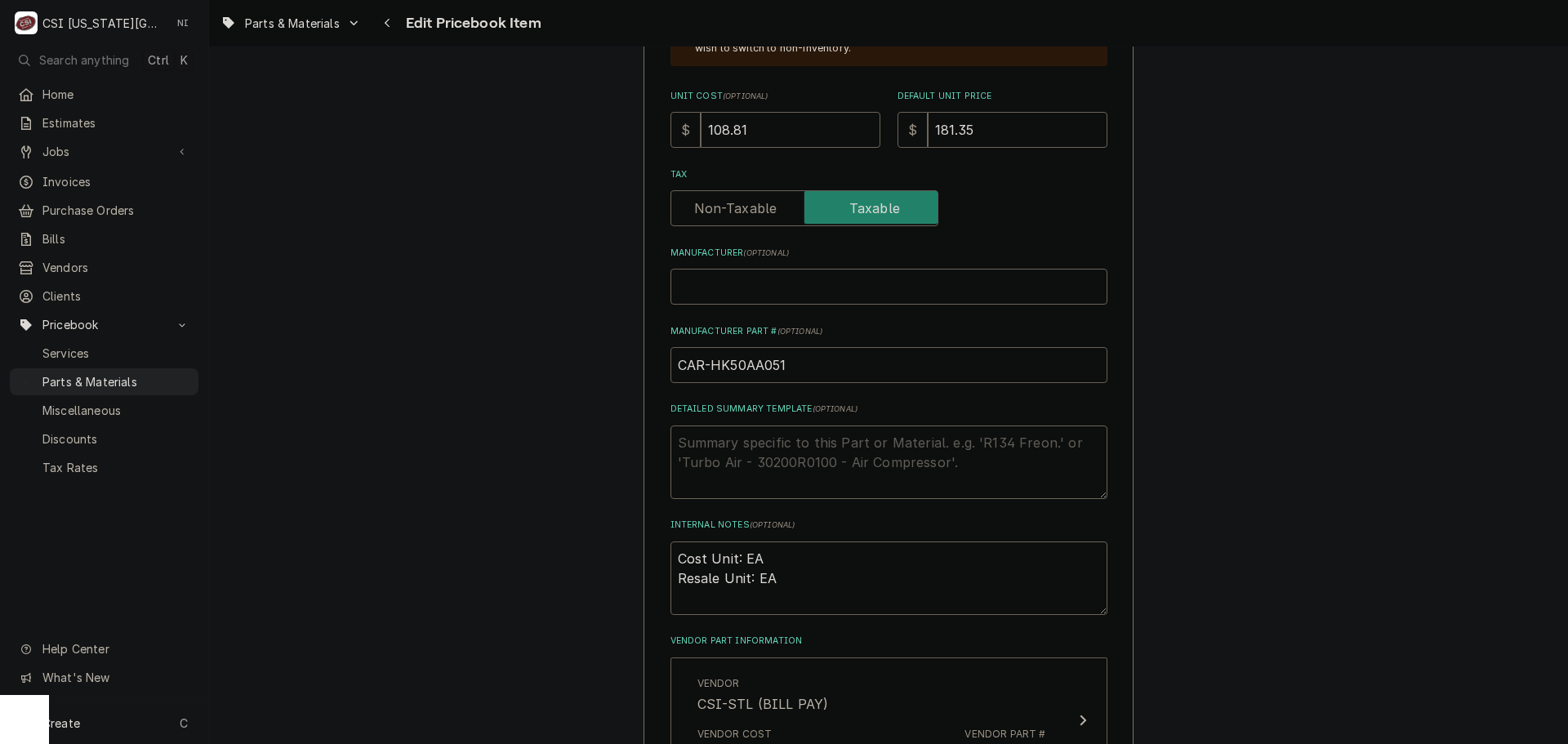
scroll to position [898, 0]
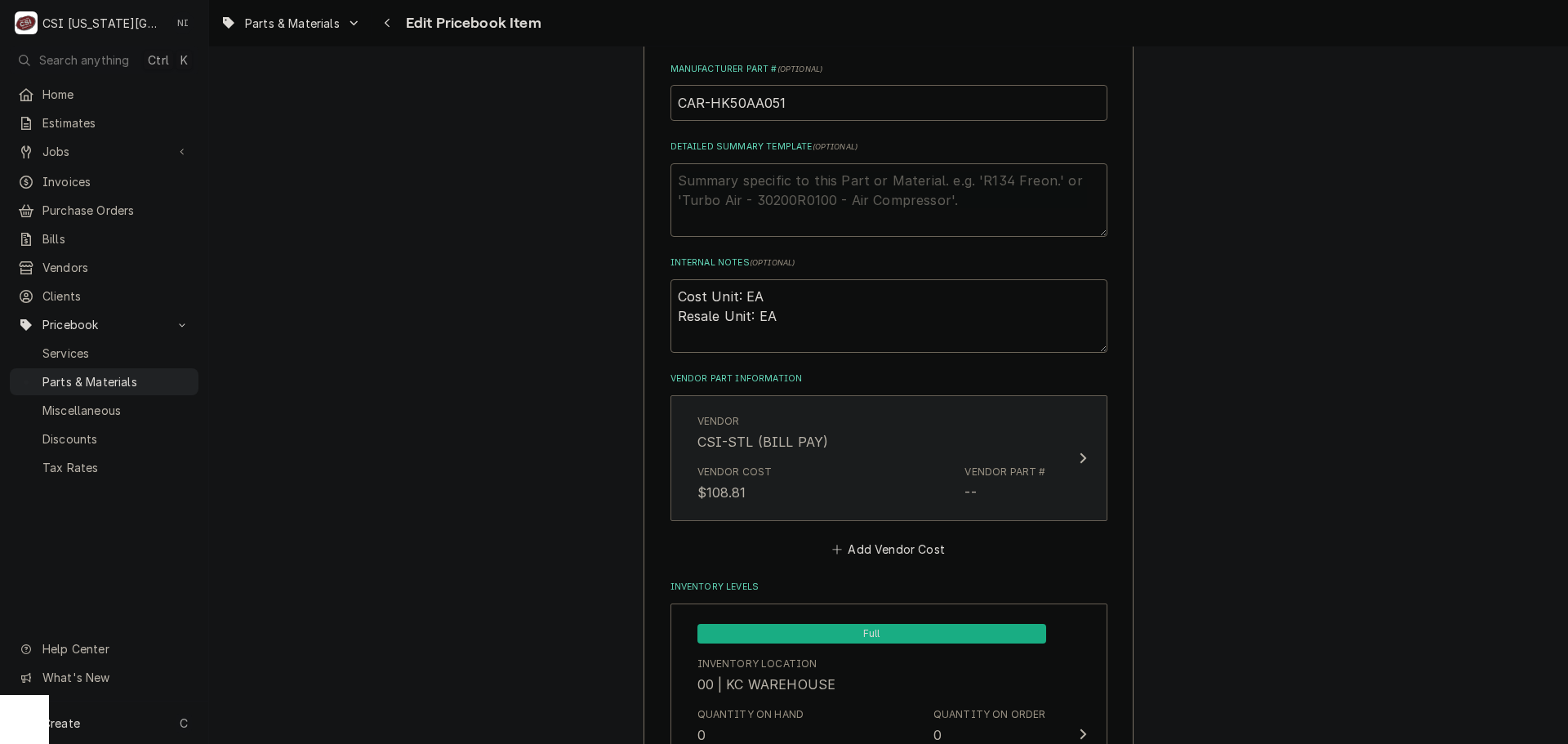
type input "CAR-HK50AA051"
click at [913, 459] on div "Vendor Cost $108.81 Vendor Part # --" at bounding box center [872, 482] width 349 height 50
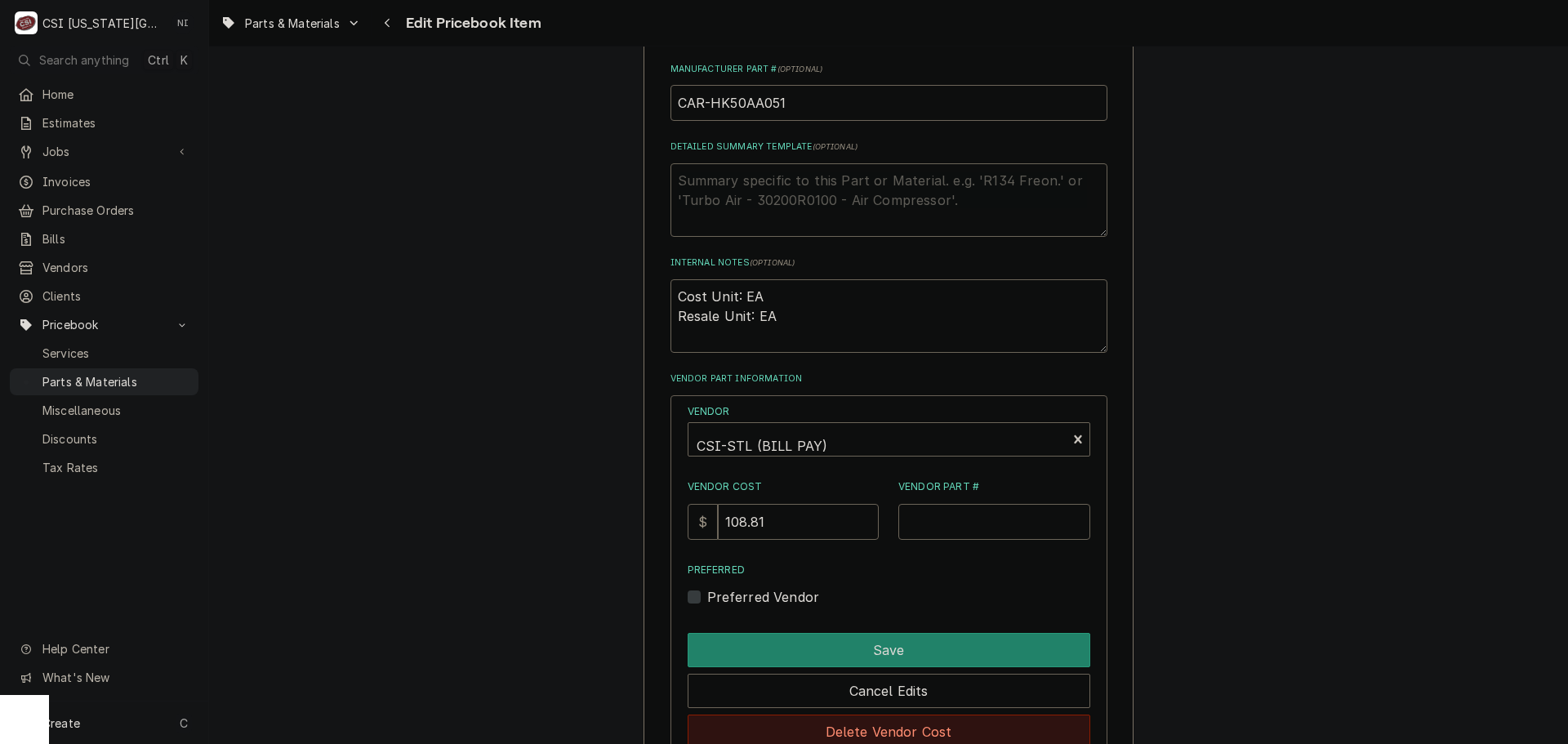
click at [904, 730] on button "Delete Vendor Cost" at bounding box center [889, 731] width 403 height 34
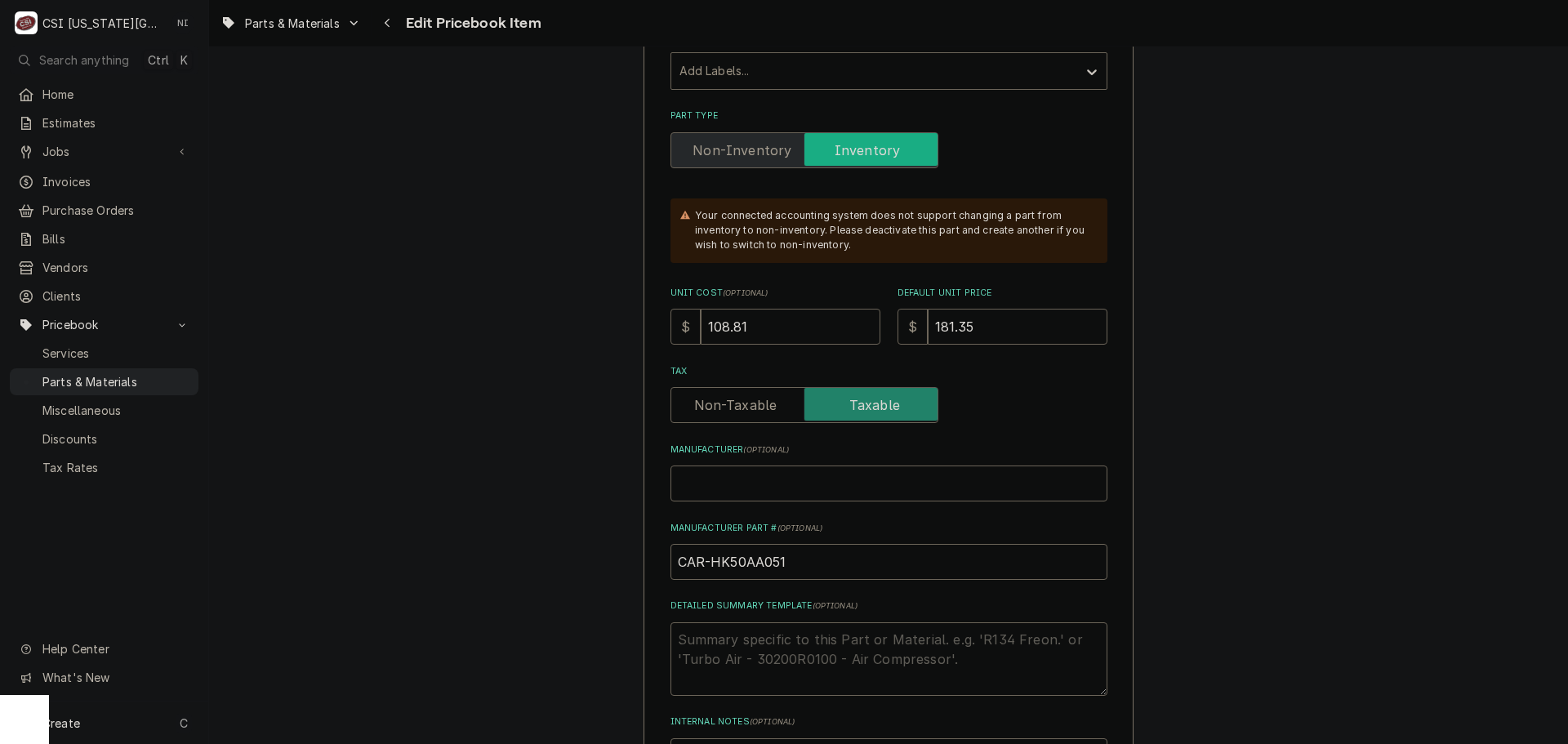
scroll to position [245, 0]
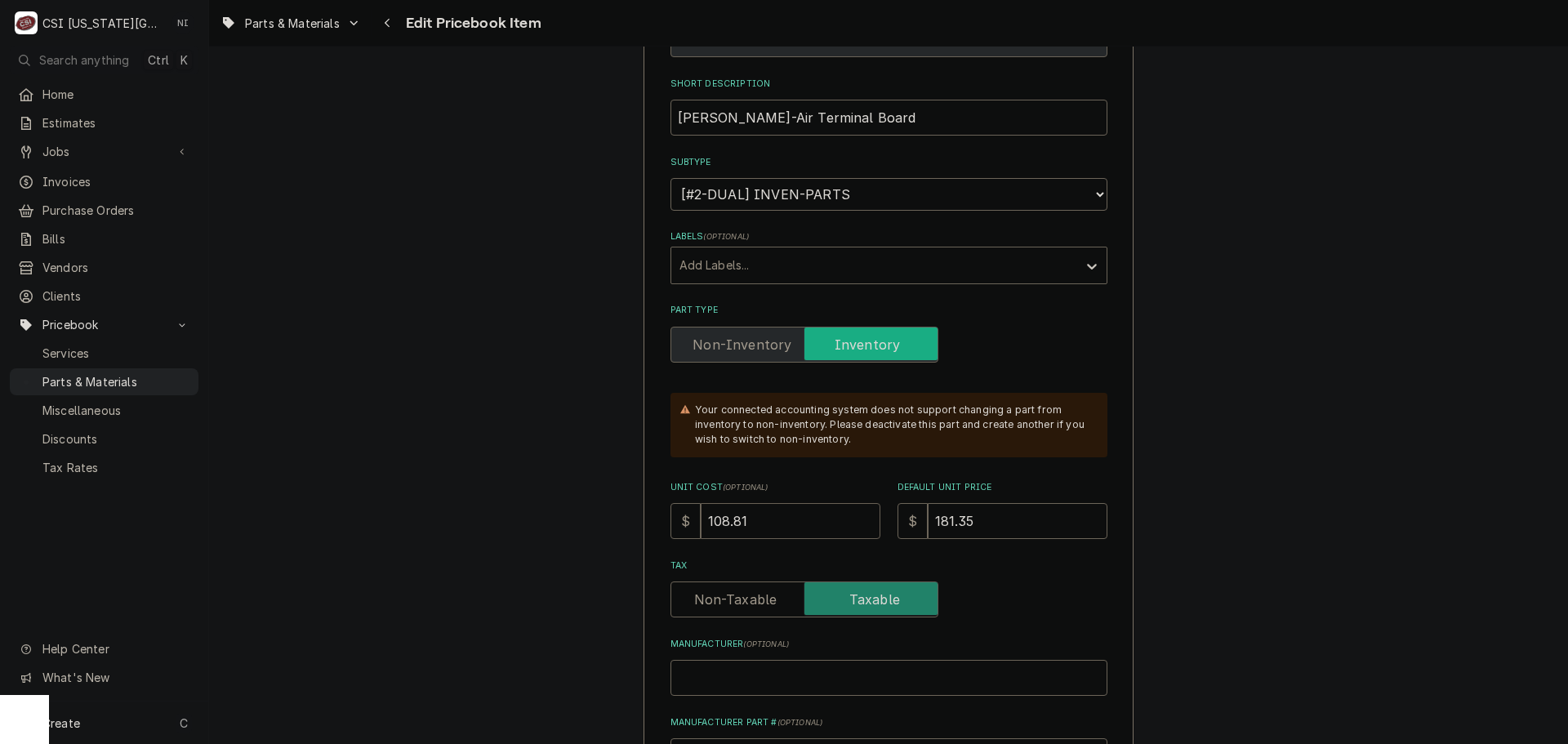
drag, startPoint x: 791, startPoint y: 519, endPoint x: 541, endPoint y: 513, distance: 250.1
type textarea "x"
type input "1"
type textarea "x"
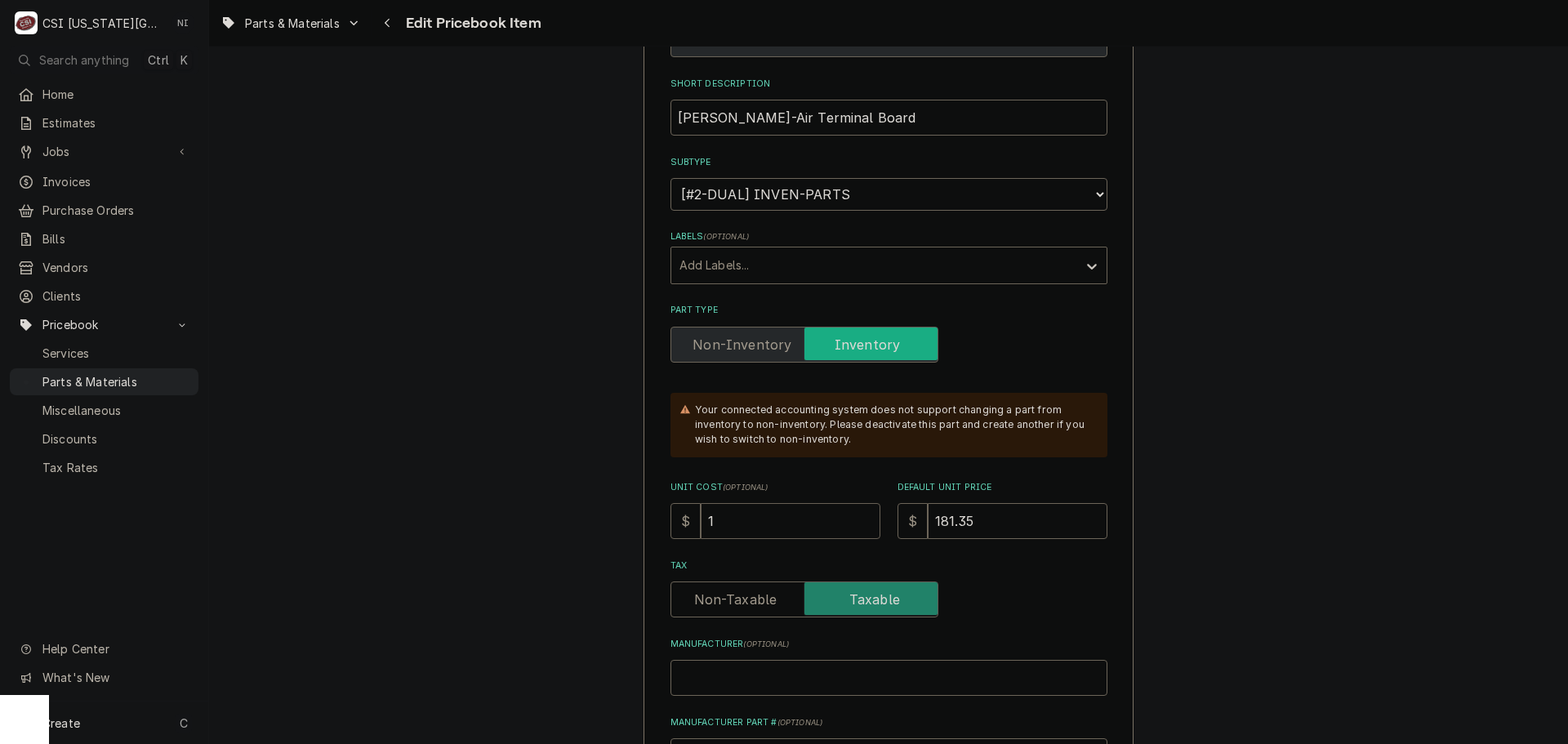
type input "15"
type textarea "x"
type input "157"
type textarea "x"
type input "157.3"
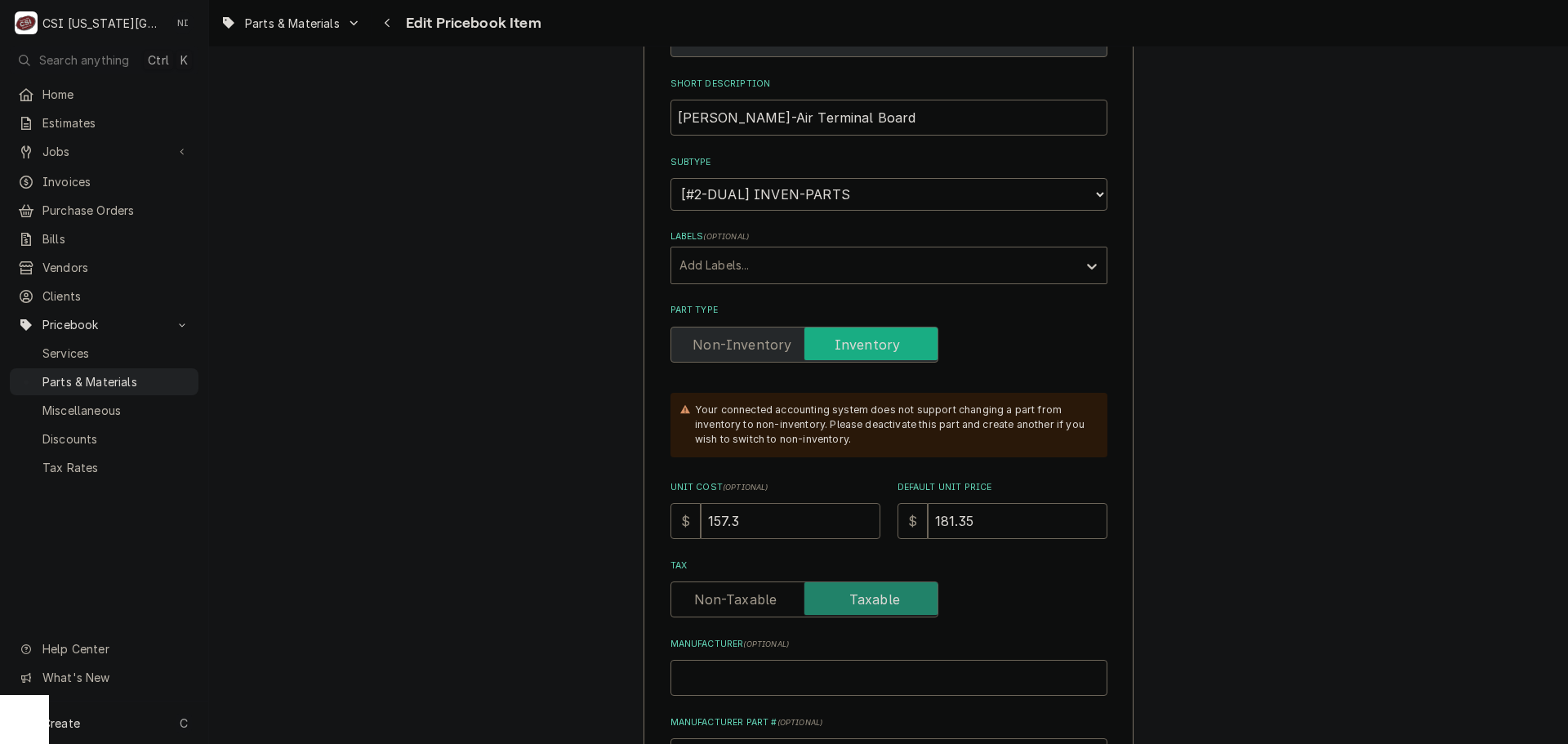
type textarea "x"
type input "157.35"
type textarea "x"
type input "2"
type textarea "x"
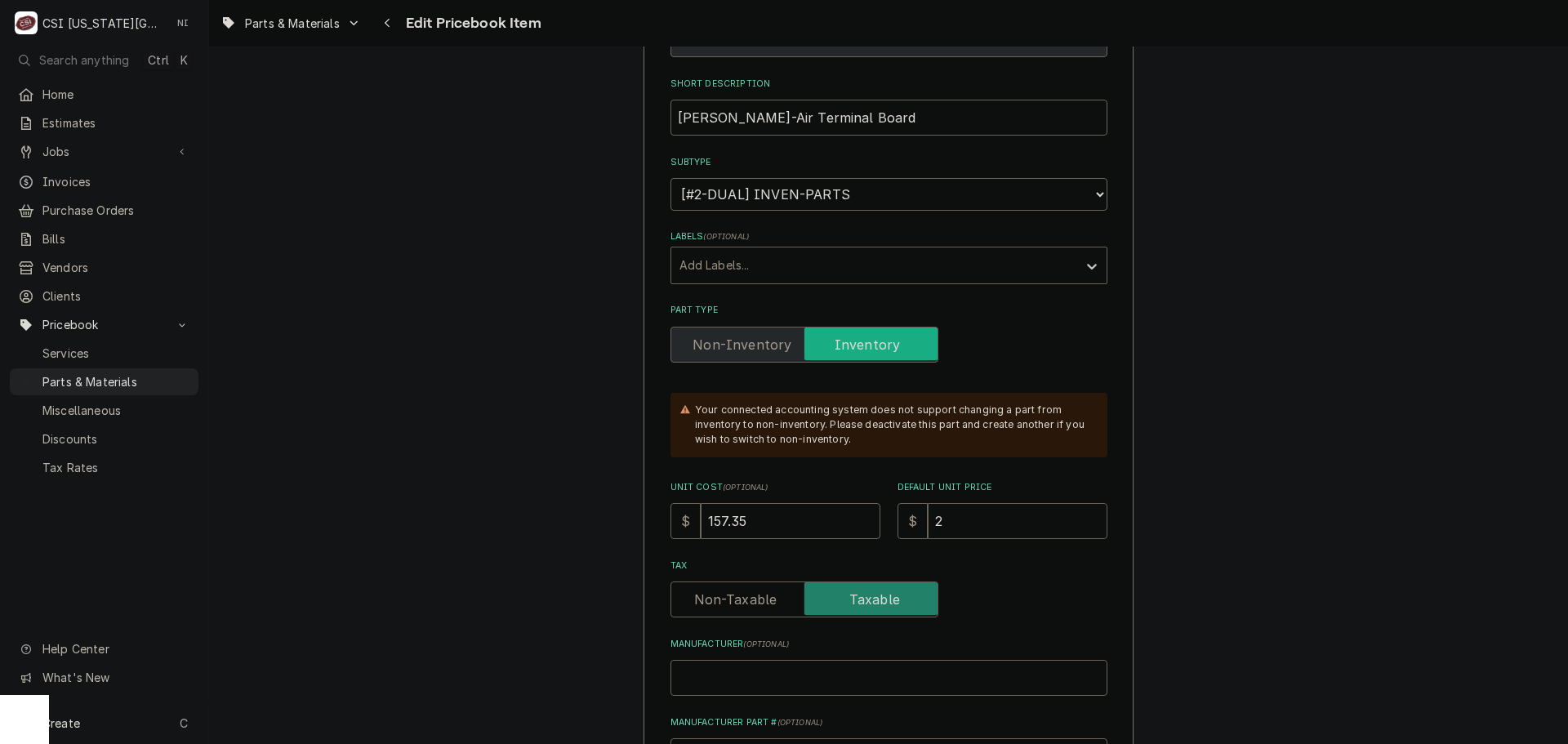
type input "20"
type textarea "x"
type input "209"
type textarea "x"
type input "209.8"
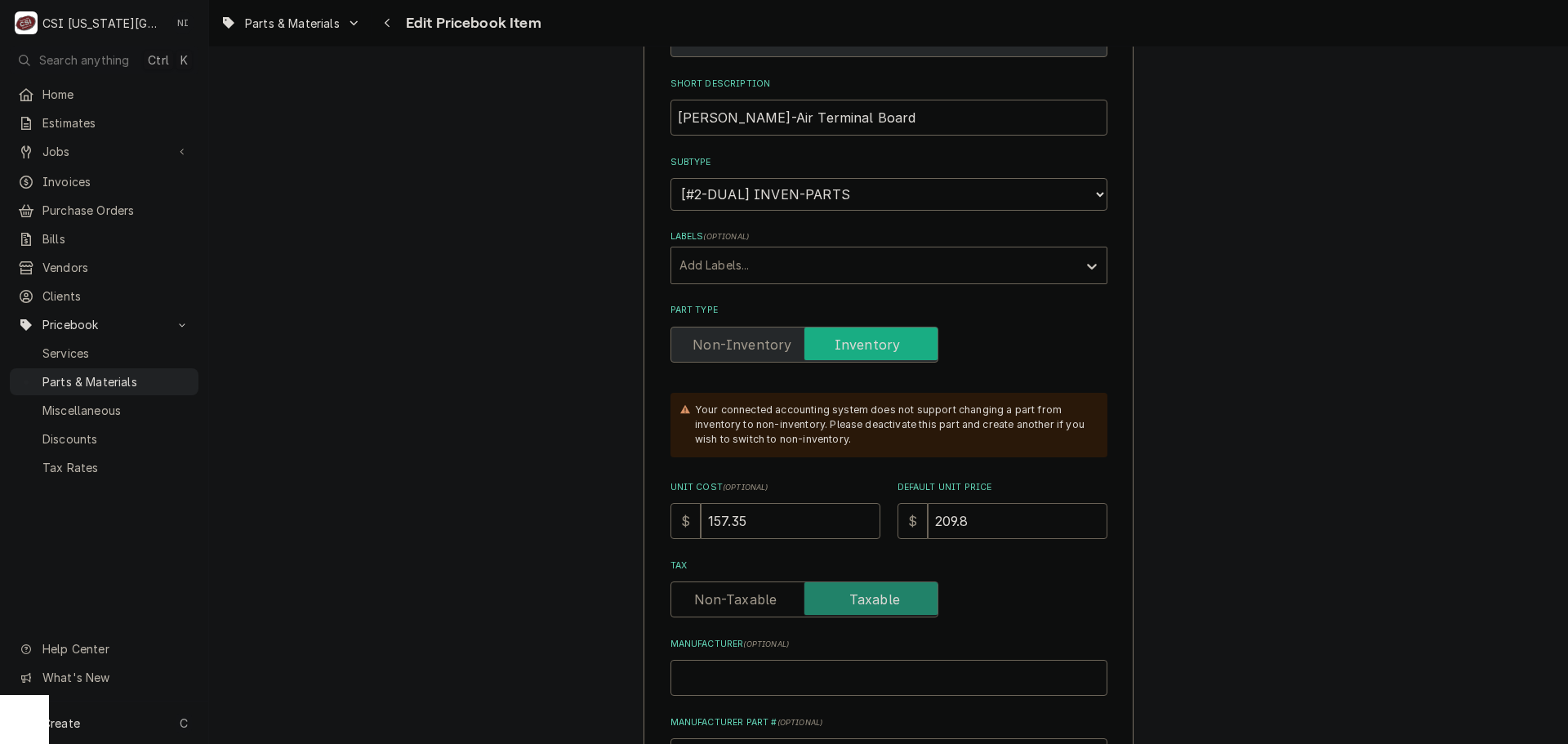
type textarea "x"
type input "209.80"
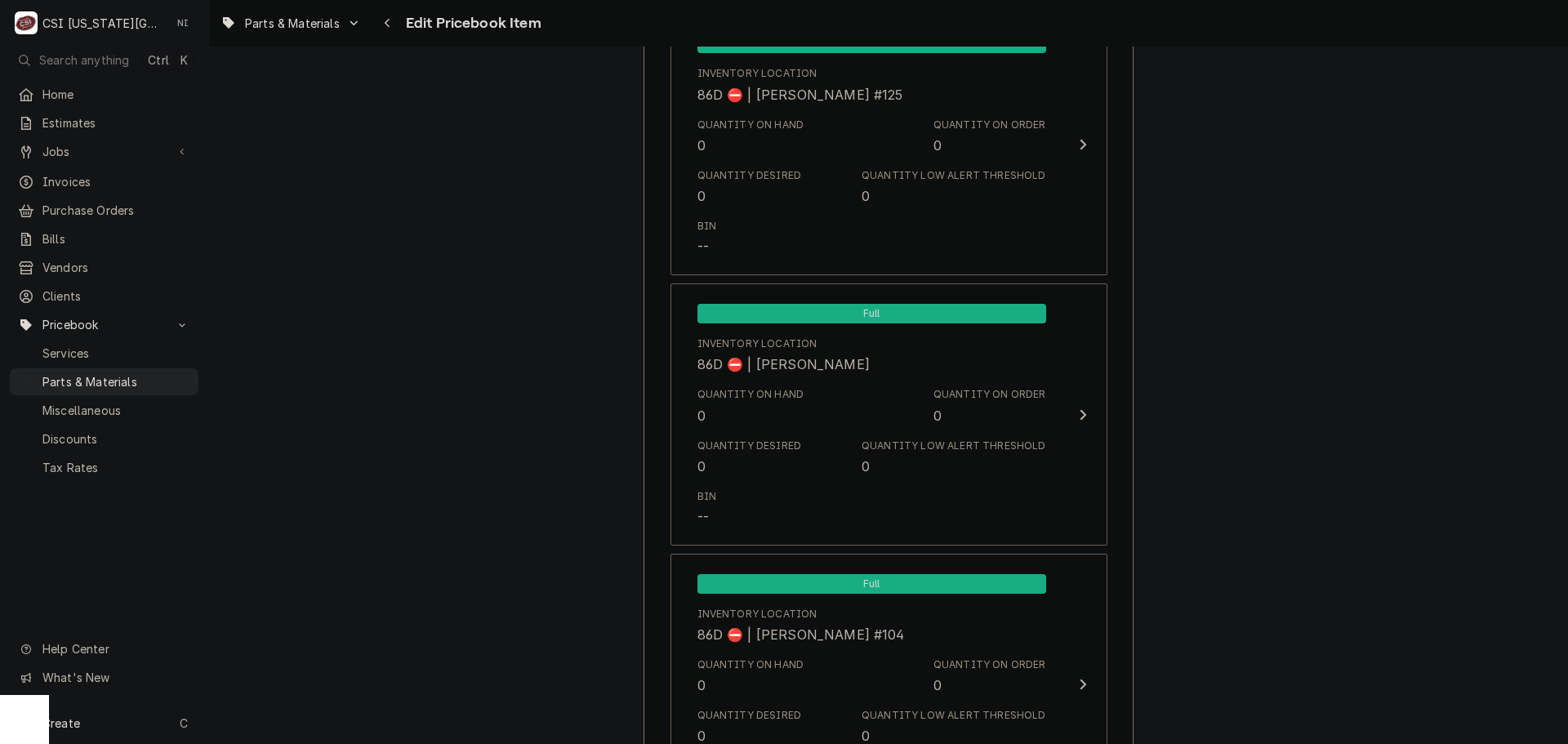
scroll to position [16095, 0]
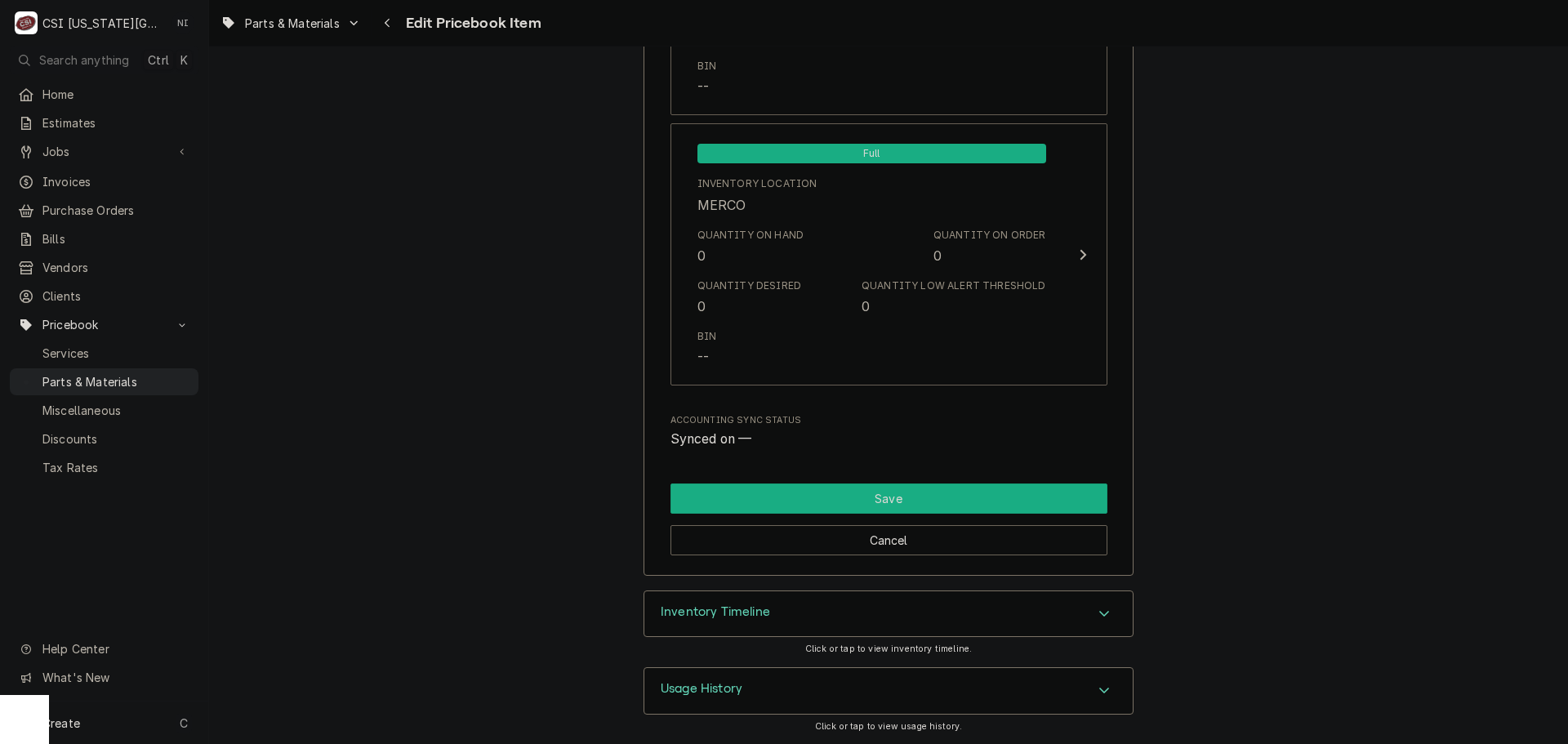
click at [970, 497] on button "Save" at bounding box center [889, 498] width 437 height 30
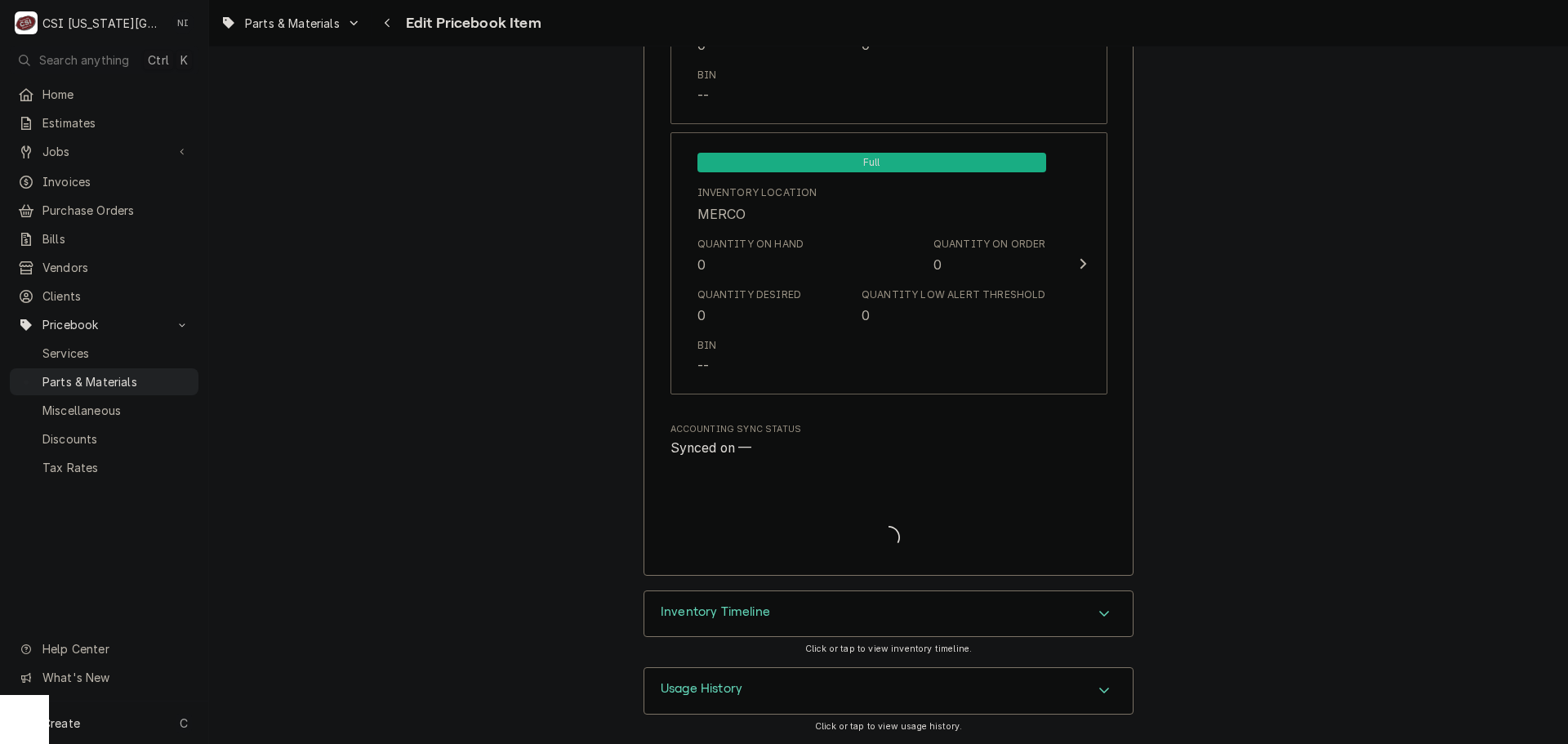
type textarea "x"
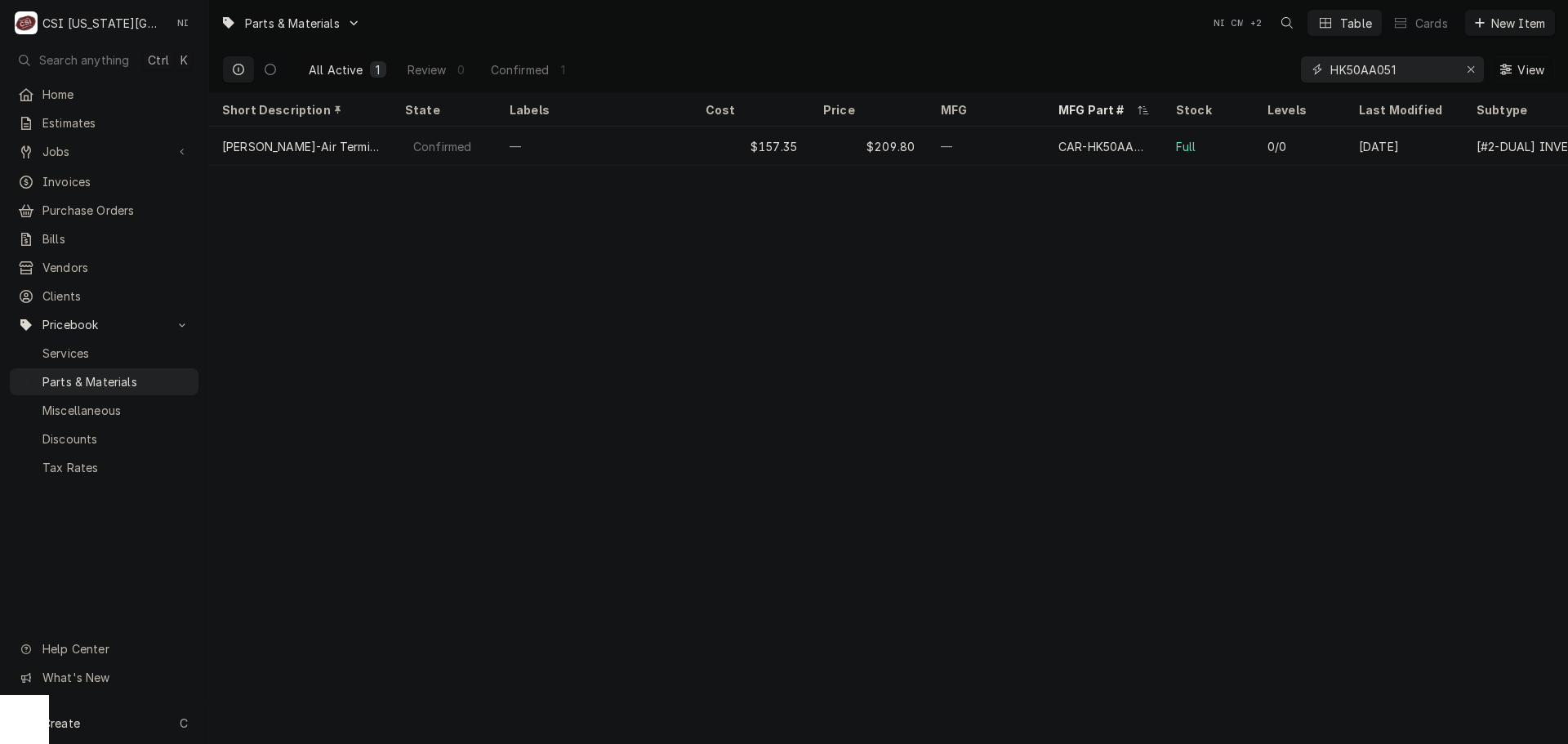
drag, startPoint x: 1408, startPoint y: 67, endPoint x: 1148, endPoint y: 75, distance: 260.1
click at [1148, 74] on div "All Active 1 Review 0 Confirmed 1 HK50AA051 View" at bounding box center [888, 70] width 1333 height 46
paste input "00-426602-0000"
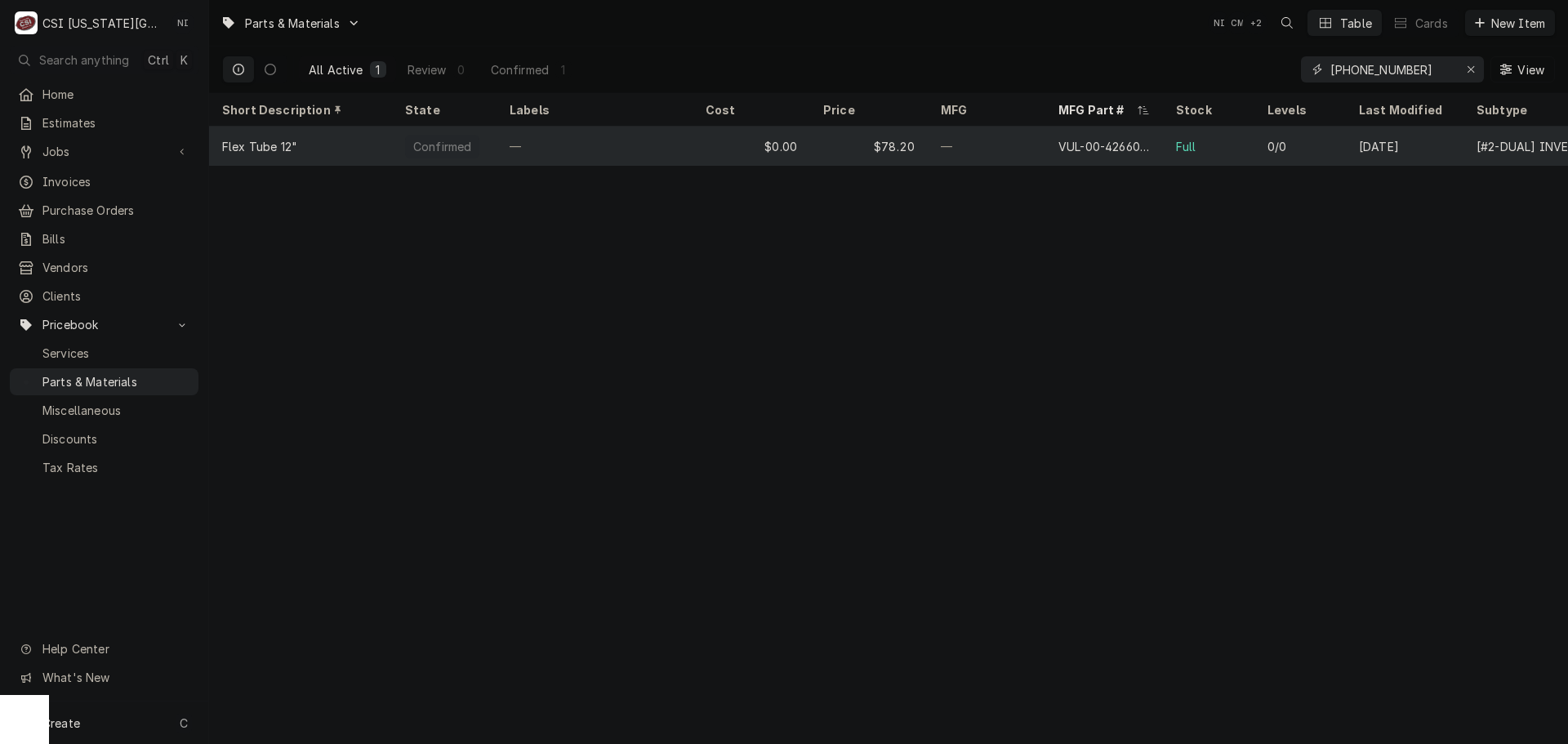
type input "00-426602-00001"
click at [1067, 144] on div "VUL-00-426602-00001" at bounding box center [1103, 146] width 91 height 17
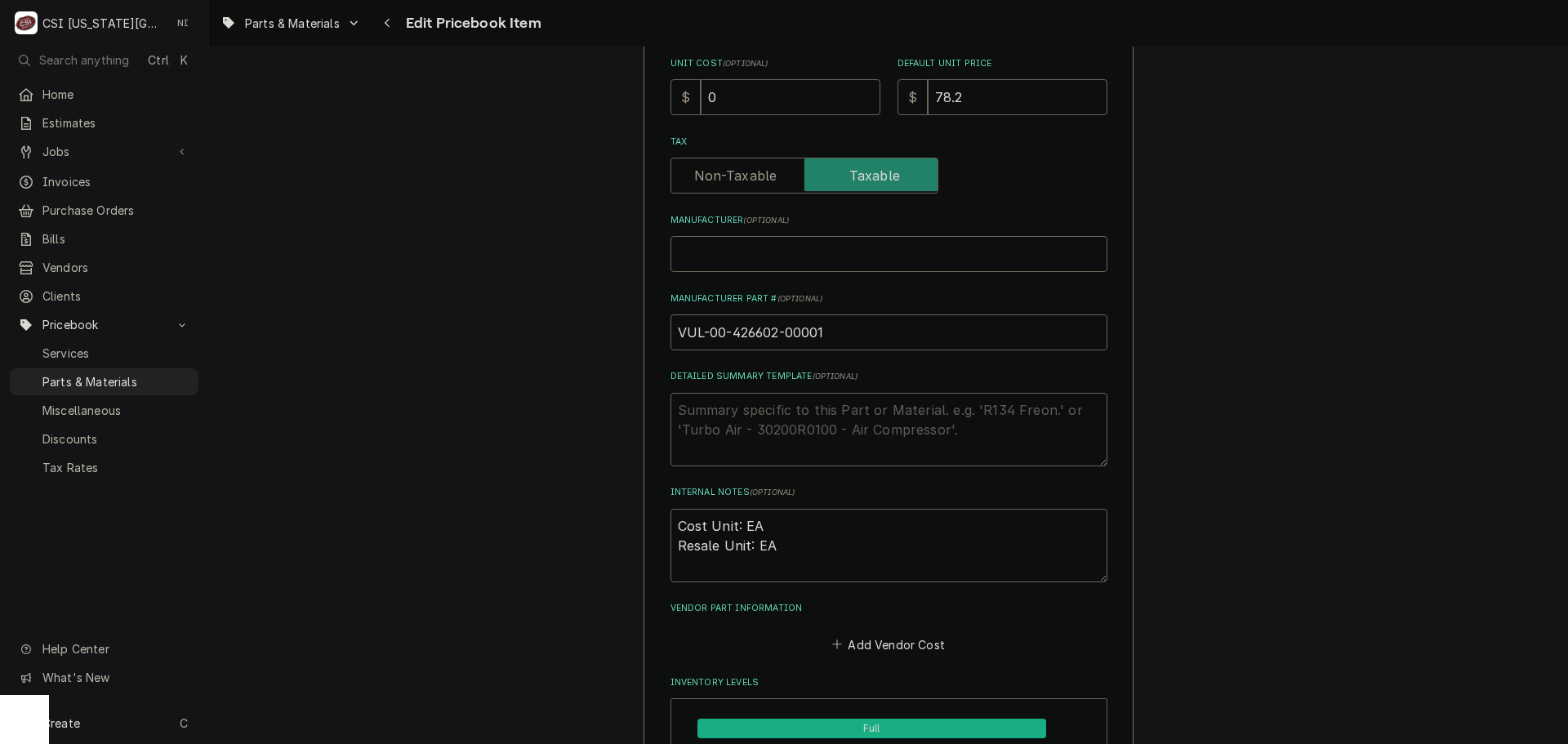
scroll to position [564, 0]
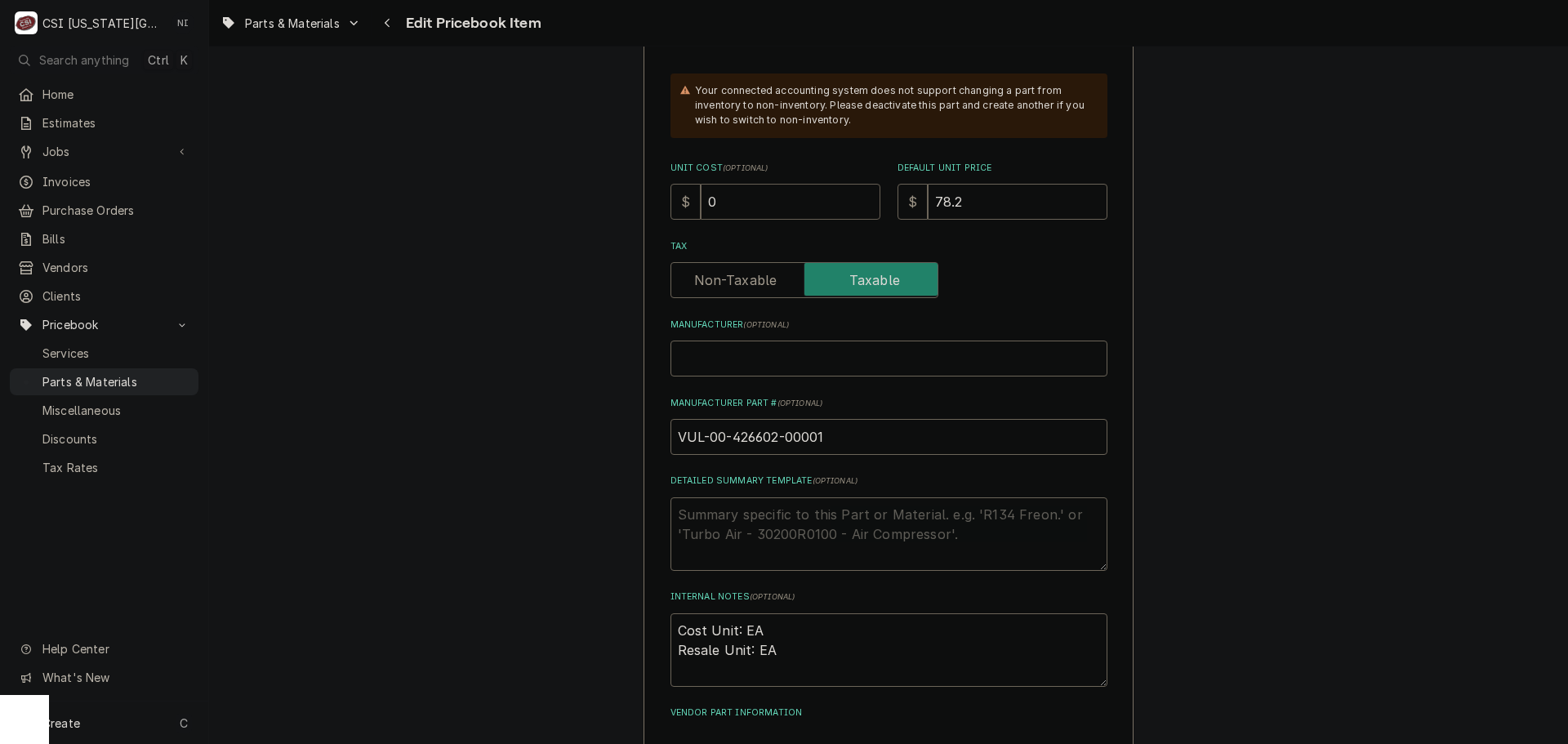
drag, startPoint x: 735, startPoint y: 199, endPoint x: 546, endPoint y: 196, distance: 189.0
type textarea "x"
type input "5"
type textarea "x"
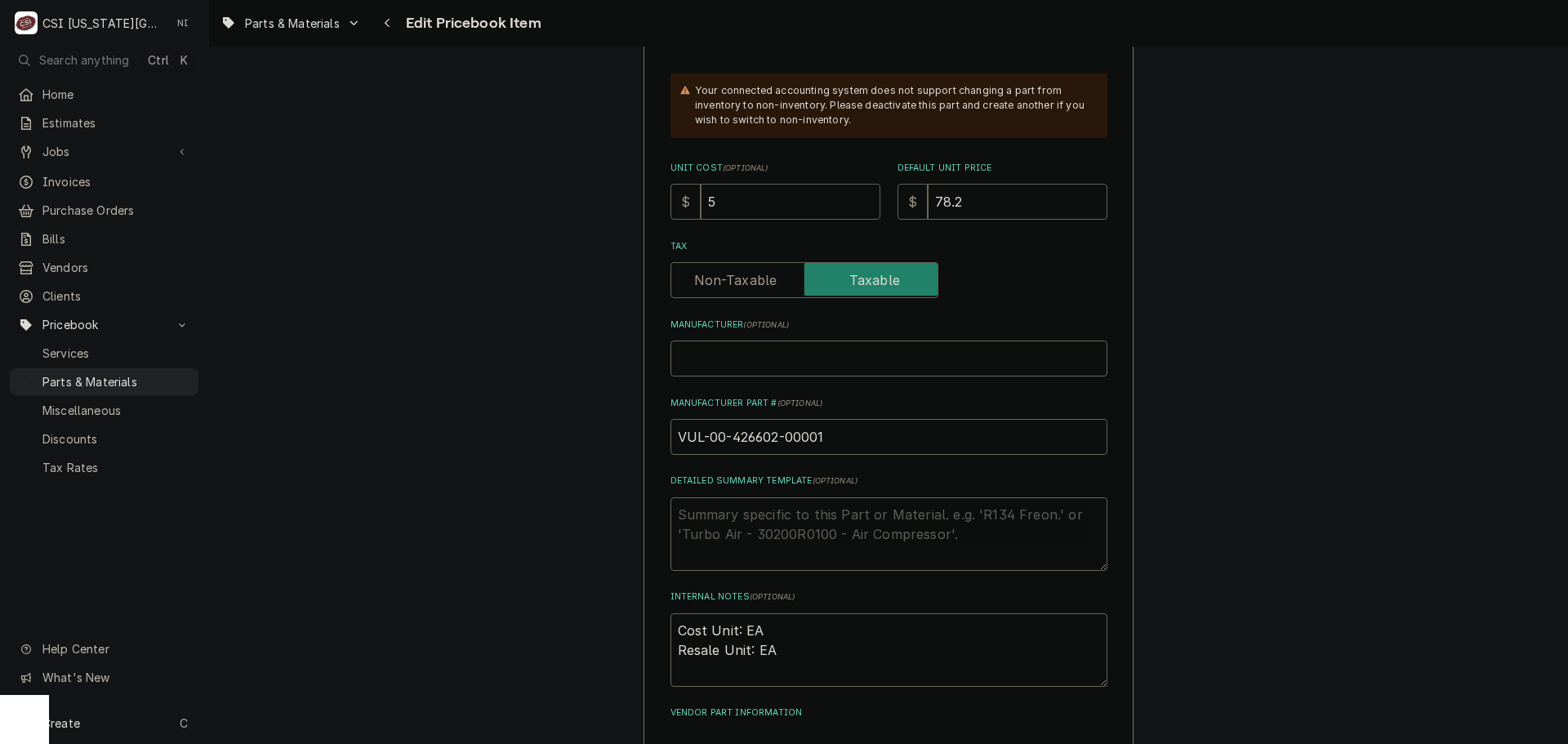
type input "53"
type textarea "x"
type input "53.1"
type textarea "x"
type input "53.10"
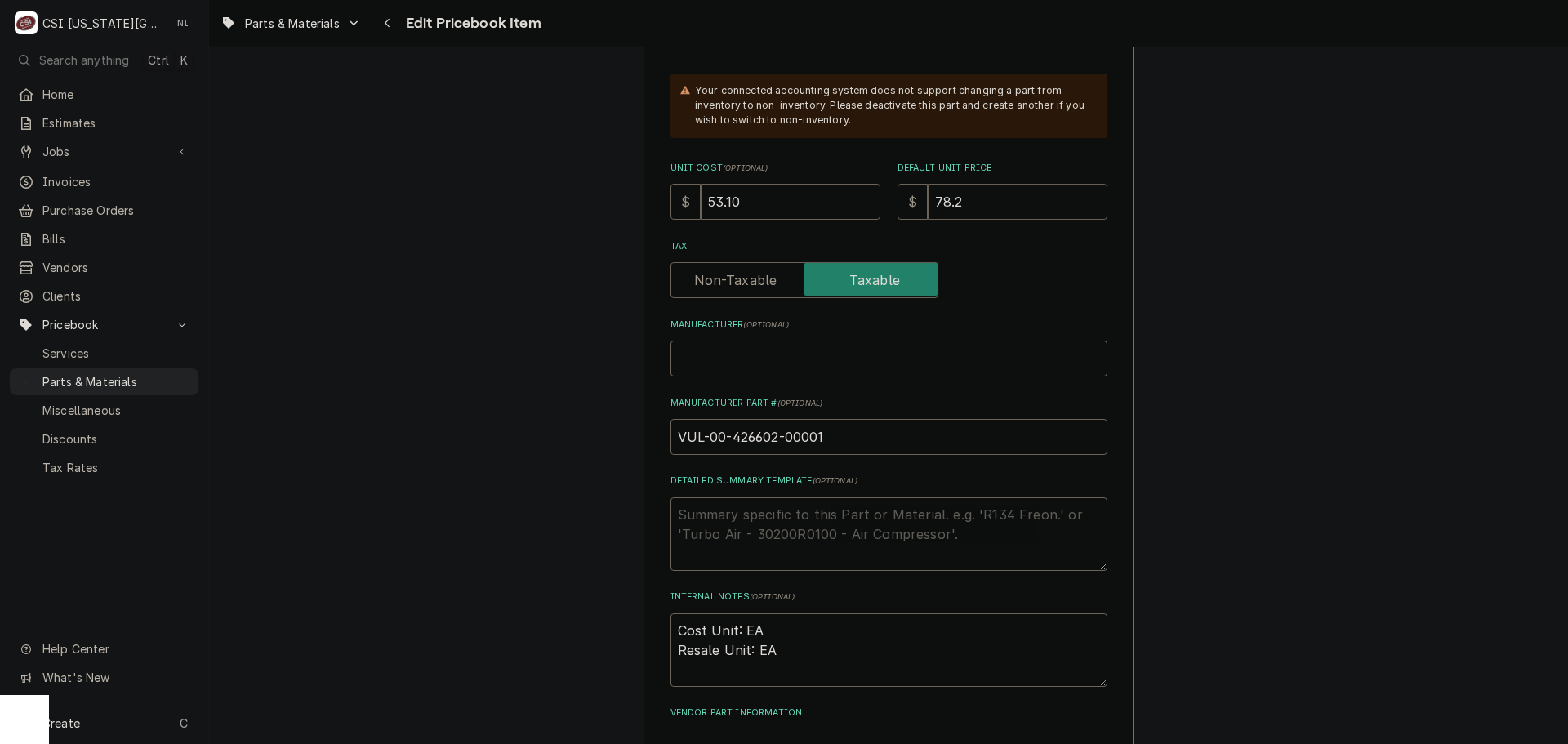
type textarea "x"
type input "7"
type textarea "x"
type input "70"
type textarea "x"
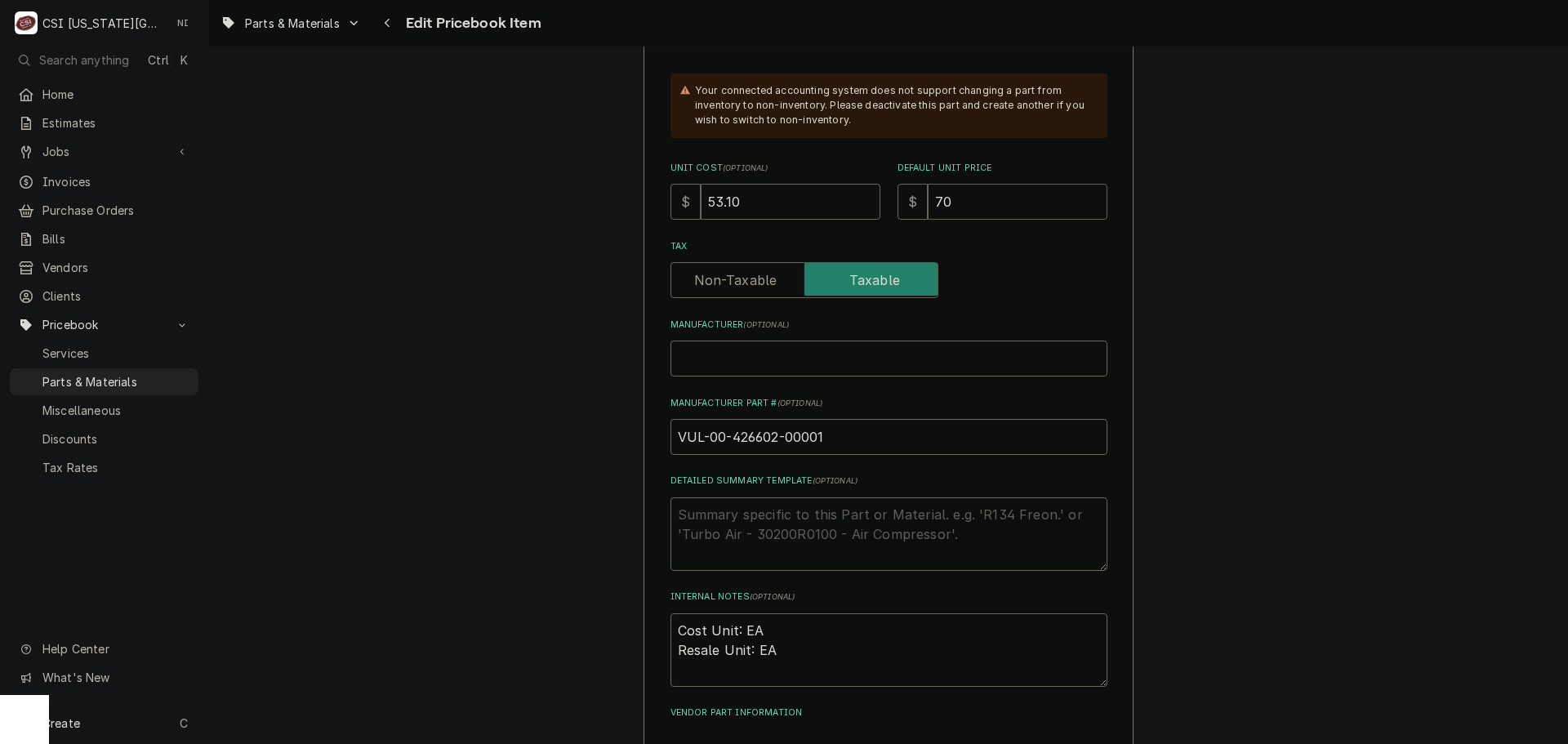
type input "70.8"
type textarea "x"
type input "70.80"
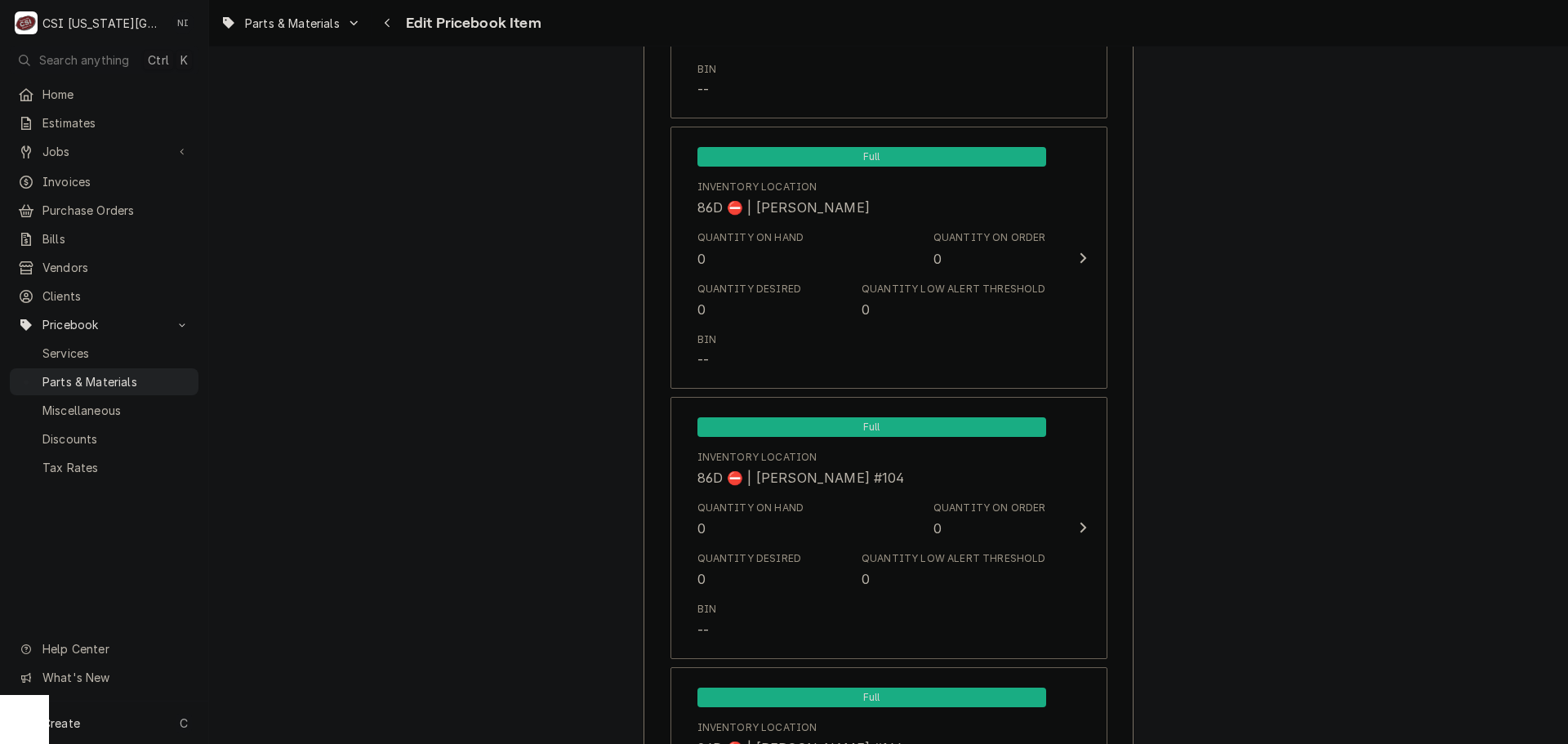
scroll to position [16095, 0]
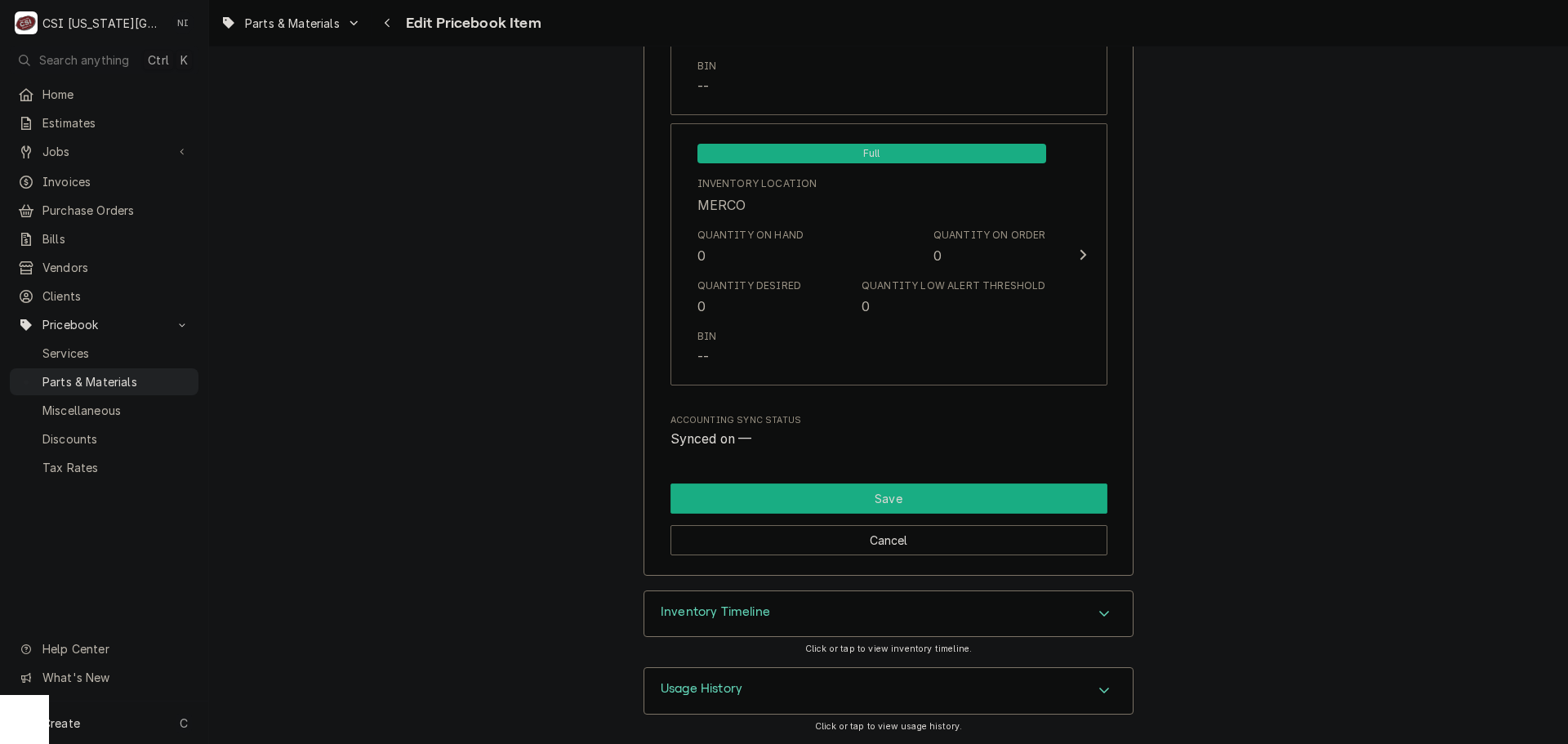
click at [956, 501] on button "Save" at bounding box center [889, 498] width 437 height 30
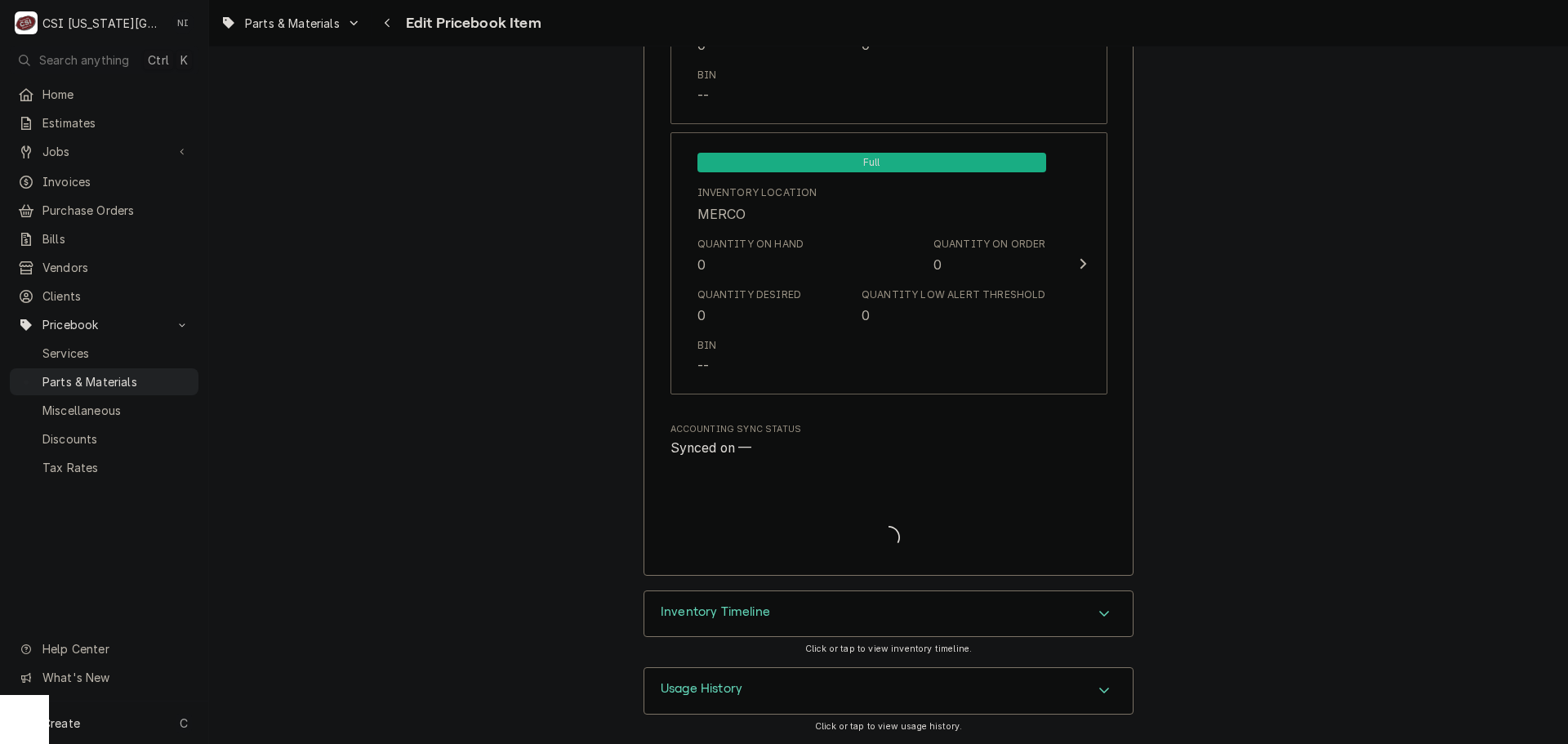
scroll to position [16086, 0]
type textarea "x"
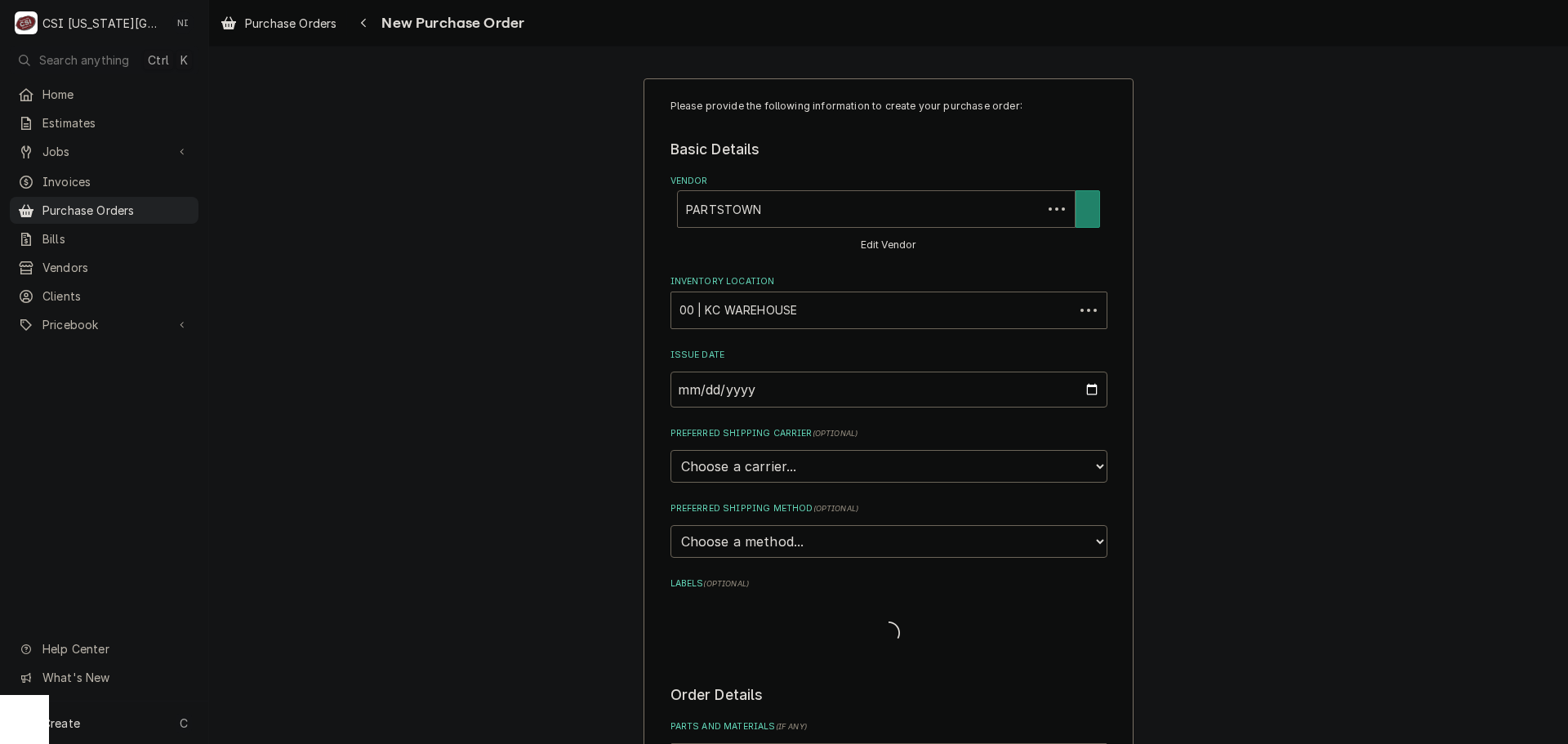
type textarea "x"
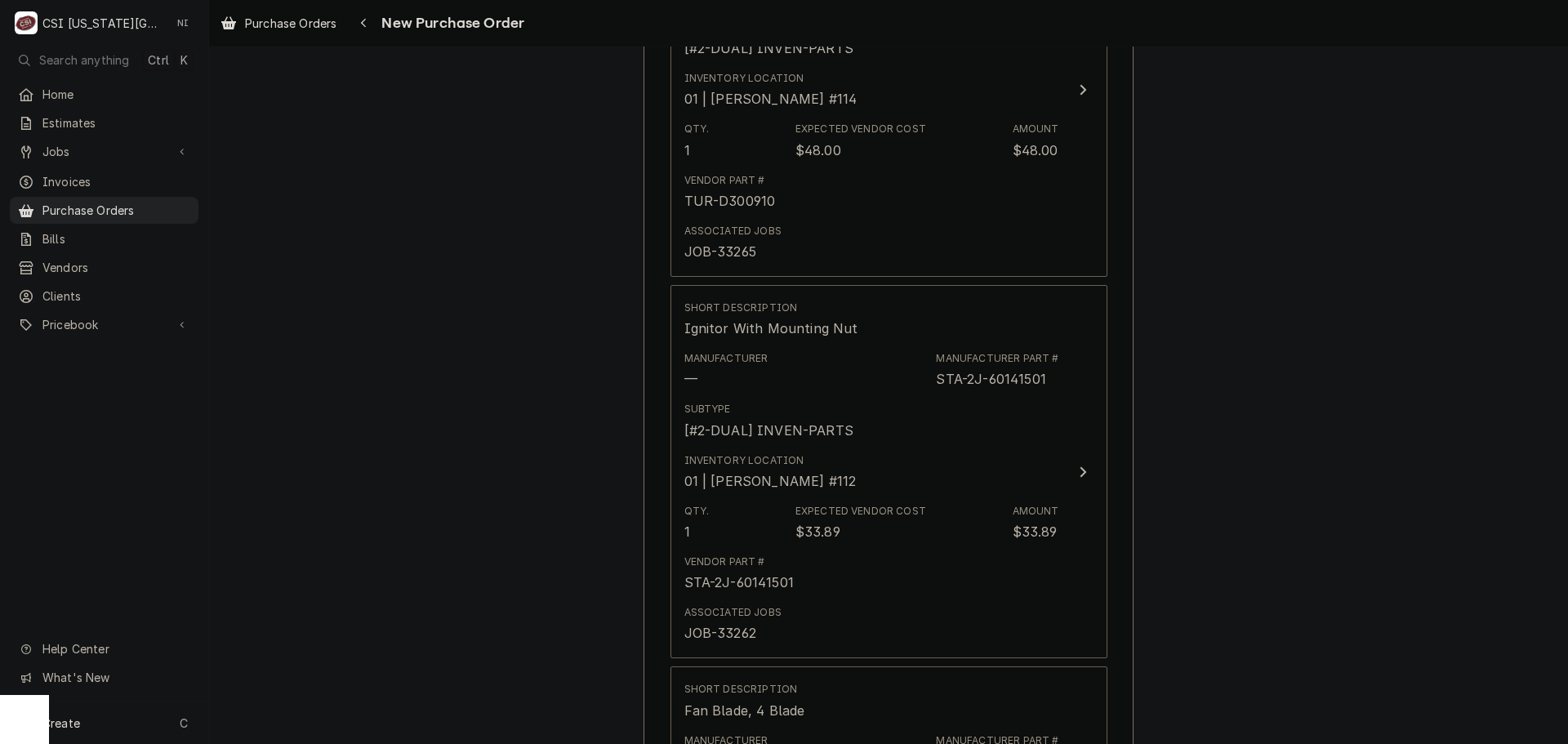
scroll to position [7053, 0]
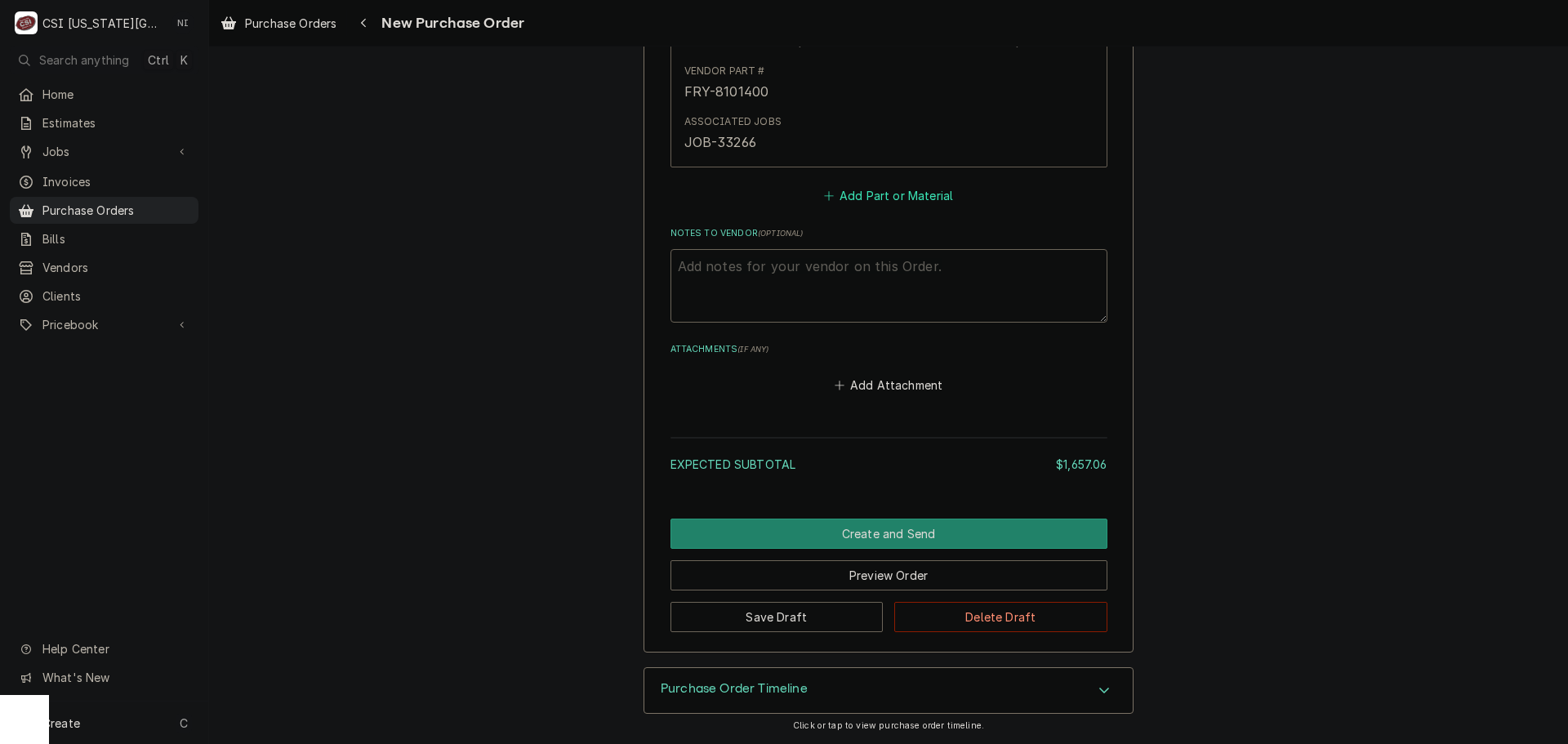
click at [915, 193] on button "Add Part or Material" at bounding box center [888, 195] width 134 height 23
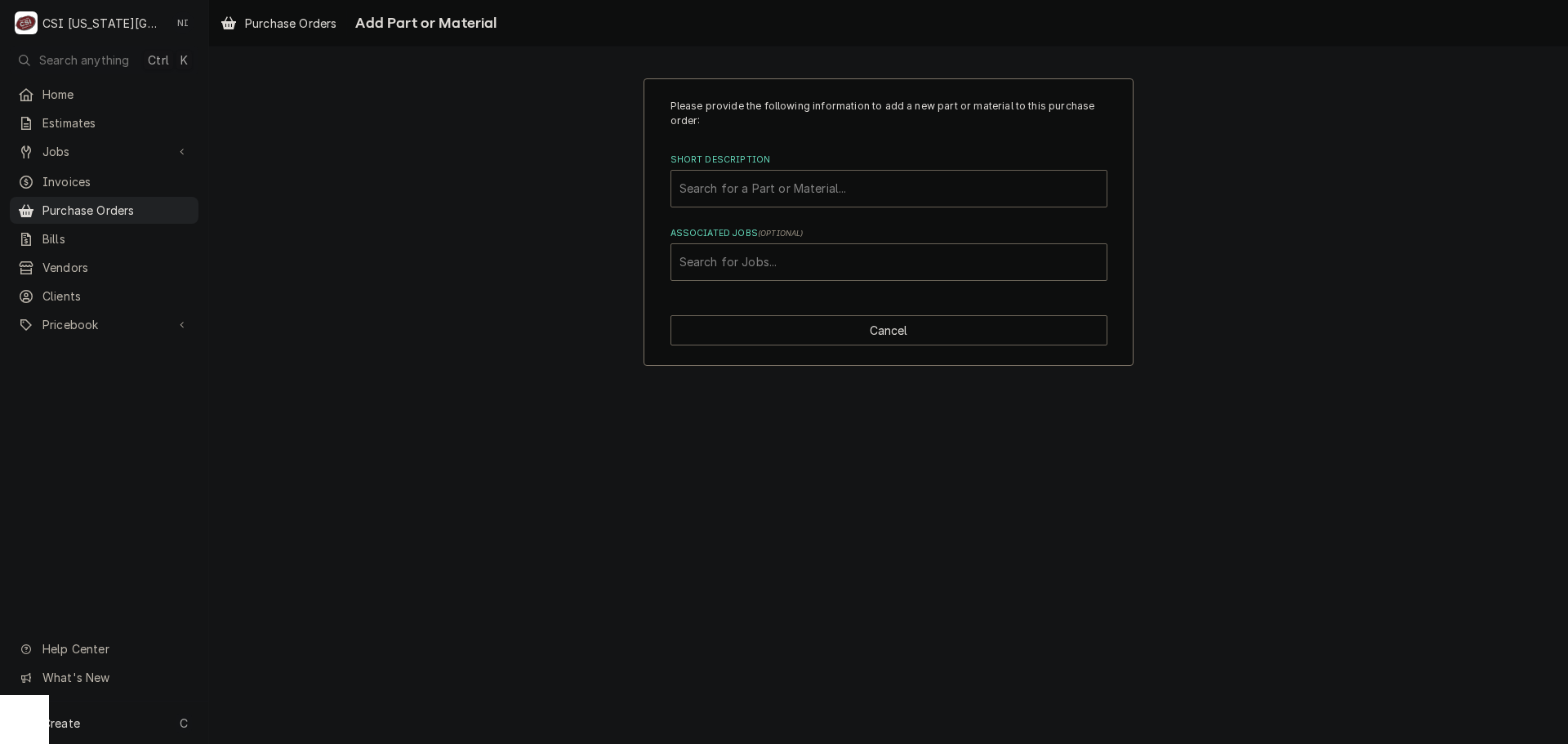
click at [796, 190] on div "Short Description" at bounding box center [889, 188] width 419 height 29
paste input "00-426602-00001"
type input "00-426602-00001"
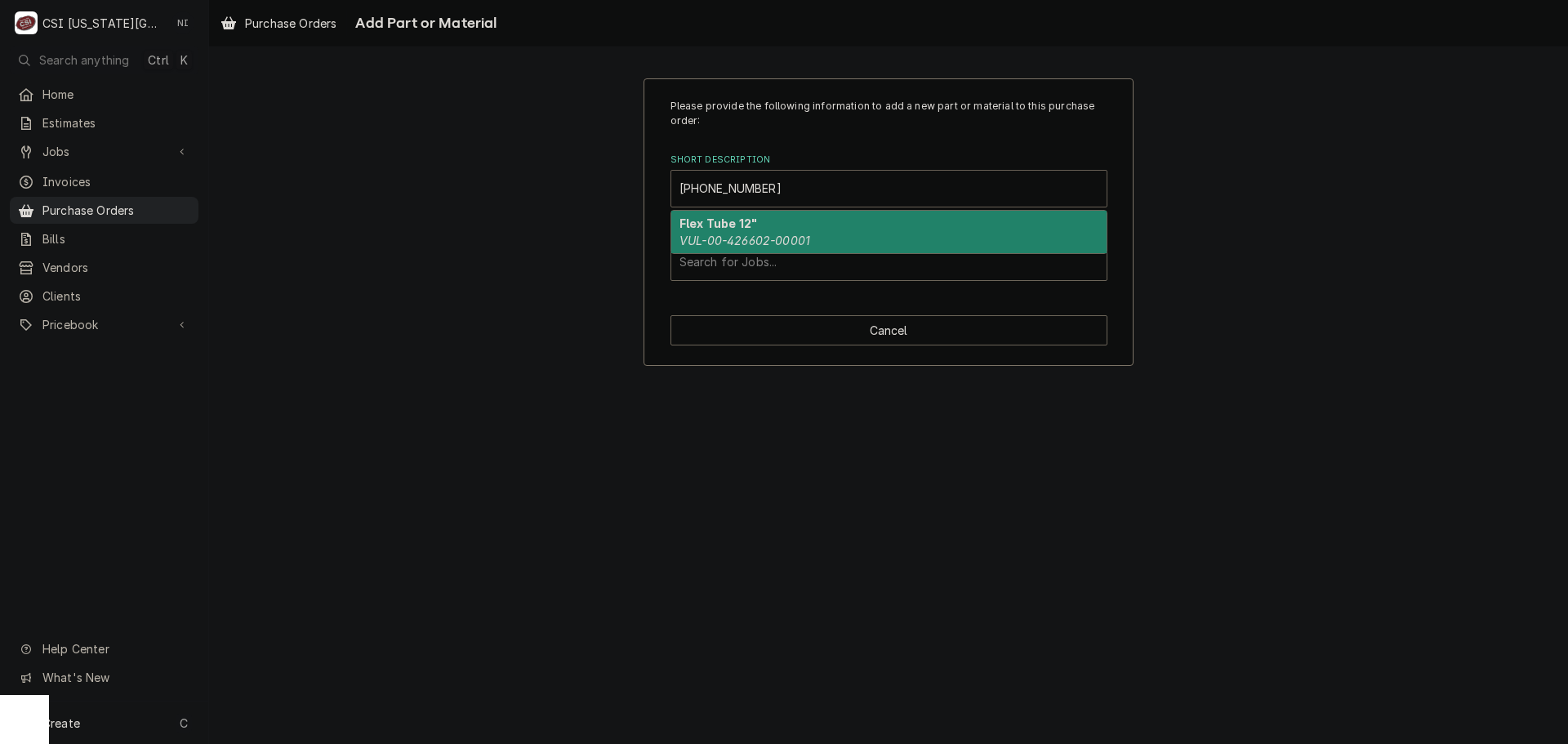
click at [783, 225] on div "Flex Tube 12" VUL-00-426602-00001" at bounding box center [889, 232] width 435 height 42
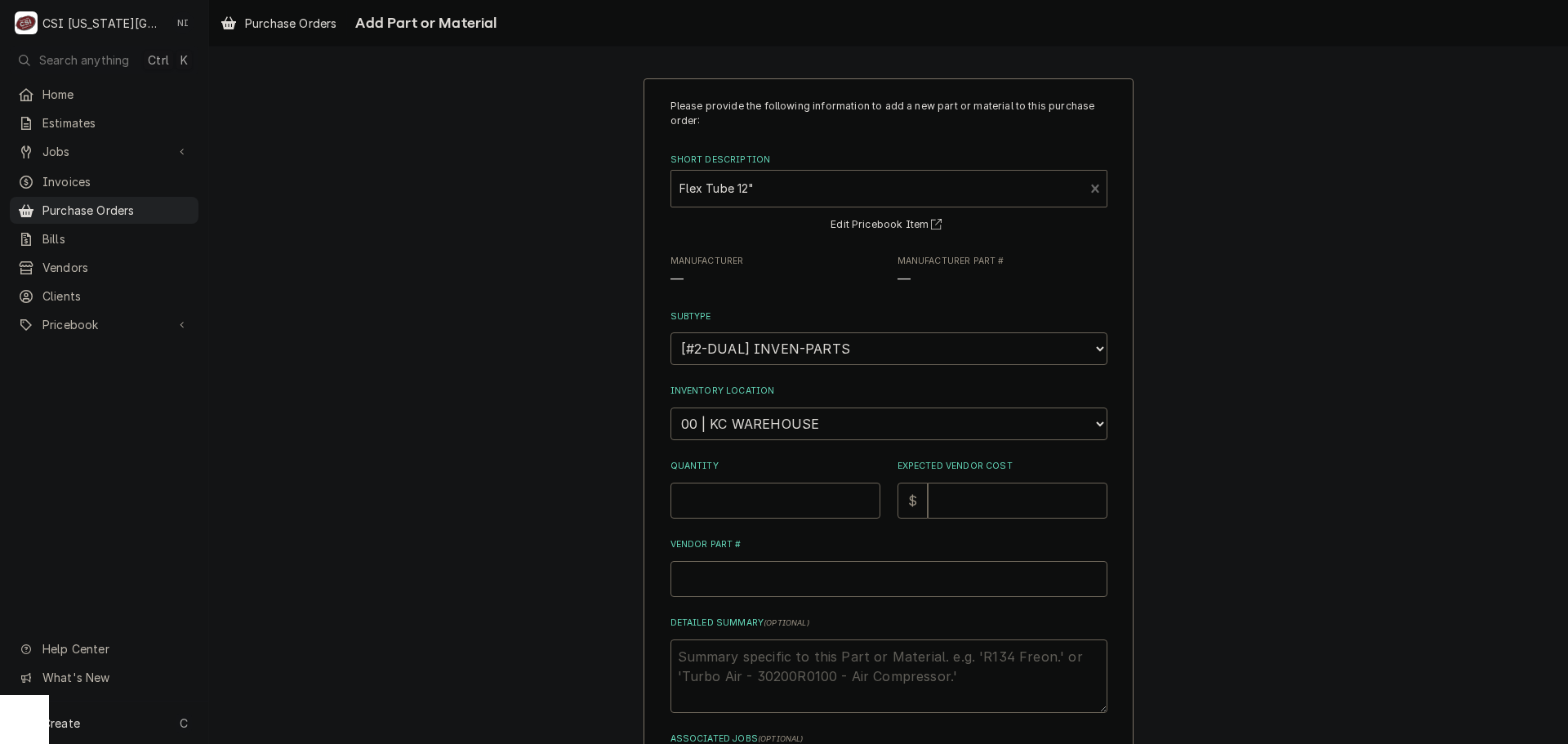
type textarea "x"
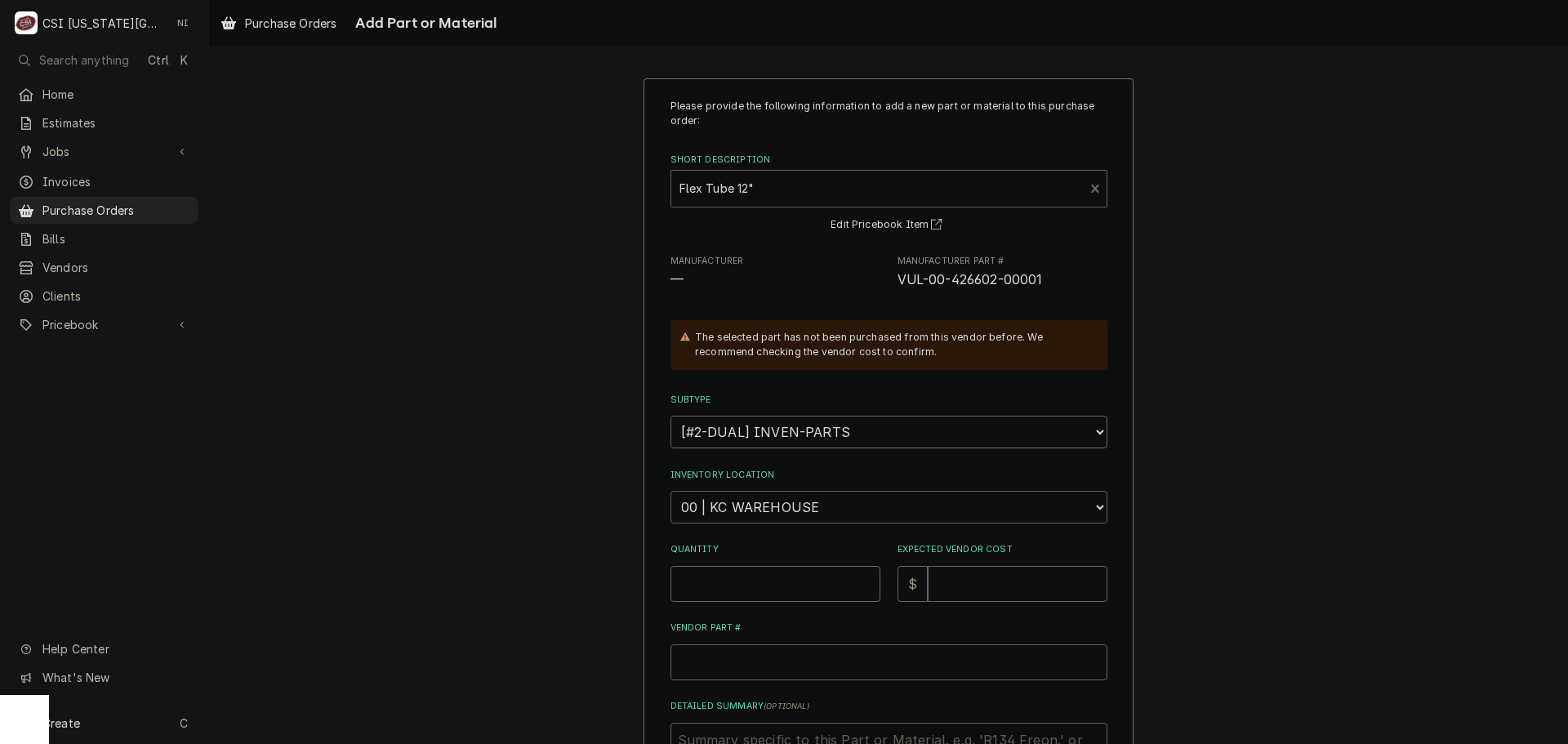
drag, startPoint x: 720, startPoint y: 499, endPoint x: 719, endPoint y: 490, distance: 9.1
click at [720, 499] on select "Choose a location... 00 | KC WAREHOUSE 00 | MAIN WAREHOUSE 01 | BRIAN BREAZIER …" at bounding box center [889, 506] width 437 height 33
select select "2760"
click at [671, 490] on select "Choose a location... 00 | KC WAREHOUSE 00 | MAIN WAREHOUSE 01 | BRIAN BREAZIER …" at bounding box center [889, 506] width 437 height 33
click at [776, 588] on input "Quantity" at bounding box center [775, 583] width 209 height 36
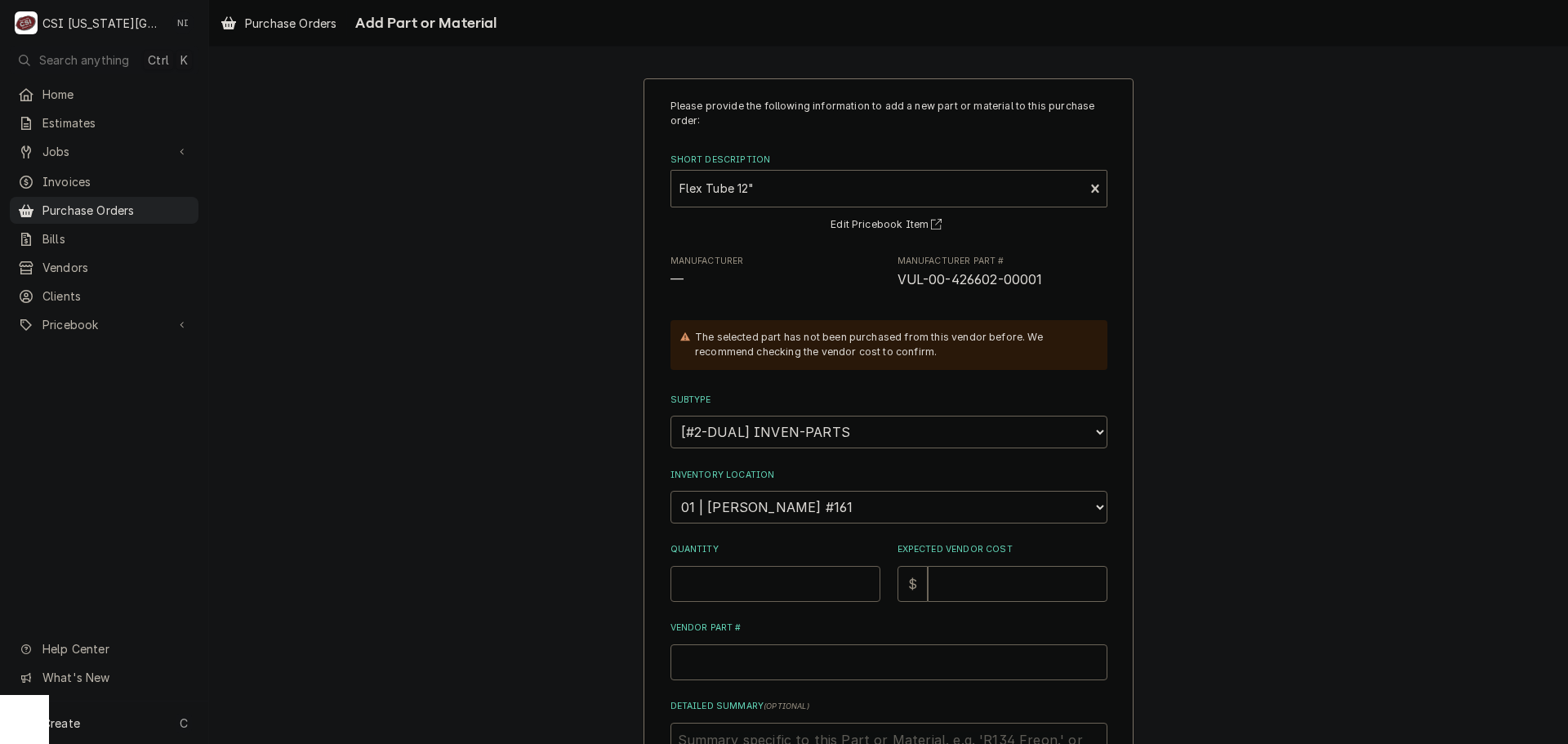
type textarea "x"
type input "1"
type textarea "x"
type input "5"
type textarea "x"
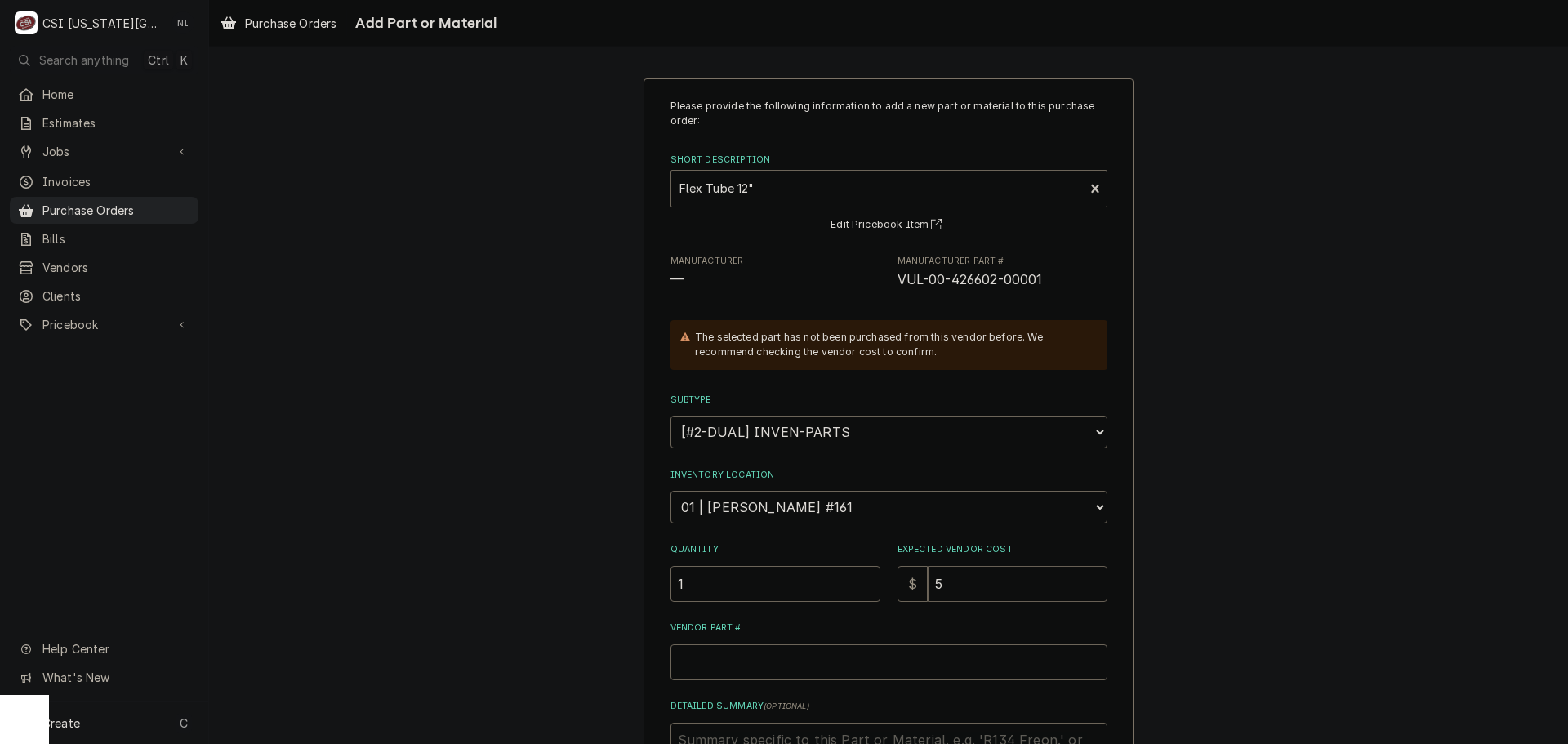
type input "53"
type textarea "x"
type input "53.1"
type textarea "x"
type input "53.10"
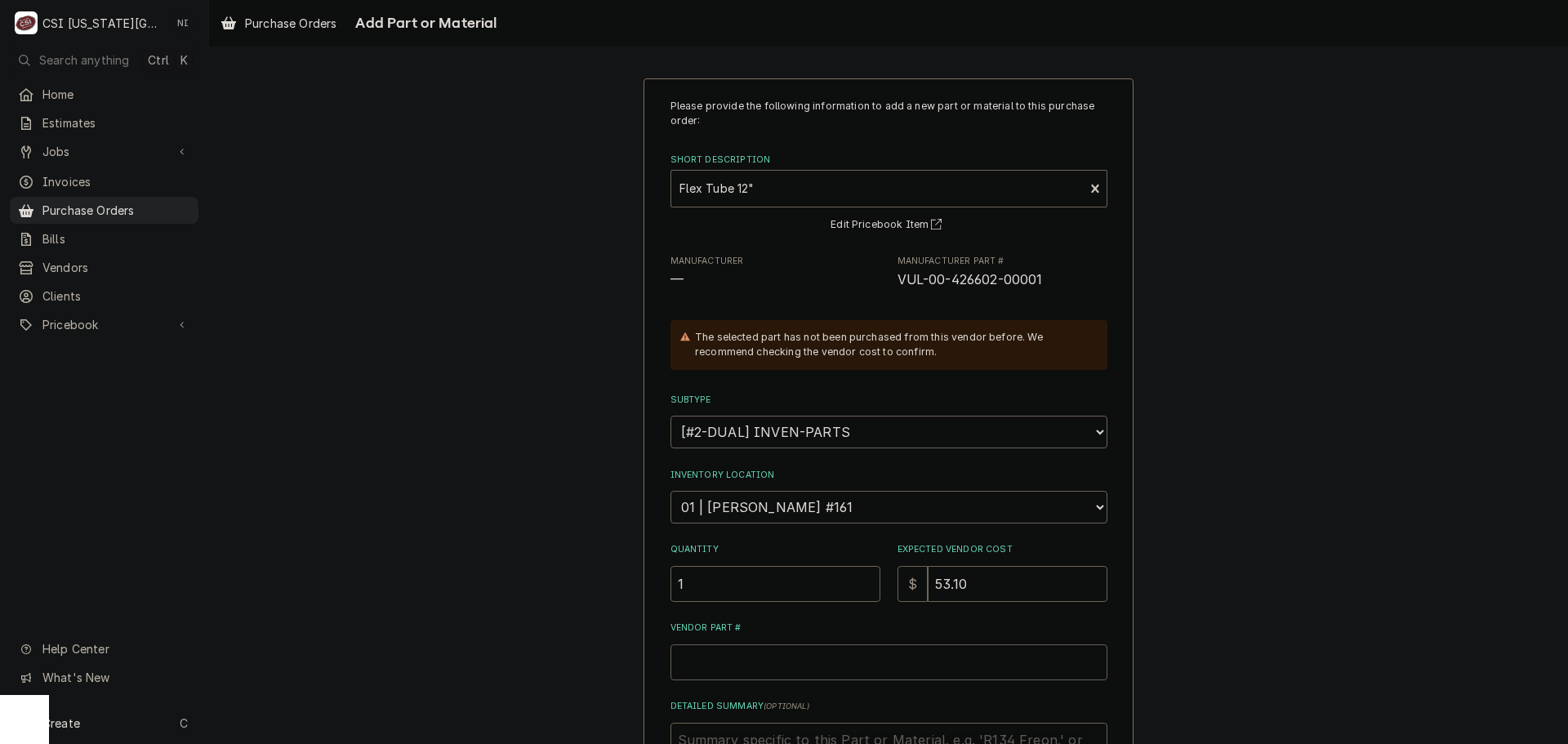
click at [798, 665] on input "Vendor Part #" at bounding box center [889, 662] width 437 height 36
paste input "00-426602-00001"
type textarea "x"
type input "00-426602-00001"
drag, startPoint x: 1026, startPoint y: 285, endPoint x: 894, endPoint y: 288, distance: 132.0
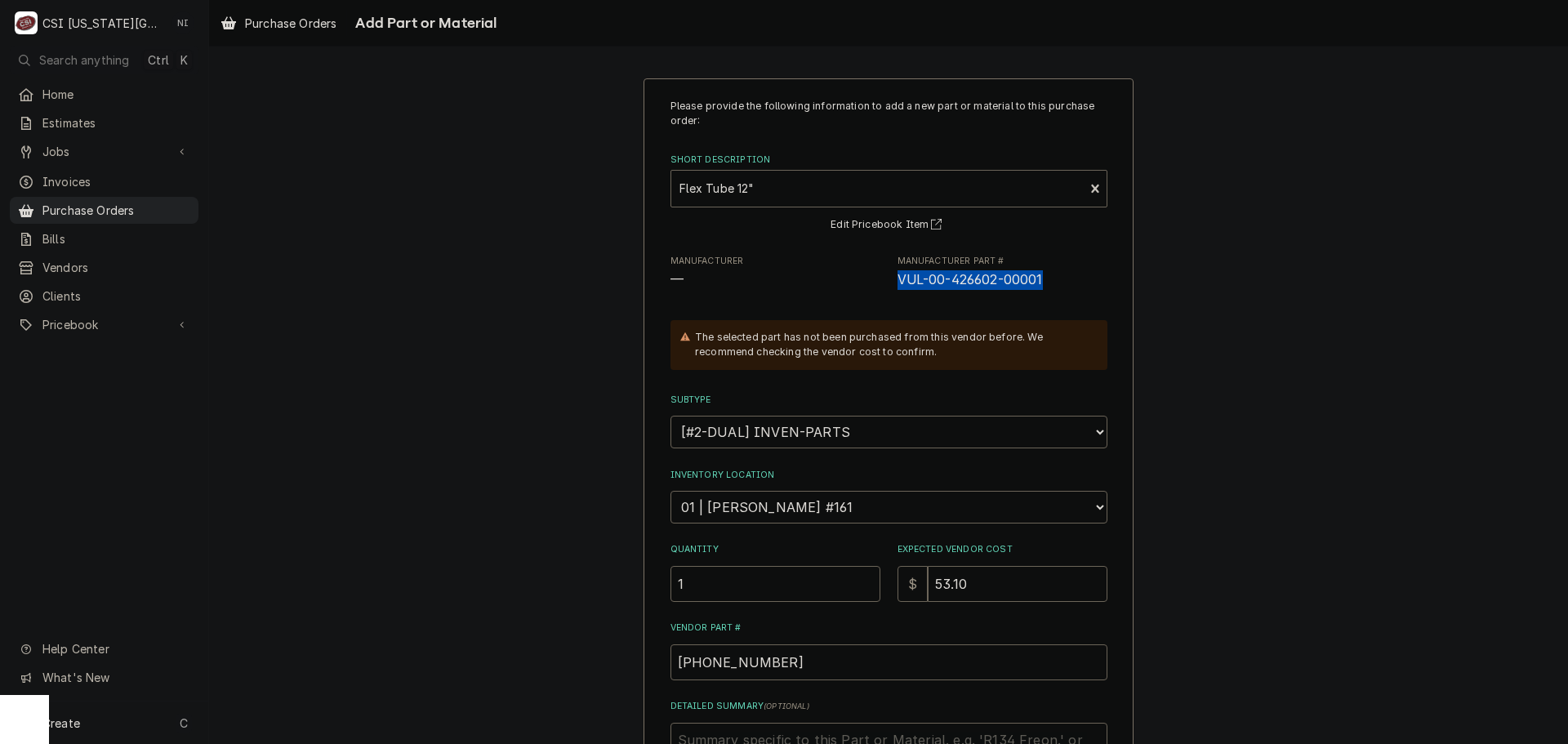
click at [897, 288] on span "VUL-00-426602-00001" at bounding box center [1001, 280] width 209 height 19
copy span "VUL-00-426602-00001"
drag, startPoint x: 780, startPoint y: 665, endPoint x: 619, endPoint y: 665, distance: 161.0
click at [619, 665] on div "Please provide the following information to add a new part or material to this …" at bounding box center [888, 516] width 1359 height 906
paste input "VUL-"
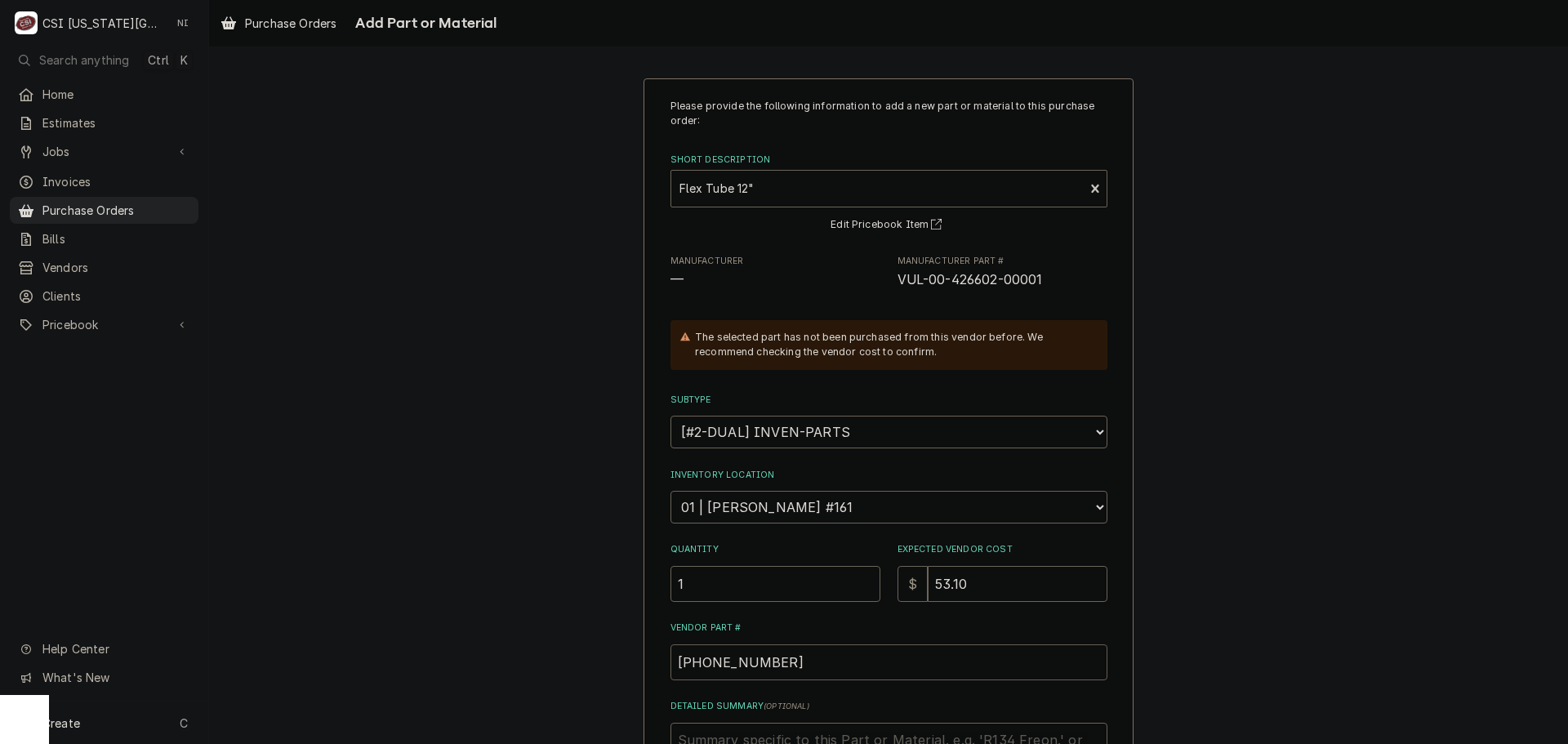
type textarea "x"
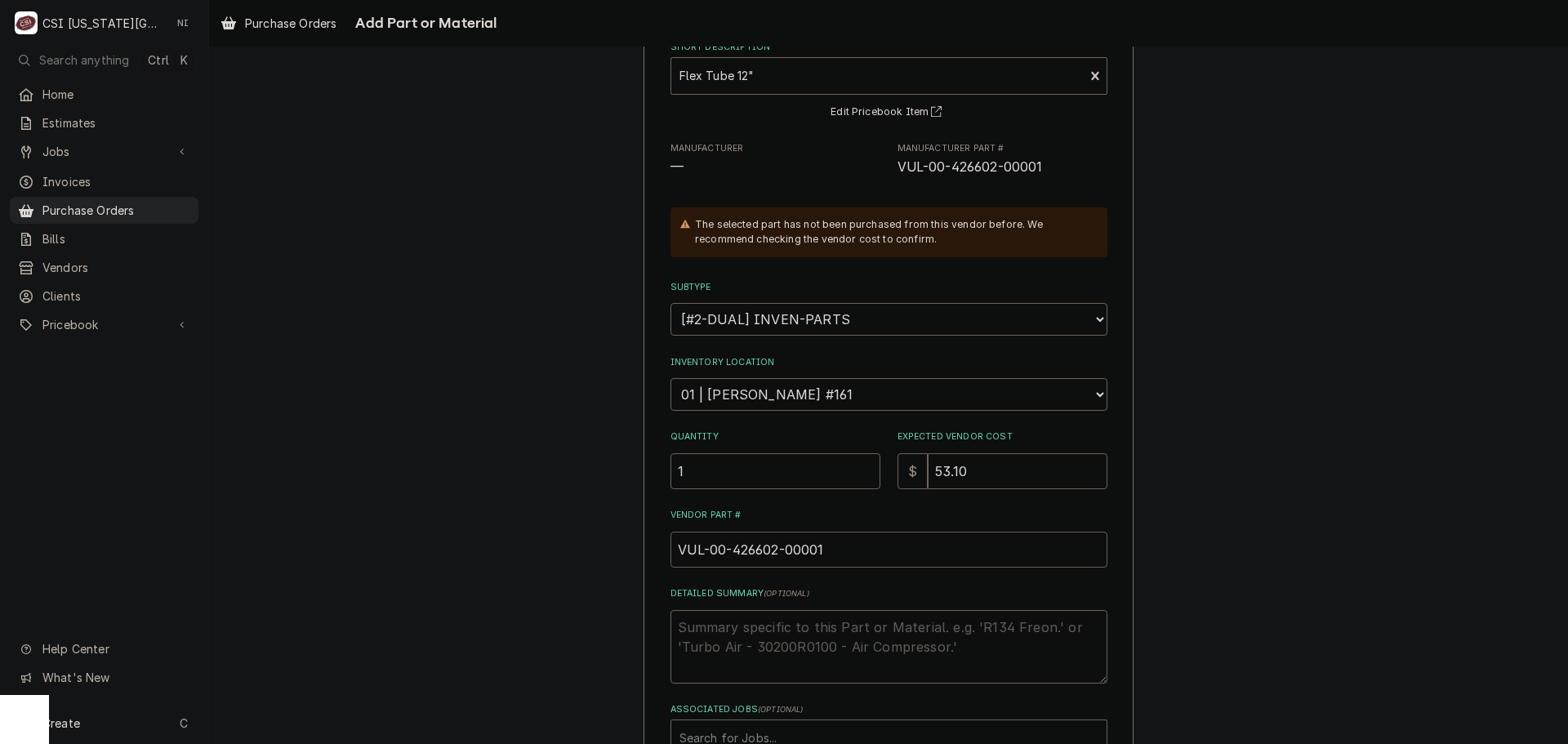
scroll to position [225, 0]
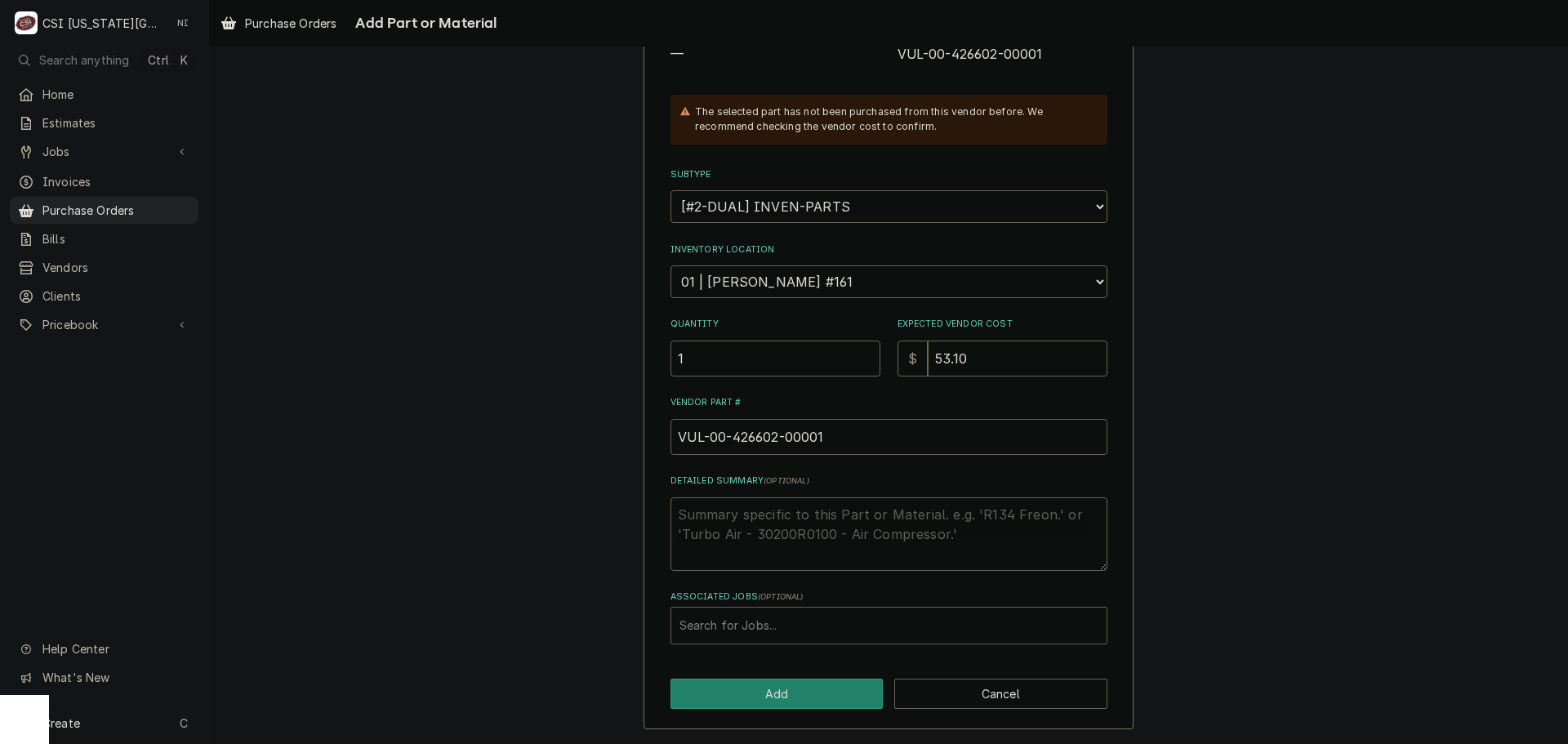
type input "VUL-00-426602-00001"
click at [750, 617] on div "Associated Jobs" at bounding box center [889, 625] width 419 height 29
type input "33259"
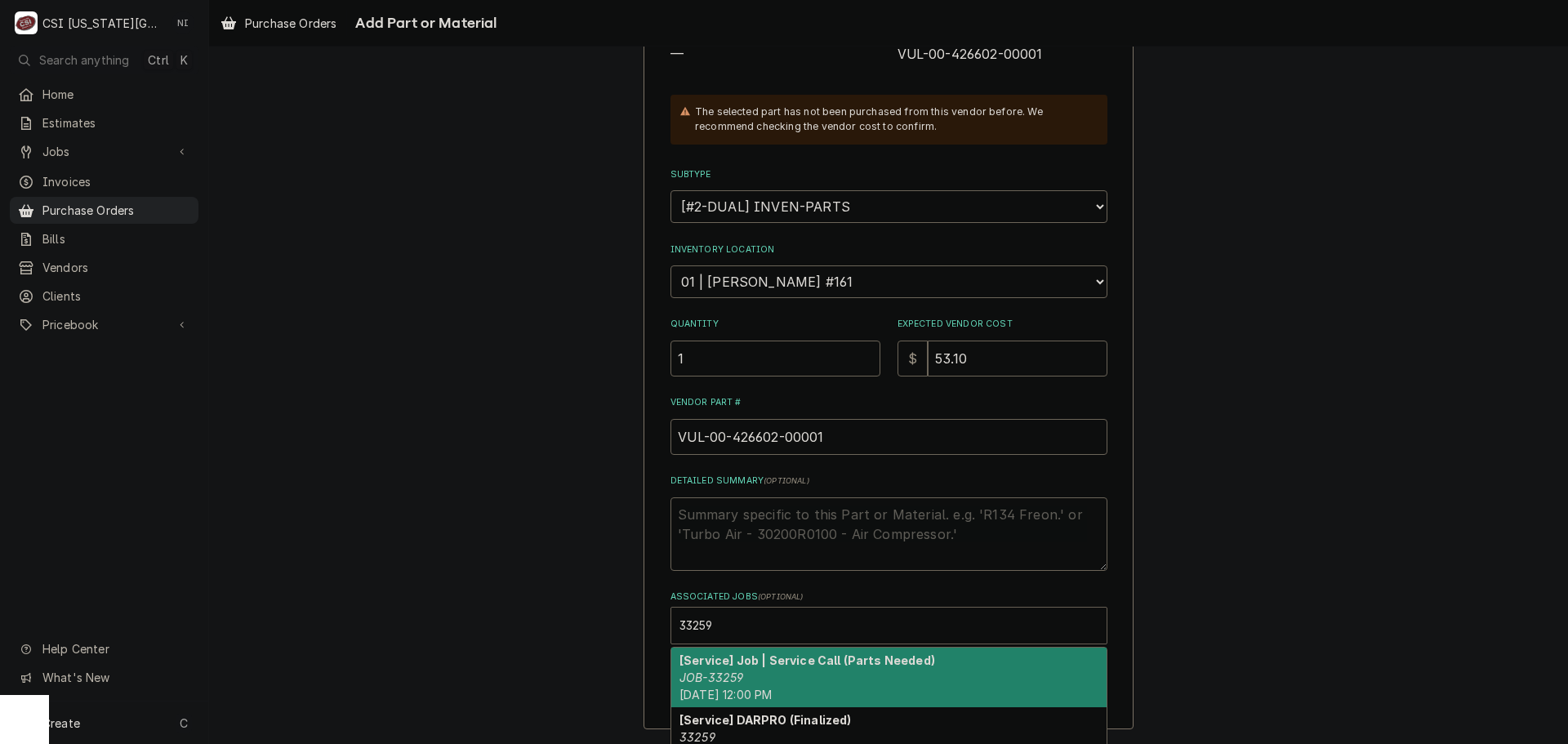
click at [779, 684] on div "[Service] Job | Service Call (Parts Needed) JOB-33259 Mon, Oct 6th, 2025 - 12:0…" at bounding box center [889, 677] width 435 height 59
type textarea "x"
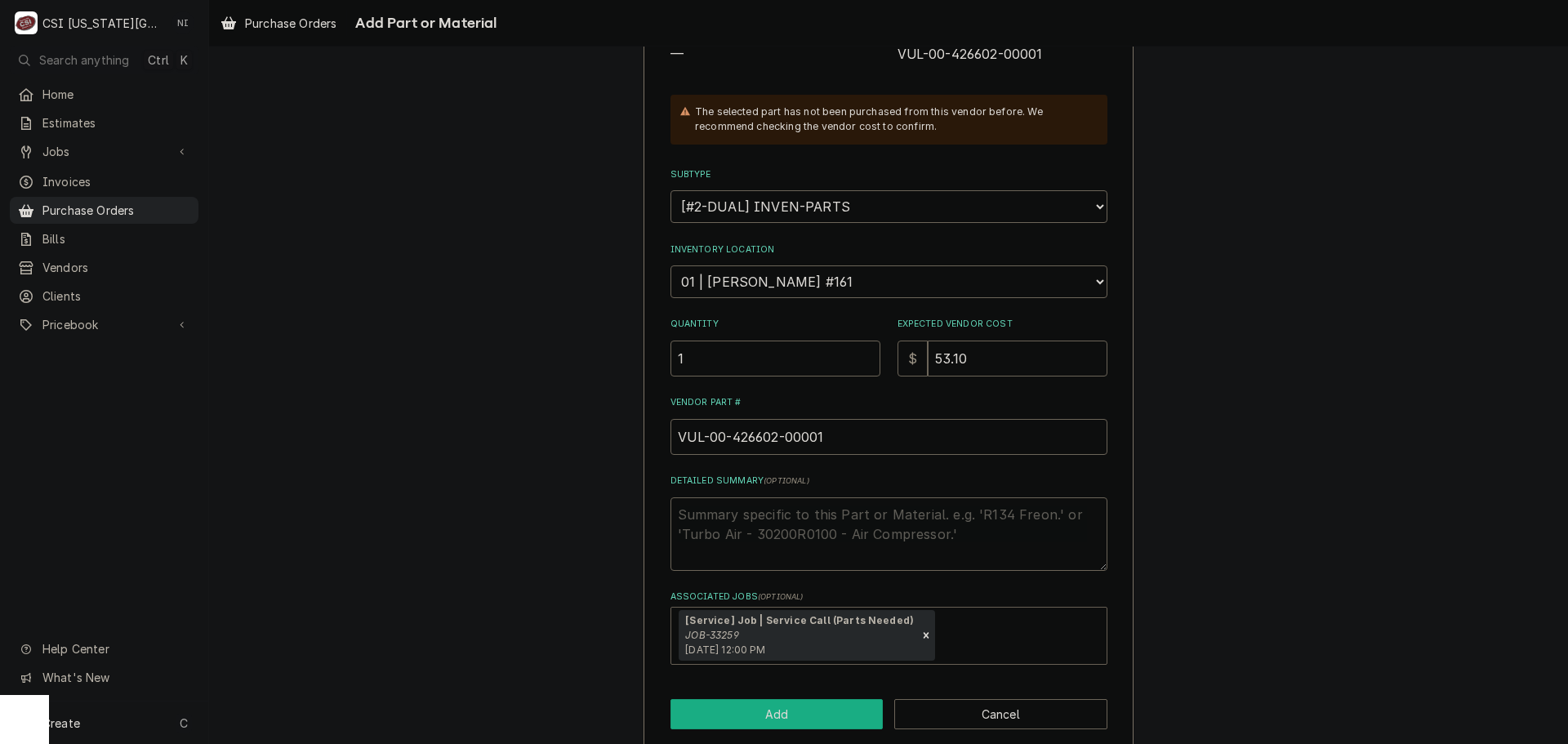
click at [782, 720] on button "Add" at bounding box center [777, 714] width 213 height 30
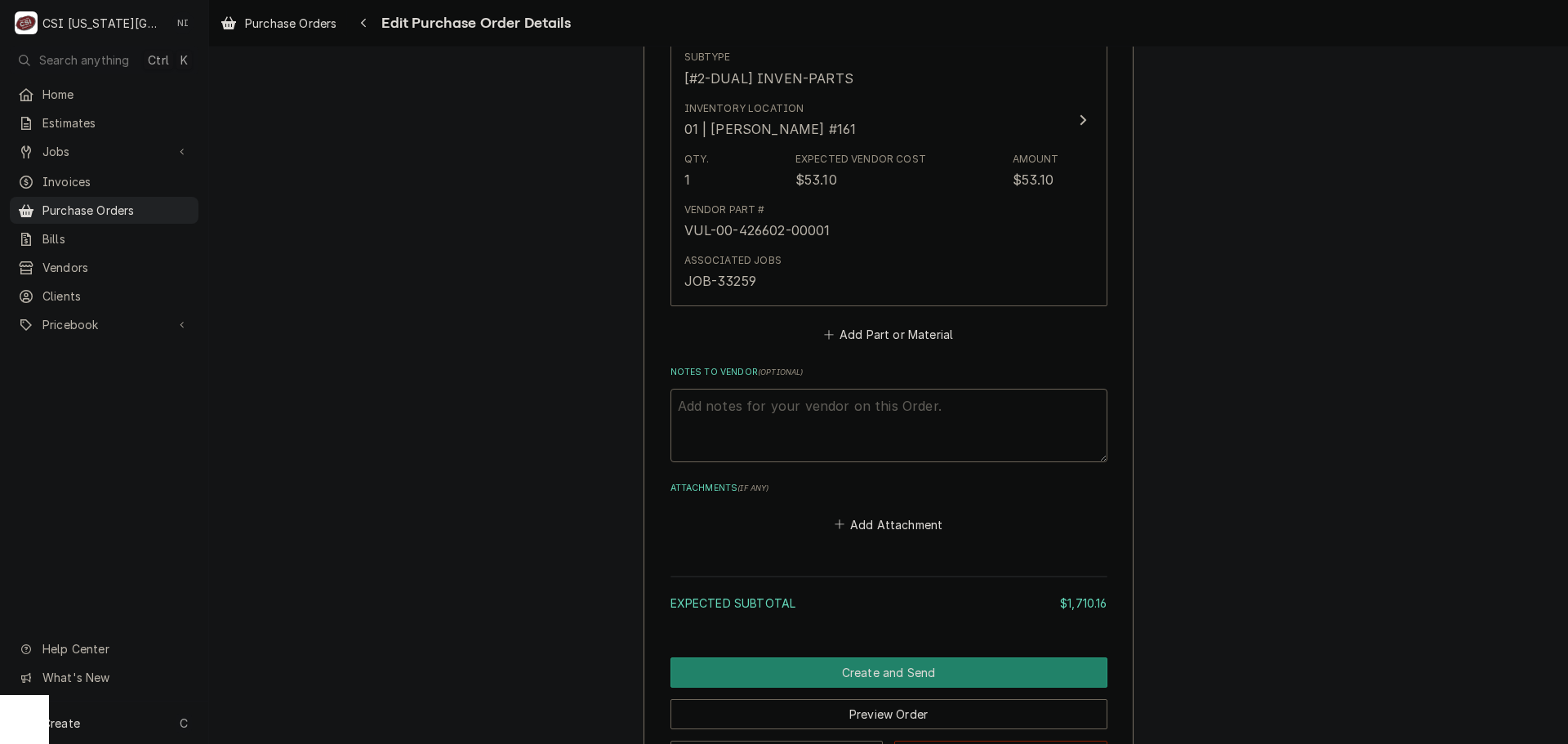
scroll to position [7435, 0]
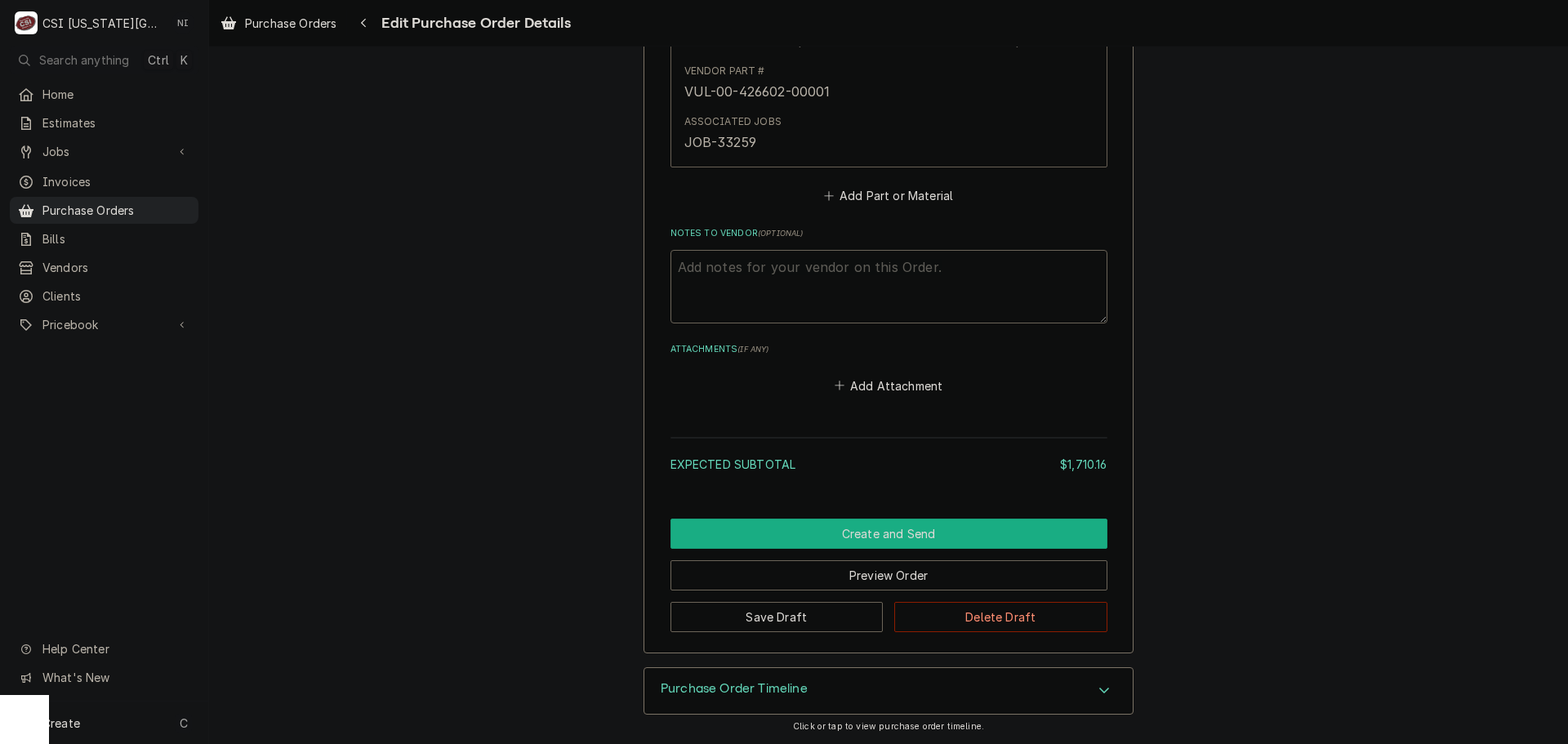
click at [879, 529] on button "Create and Send" at bounding box center [889, 534] width 437 height 30
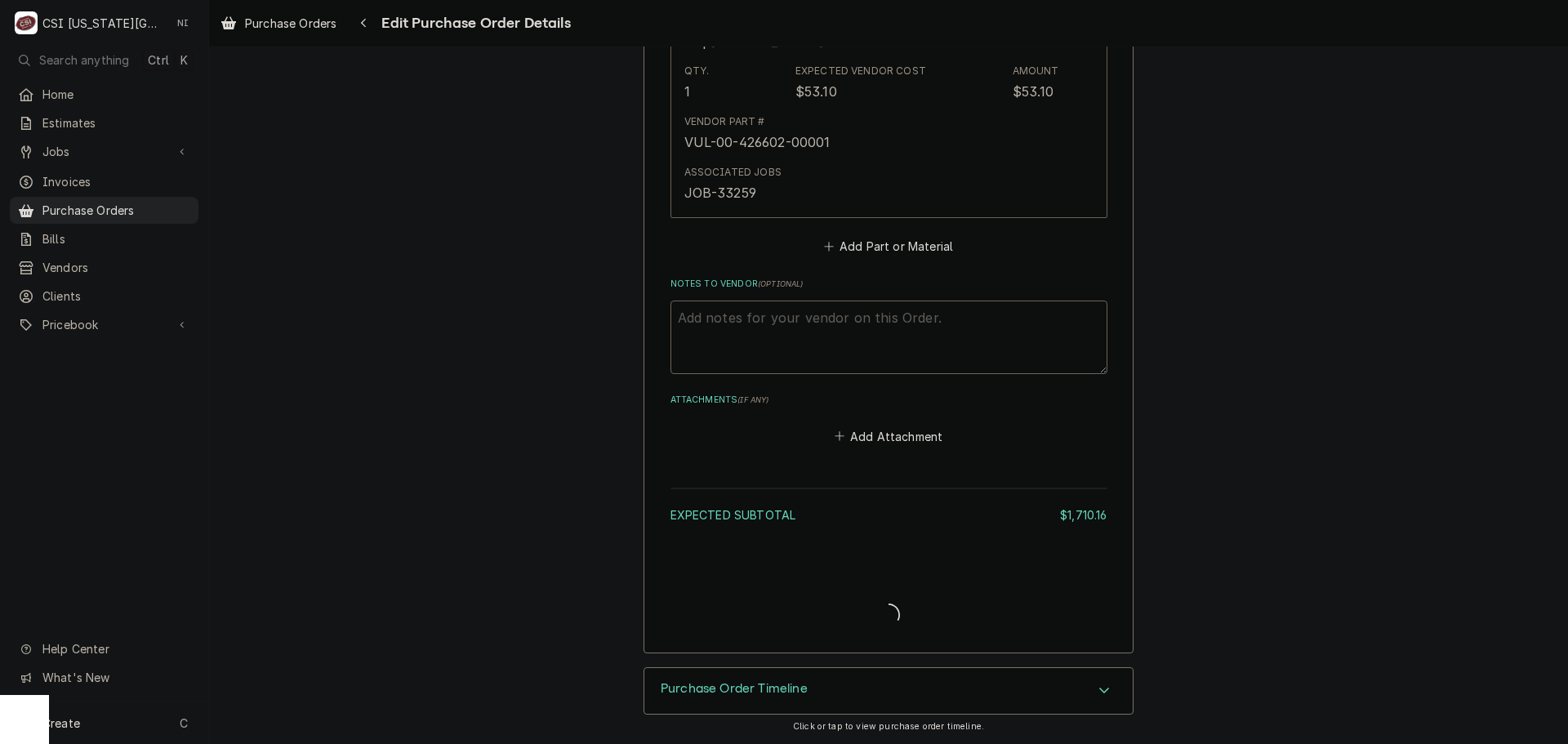
type textarea "x"
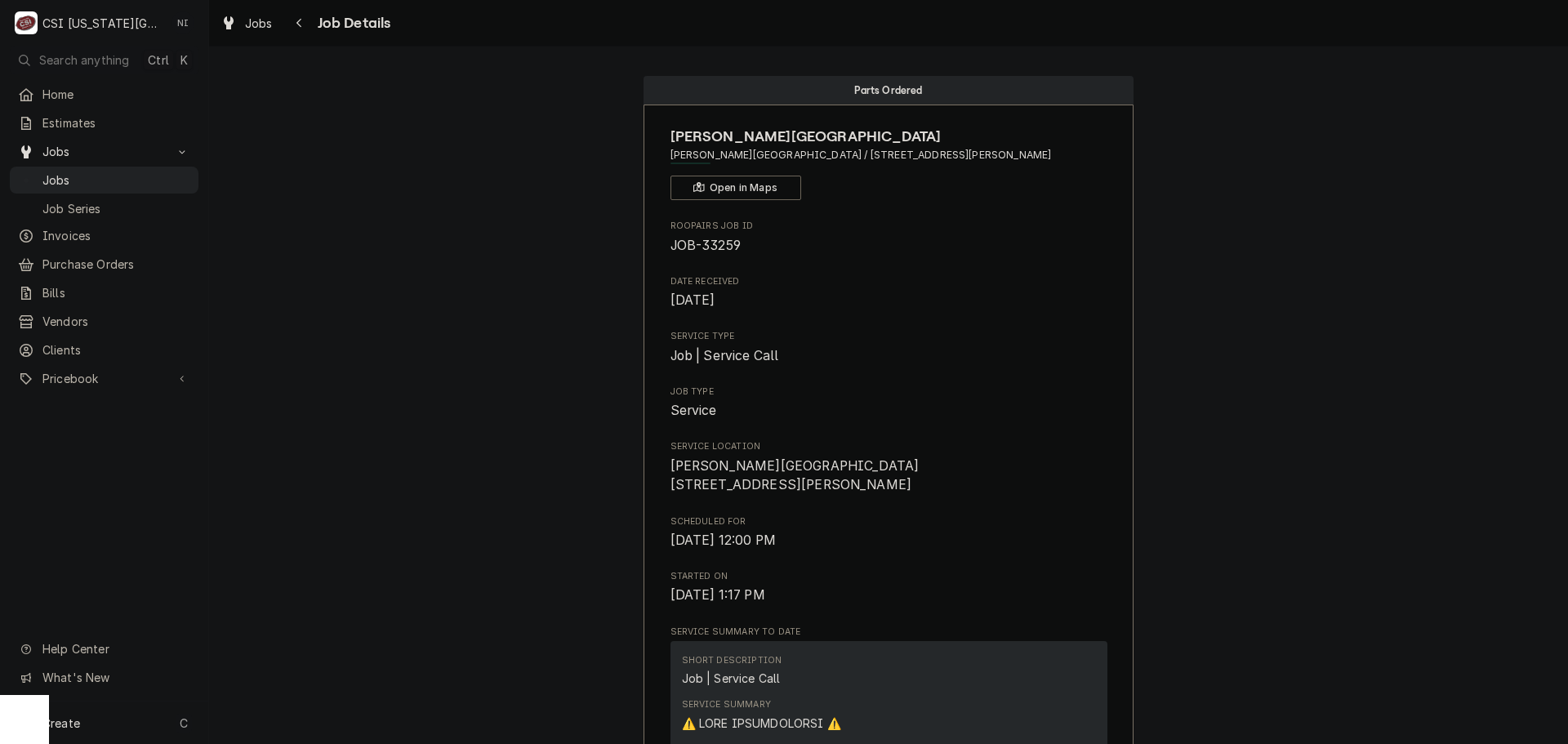
drag, startPoint x: 180, startPoint y: 171, endPoint x: 1027, endPoint y: 292, distance: 855.6
click at [180, 171] on span "Jobs" at bounding box center [116, 179] width 148 height 17
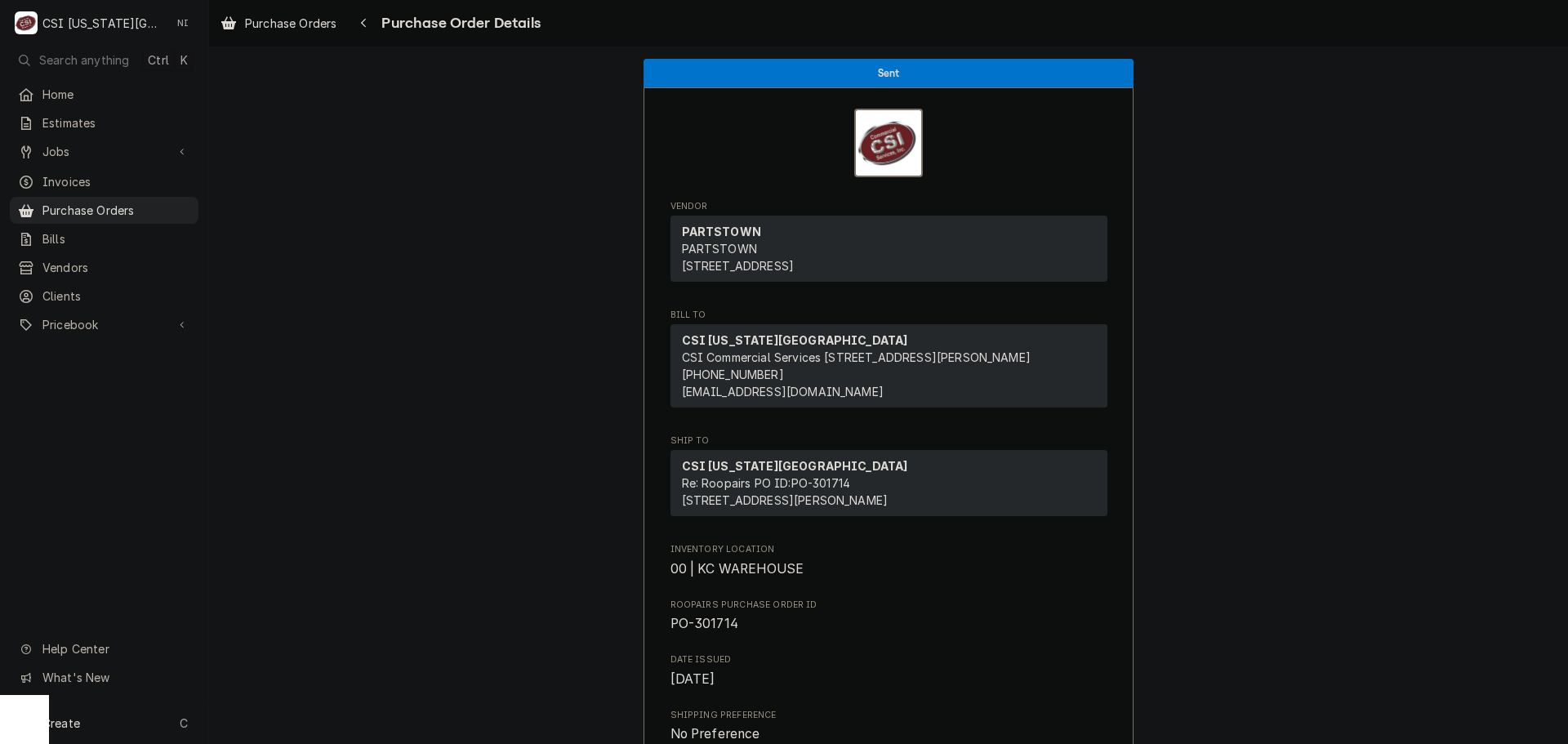
drag, startPoint x: 163, startPoint y: 209, endPoint x: 207, endPoint y: 148, distance: 75.2
click at [163, 209] on span "Purchase Orders" at bounding box center [116, 209] width 148 height 17
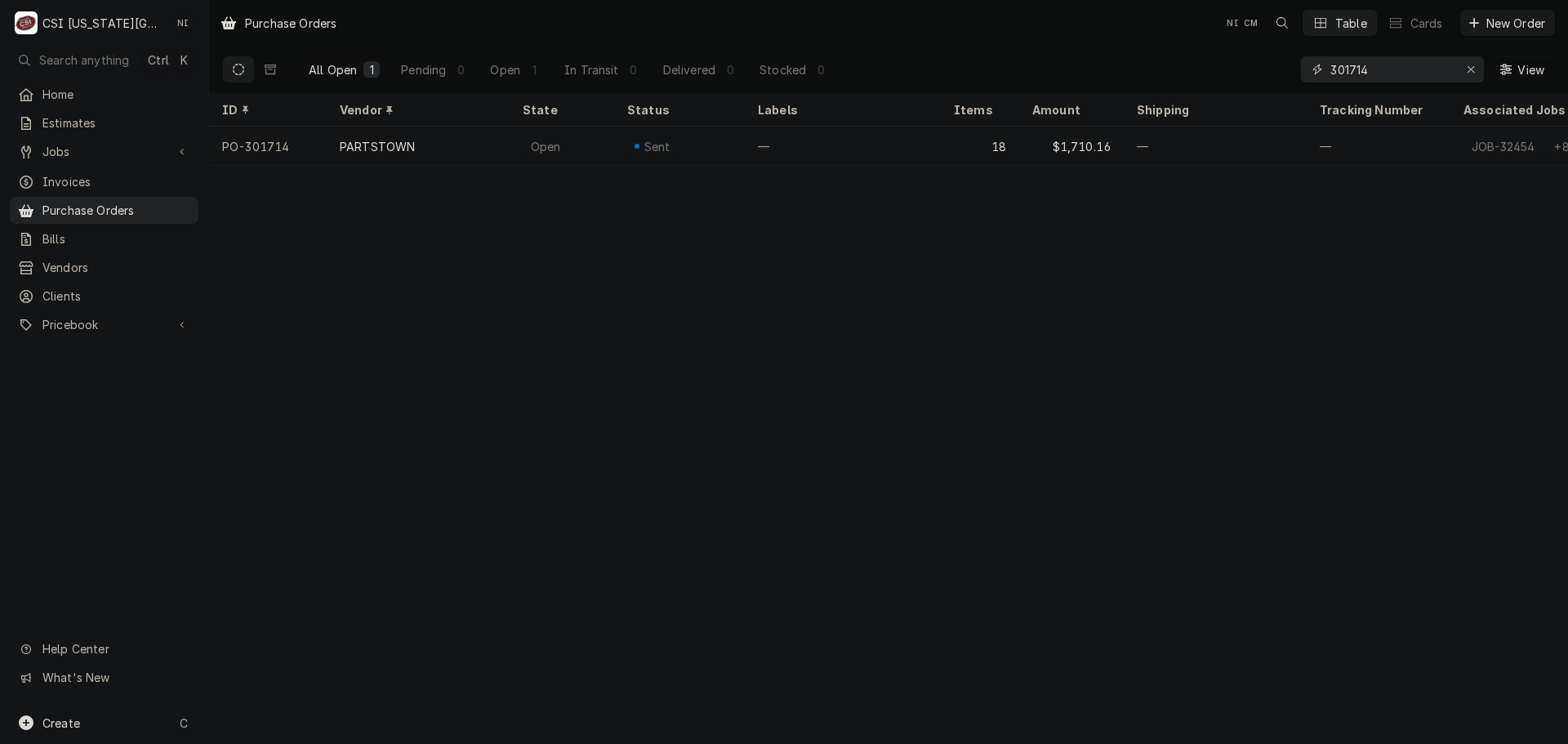
click at [1367, 67] on input "301714" at bounding box center [1391, 70] width 123 height 27
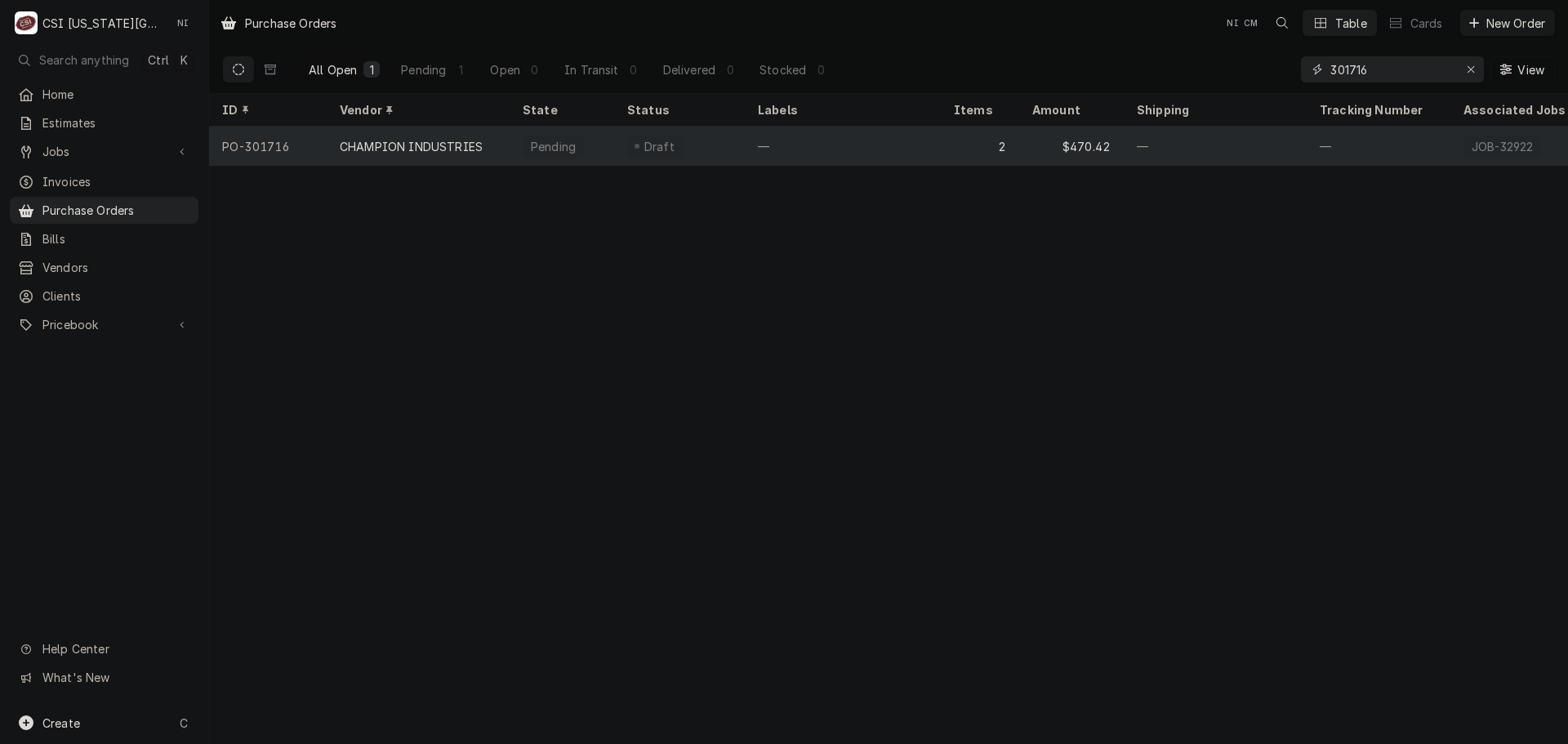
type input "301716"
click at [730, 140] on div "Draft" at bounding box center [680, 146] width 131 height 39
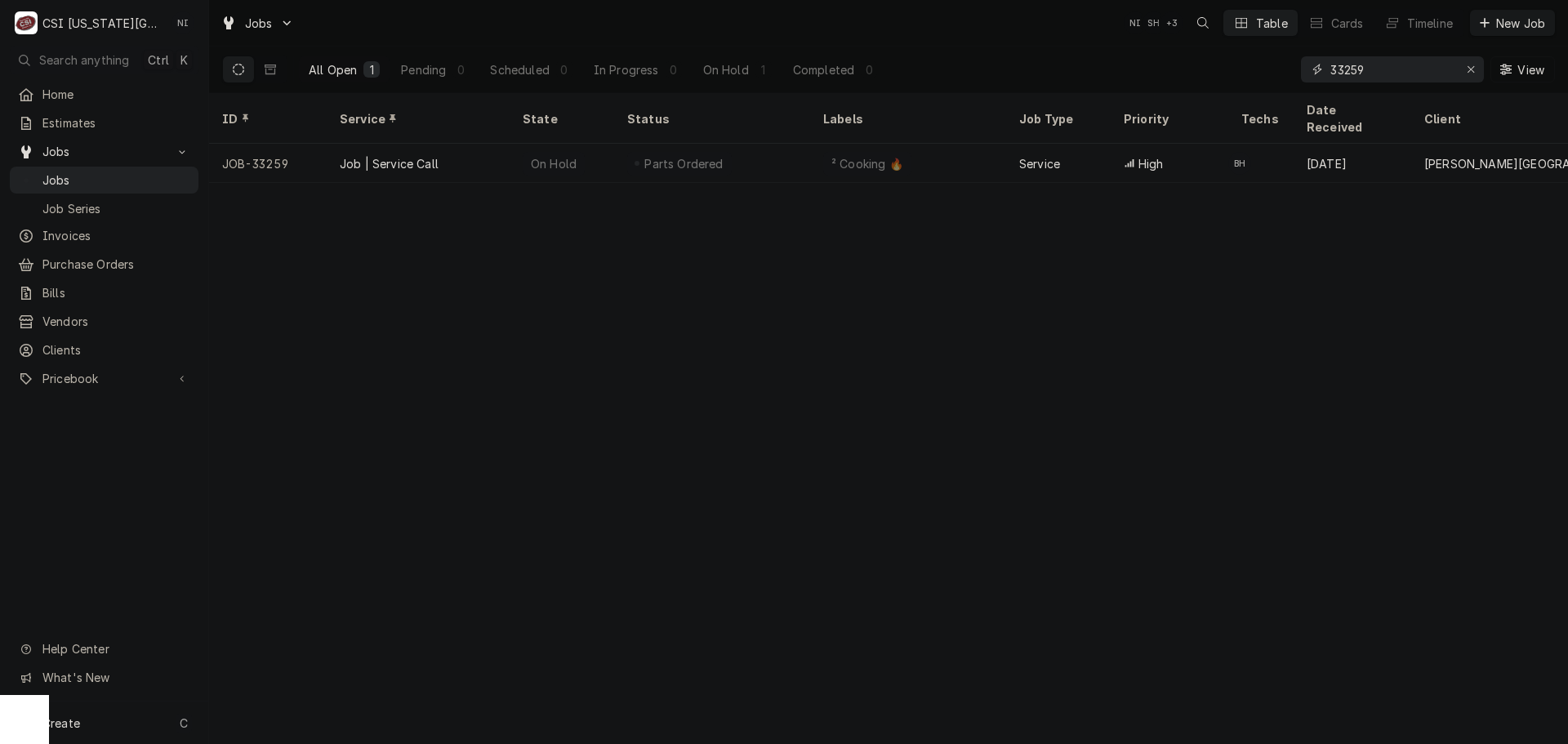
drag, startPoint x: 1391, startPoint y: 58, endPoint x: 1184, endPoint y: 76, distance: 207.8
click at [1190, 79] on div "All Open 1 Pending 0 Scheduled 0 In Progress 0 On Hold 1 Completed 0 33259 View" at bounding box center [888, 70] width 1333 height 46
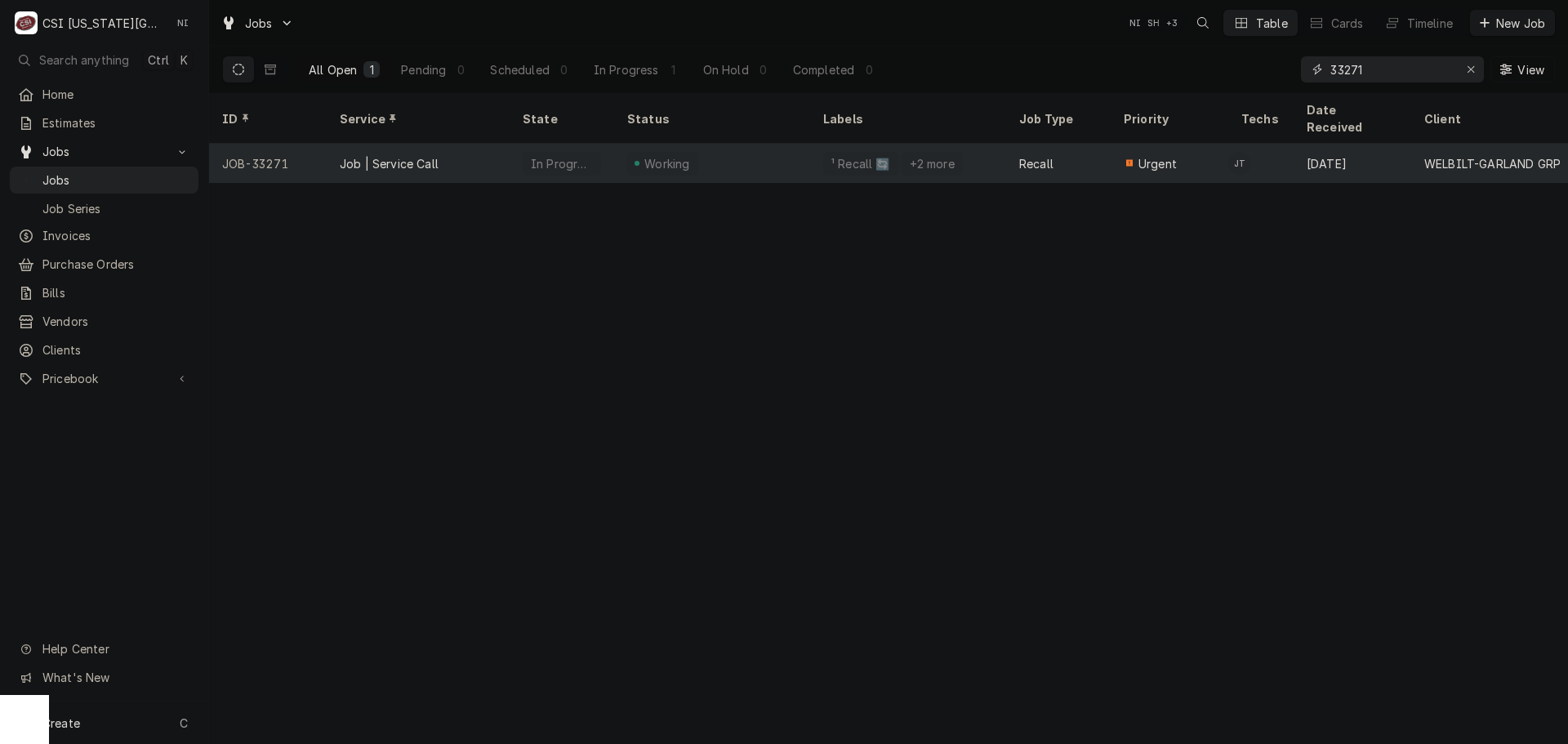
type input "33271"
click at [968, 147] on div "¹ Recall 🔄 +2 more" at bounding box center [909, 163] width 196 height 39
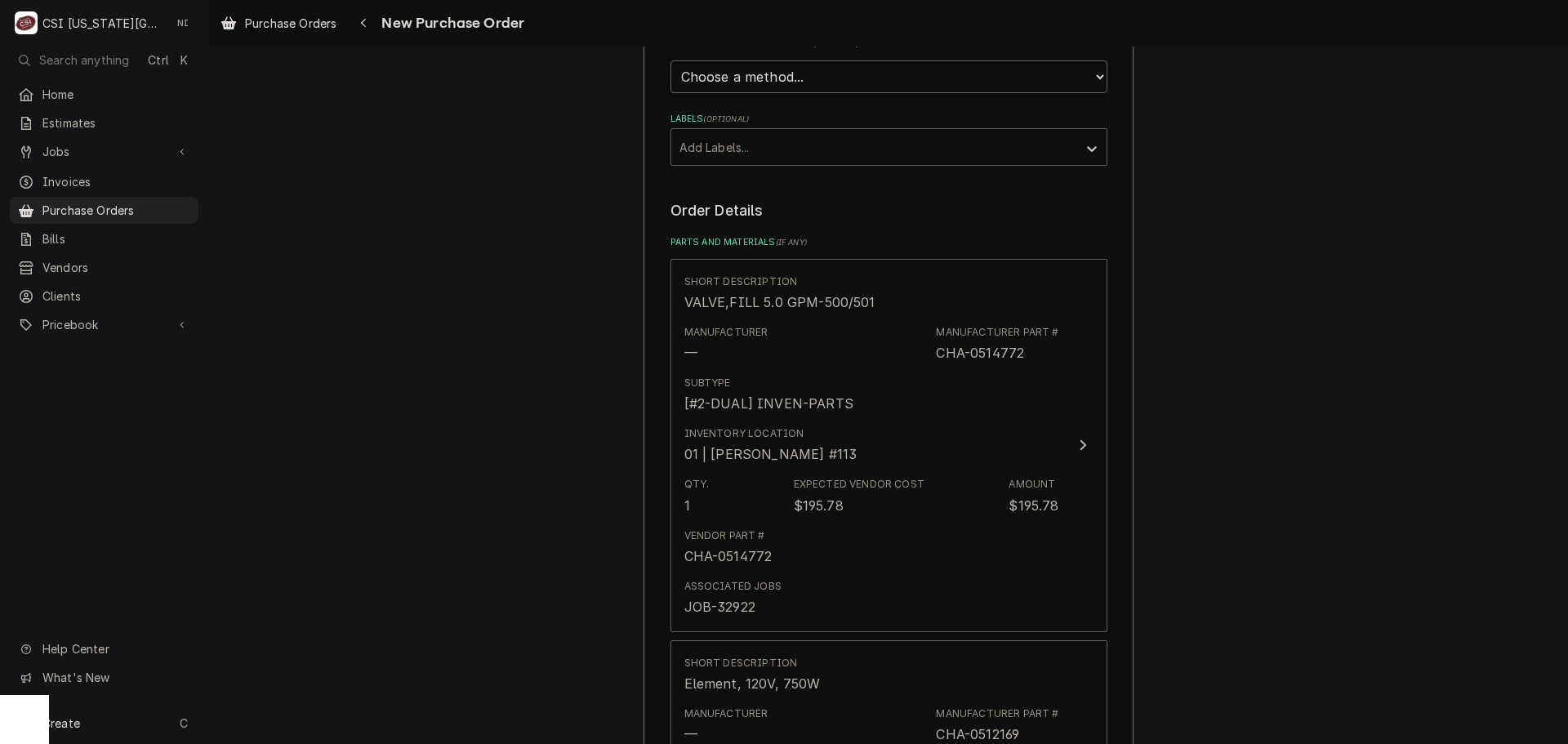
scroll to position [572, 0]
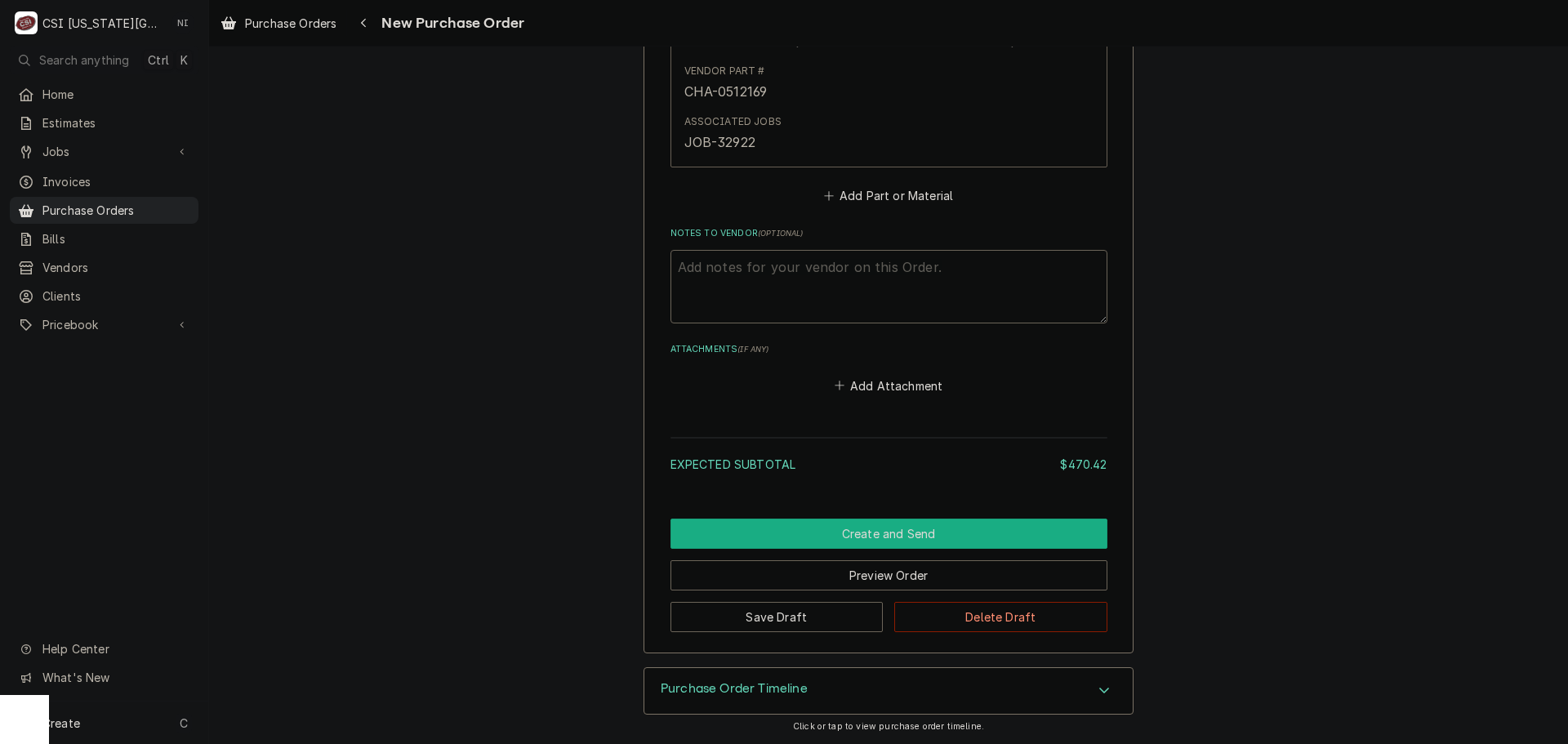
click at [970, 529] on button "Create and Send" at bounding box center [889, 534] width 437 height 30
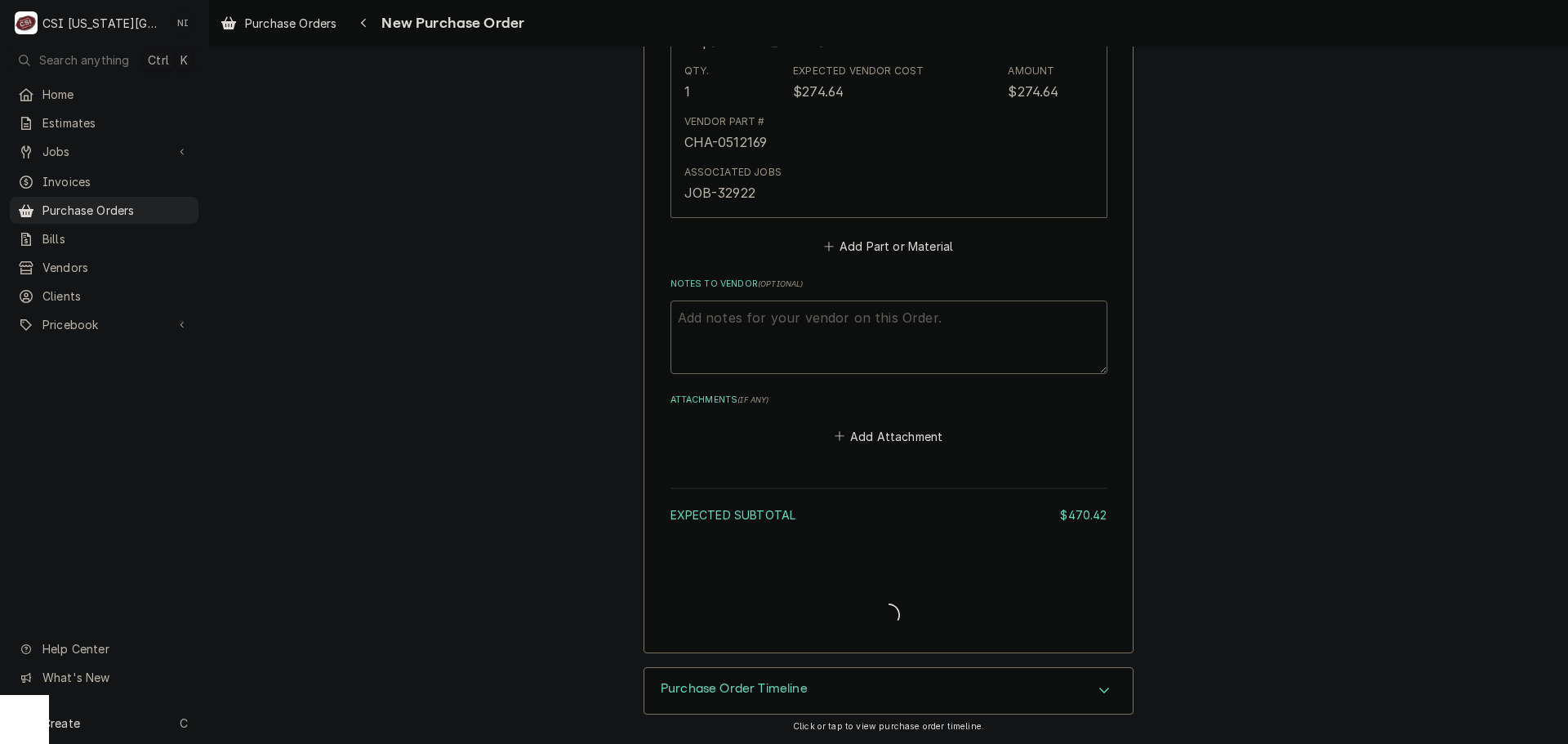
scroll to position [1260, 0]
type textarea "x"
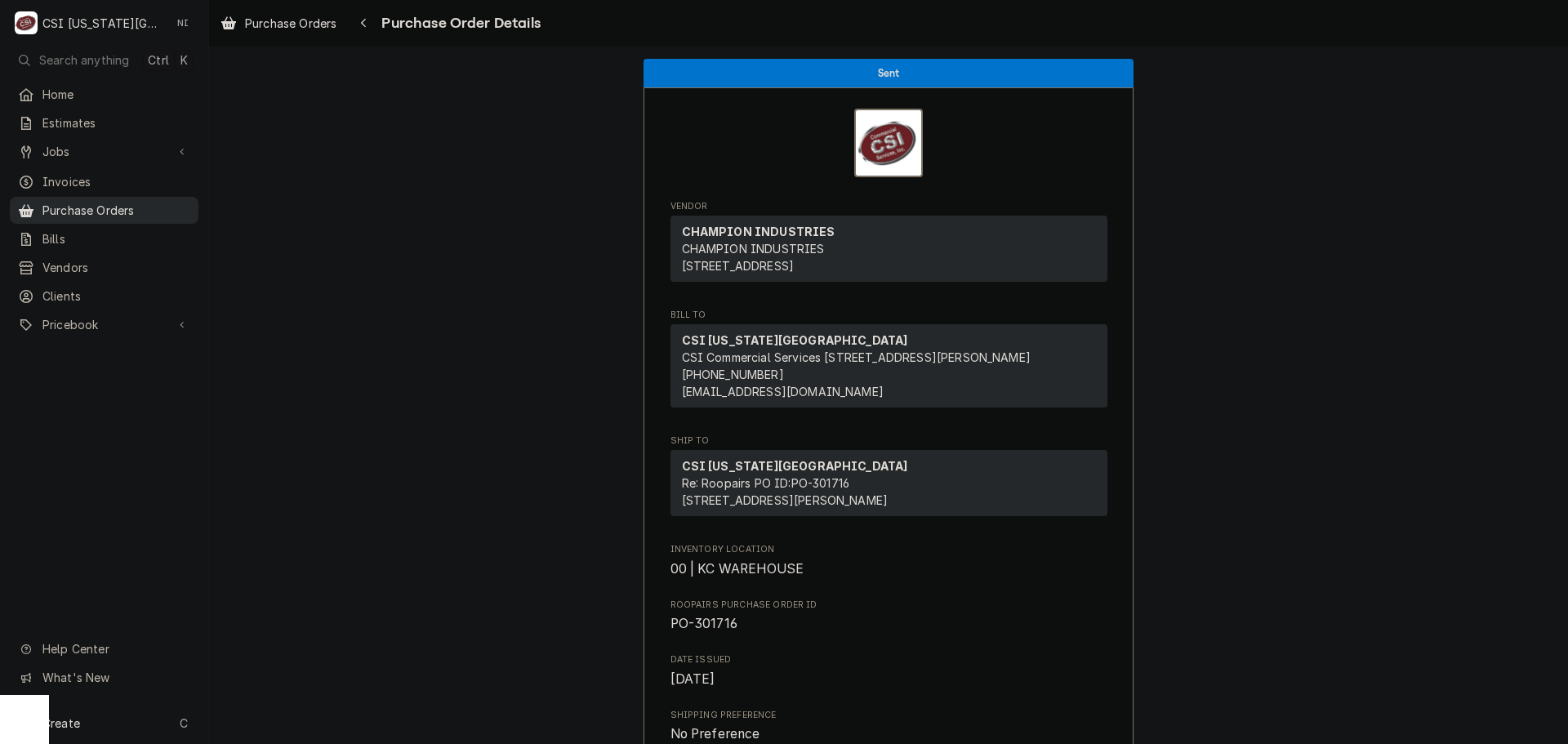
click at [138, 205] on span "Purchase Orders" at bounding box center [116, 209] width 148 height 17
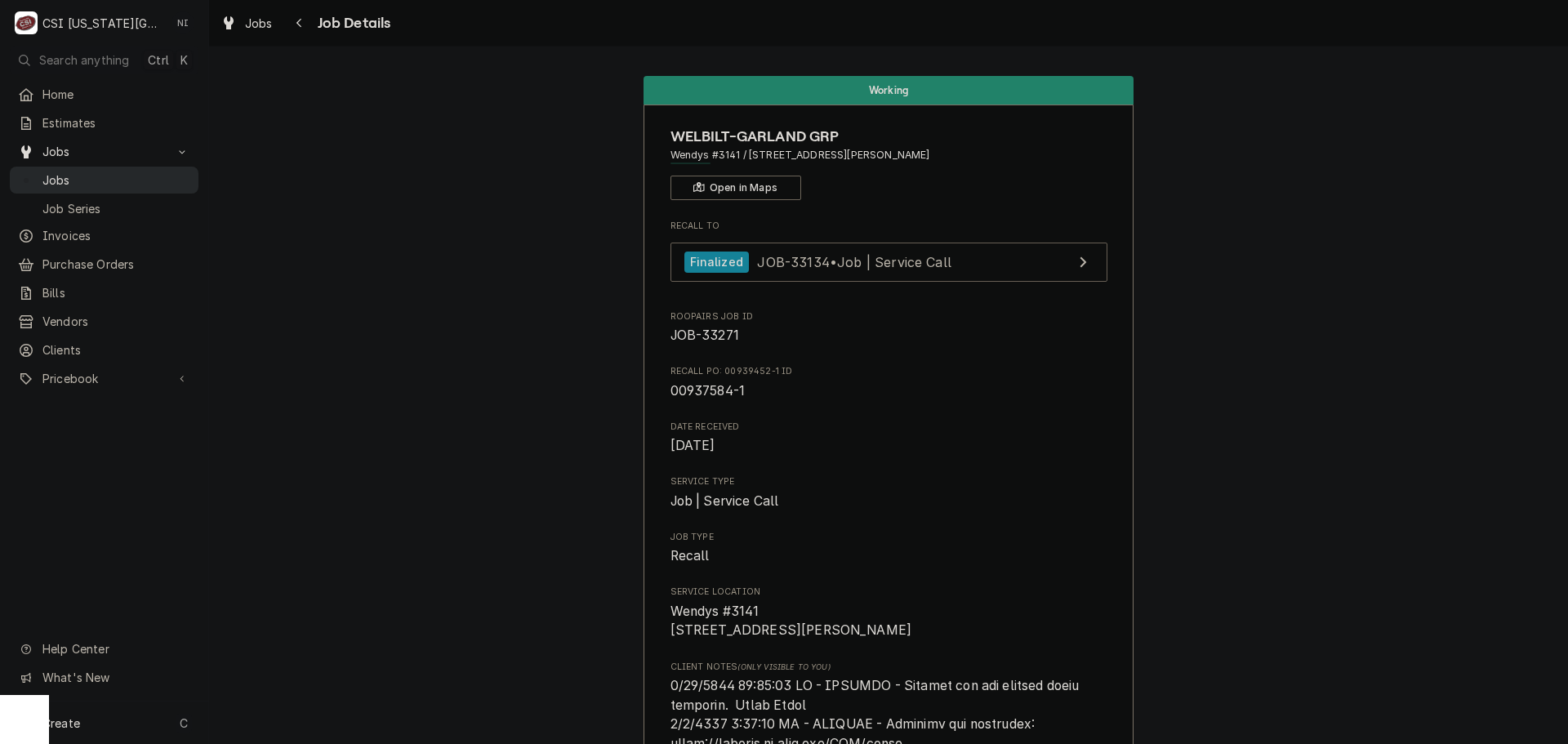
click at [103, 177] on span "Jobs" at bounding box center [116, 179] width 148 height 17
